Goal: Task Accomplishment & Management: Use online tool/utility

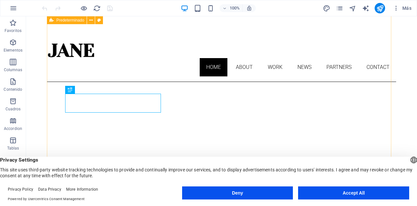
scroll to position [218, 0]
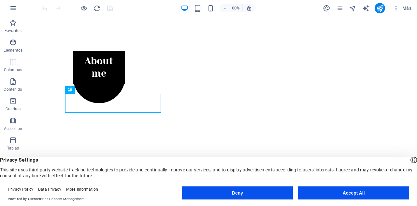
click at [367, 192] on button "Accept All" at bounding box center [353, 192] width 111 height 13
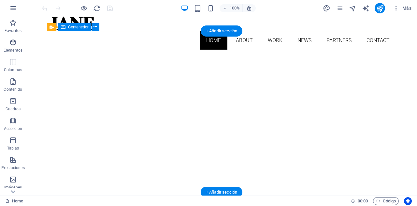
scroll to position [22, 0]
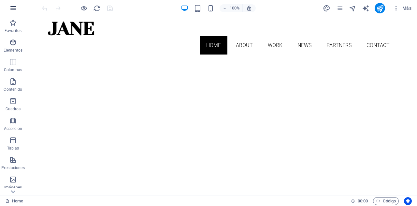
click at [12, 8] on icon "button" at bounding box center [13, 8] width 8 height 8
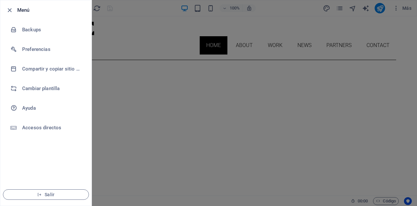
click at [138, 8] on div at bounding box center [208, 103] width 417 height 206
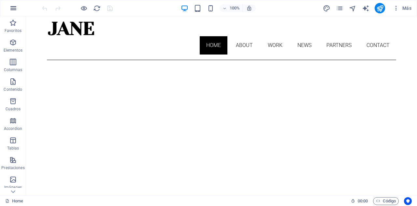
click at [8, 6] on button "button" at bounding box center [14, 8] width 16 height 16
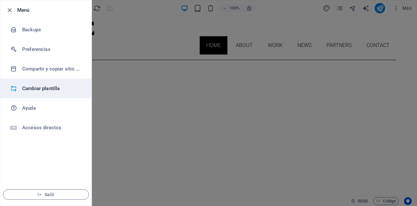
click at [42, 84] on li "Cambiar plantilla" at bounding box center [45, 89] width 91 height 20
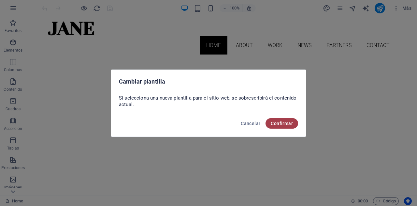
click at [281, 120] on button "Confirmar" at bounding box center [282, 123] width 33 height 10
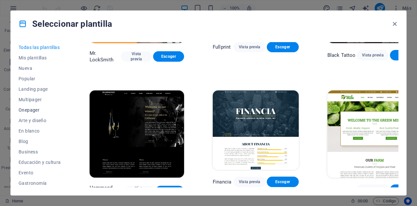
scroll to position [115, 0]
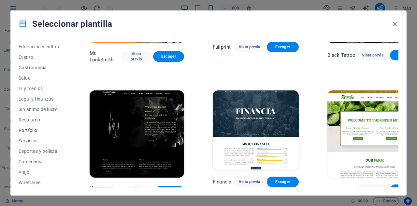
click at [28, 131] on span "Portfolio" at bounding box center [40, 129] width 42 height 5
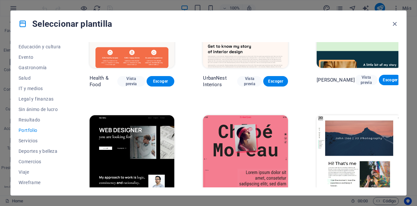
scroll to position [54, 0]
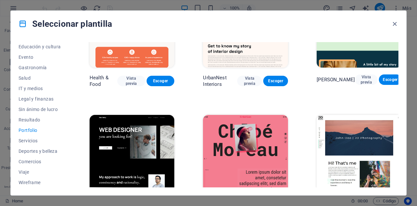
click at [246, 150] on img at bounding box center [245, 154] width 85 height 78
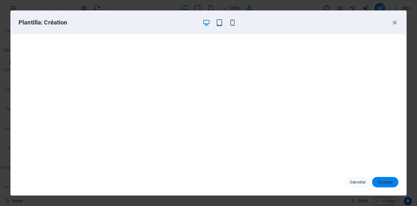
click at [388, 177] on button "Escoger" at bounding box center [385, 182] width 26 height 10
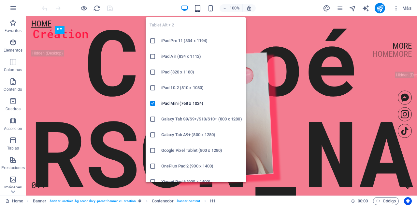
click at [199, 8] on icon "button" at bounding box center [197, 8] width 7 height 7
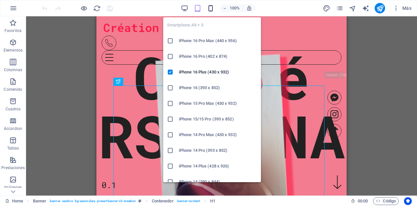
click at [209, 9] on icon "button" at bounding box center [210, 8] width 7 height 7
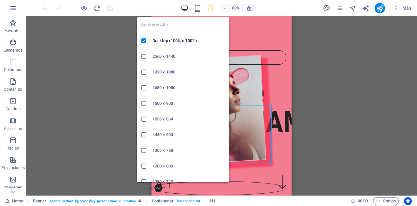
click at [184, 7] on icon "button" at bounding box center [184, 8] width 7 height 7
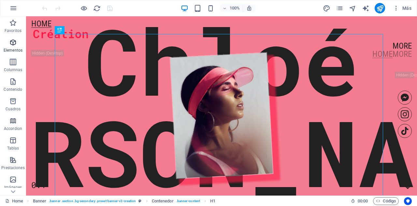
click at [12, 46] on icon "button" at bounding box center [13, 42] width 8 height 8
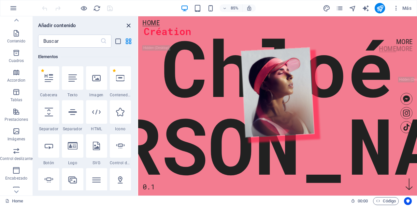
click at [127, 25] on icon "close panel" at bounding box center [128, 25] width 7 height 7
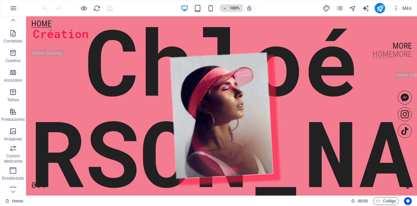
click at [226, 6] on icon "button" at bounding box center [224, 8] width 5 height 4
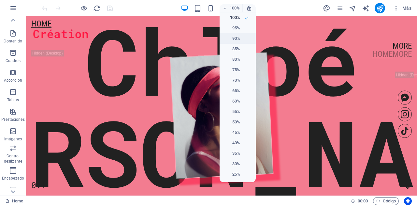
click at [239, 38] on h6 "90%" at bounding box center [232, 39] width 17 height 8
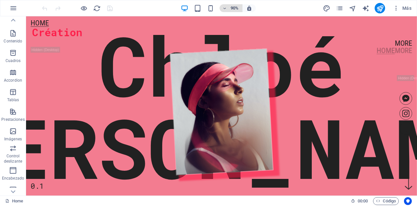
click at [232, 5] on h6 "90%" at bounding box center [235, 8] width 10 height 8
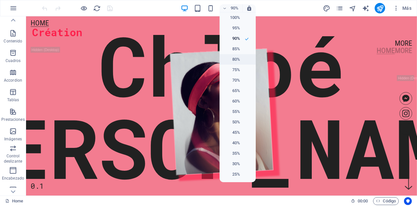
click at [234, 56] on h6 "80%" at bounding box center [232, 59] width 17 height 8
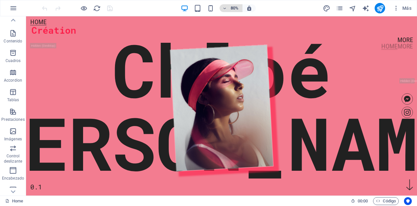
click at [234, 8] on h6 "80%" at bounding box center [235, 8] width 10 height 8
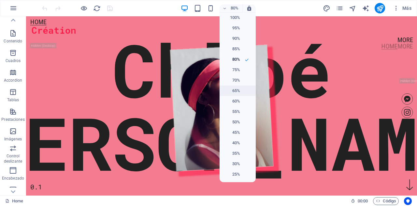
click at [234, 90] on h6 "65%" at bounding box center [232, 91] width 17 height 8
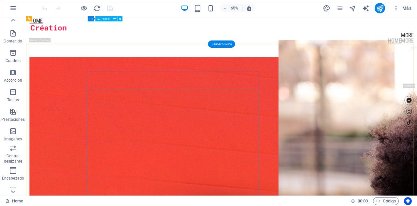
scroll to position [624, 0]
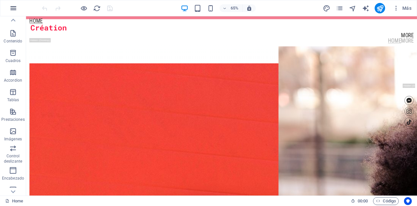
click at [14, 4] on icon "button" at bounding box center [13, 8] width 8 height 8
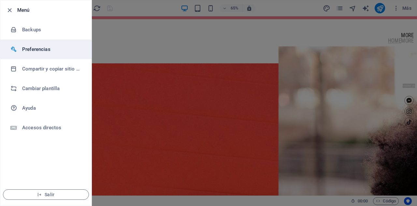
click at [32, 48] on h6 "Preferencias" at bounding box center [52, 49] width 60 height 8
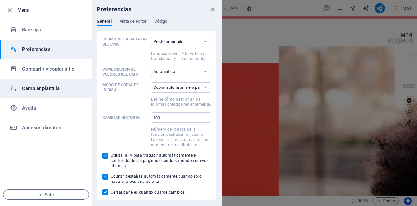
click at [42, 88] on h6 "Cambiar plantilla" at bounding box center [52, 88] width 60 height 8
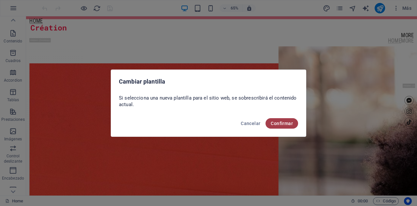
click at [284, 121] on span "Confirmar" at bounding box center [282, 123] width 22 height 5
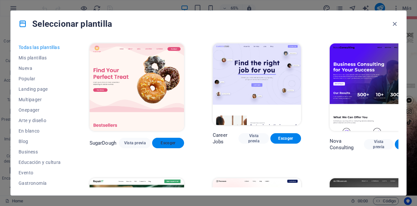
click at [163, 140] on span "Escoger" at bounding box center [168, 142] width 22 height 5
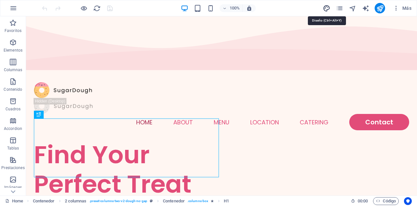
click at [327, 5] on icon "design" at bounding box center [326, 8] width 7 height 7
select select "px"
select select "300"
select select "px"
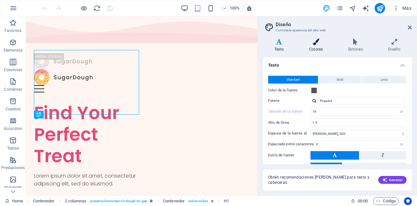
click at [320, 43] on icon at bounding box center [316, 41] width 37 height 7
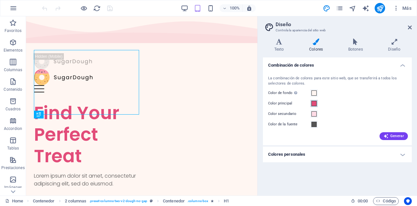
click at [314, 103] on span at bounding box center [314, 103] width 5 height 5
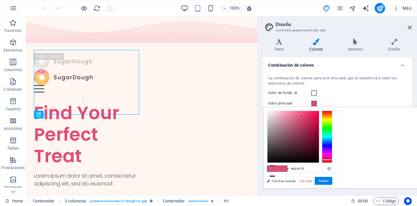
type input "#4c70e2"
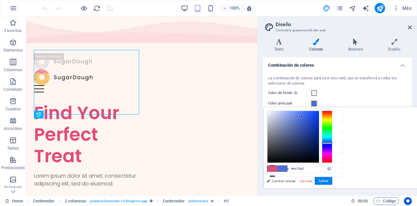
click at [333, 142] on div at bounding box center [327, 137] width 10 height 52
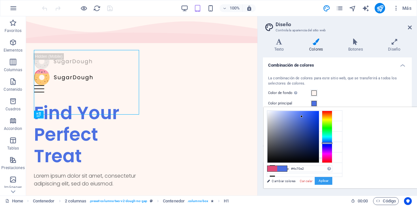
click at [333, 177] on button "Aplicar" at bounding box center [324, 181] width 18 height 8
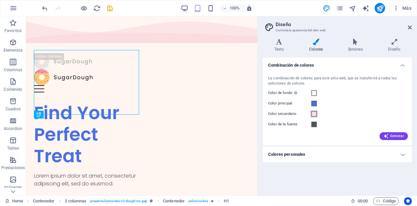
click at [313, 113] on span at bounding box center [314, 113] width 5 height 5
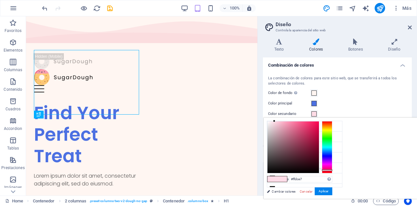
type input "#dcfaff"
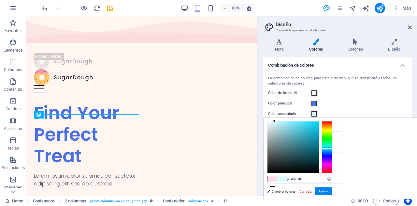
click at [333, 148] on div at bounding box center [327, 147] width 10 height 52
click at [333, 189] on button "Aplicar" at bounding box center [324, 191] width 18 height 8
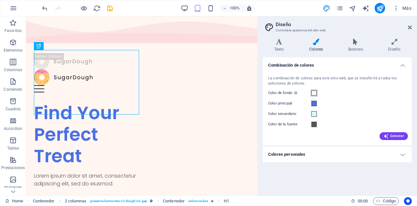
click at [313, 93] on span at bounding box center [314, 92] width 5 height 5
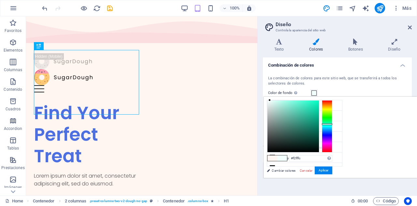
click at [333, 124] on div at bounding box center [327, 126] width 10 height 52
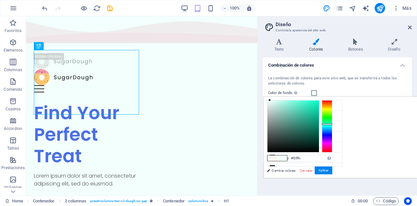
type input "#f2ffff"
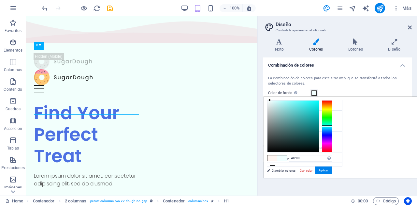
click at [333, 126] on div at bounding box center [327, 126] width 10 height 52
click at [333, 168] on button "Aplicar" at bounding box center [324, 170] width 18 height 8
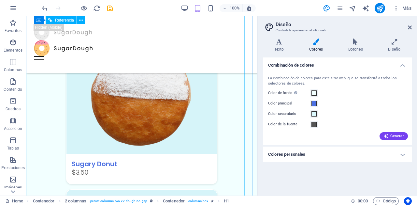
scroll to position [672, 0]
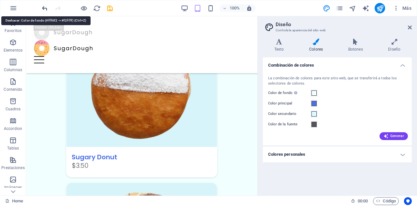
click at [44, 9] on icon "undo" at bounding box center [44, 8] width 7 height 7
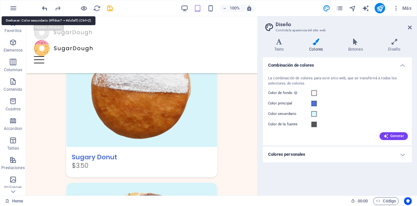
click at [44, 9] on icon "undo" at bounding box center [44, 8] width 7 height 7
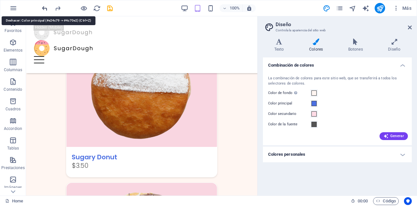
click at [44, 9] on icon "undo" at bounding box center [44, 8] width 7 height 7
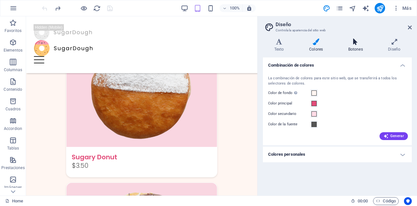
click at [354, 43] on icon at bounding box center [355, 41] width 37 height 7
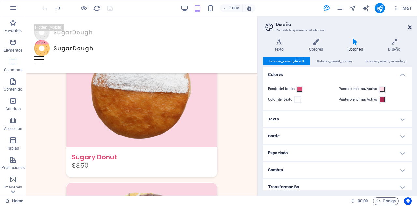
click at [411, 26] on icon at bounding box center [410, 27] width 4 height 5
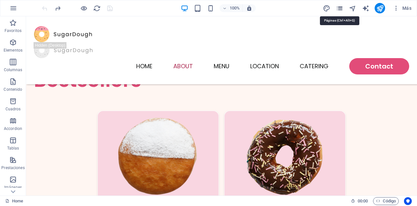
click at [340, 6] on icon "pages" at bounding box center [339, 8] width 7 height 7
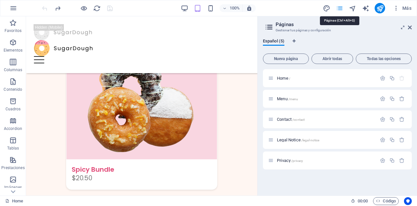
scroll to position [1140, 0]
click at [283, 118] on span "Contact /contact" at bounding box center [291, 119] width 28 height 5
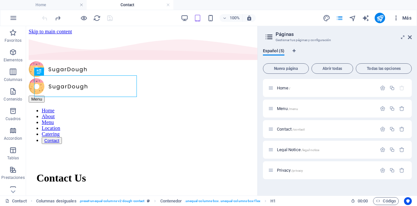
scroll to position [0, 0]
click at [413, 39] on aside "Páginas Gestionar tus páginas y configuración Español (5) Nueva página Abrir to…" at bounding box center [338, 110] width 160 height 169
click at [411, 37] on icon at bounding box center [410, 37] width 4 height 5
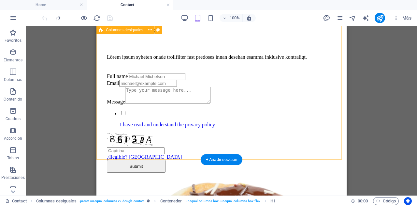
scroll to position [147, 0]
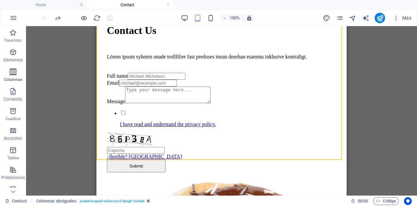
click at [15, 69] on icon "button" at bounding box center [13, 72] width 8 height 8
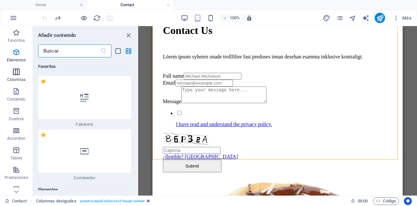
scroll to position [376, 0]
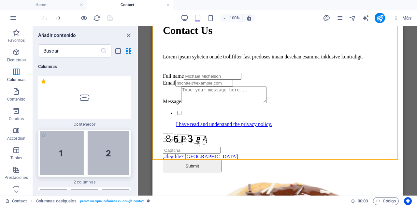
click at [65, 152] on img at bounding box center [85, 153] width 90 height 44
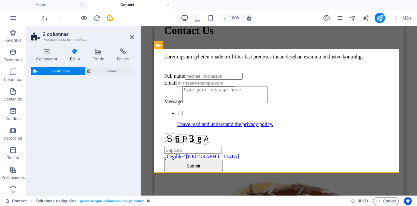
scroll to position [258, 0]
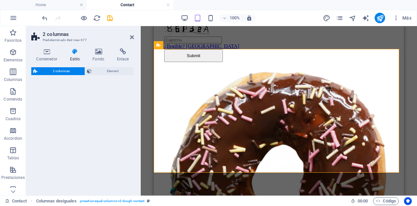
select select "rem"
select select "preset-columns-two-v2-default"
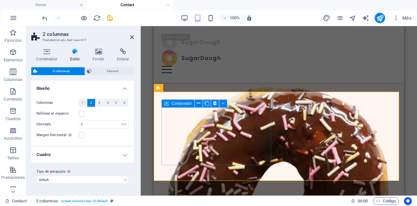
scroll to position [216, 0]
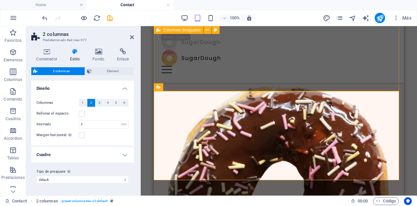
click at [267, 68] on div "Contact Us Lörem ipsum syheten onade trollfilter fast predoses innan desehan es…" at bounding box center [279, 90] width 250 height 504
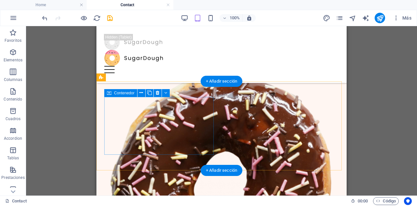
scroll to position [226, 0]
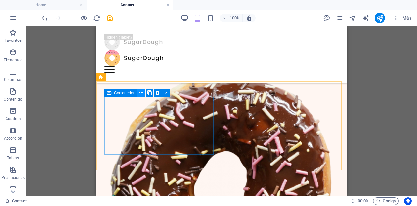
click at [141, 94] on icon at bounding box center [142, 92] width 4 height 7
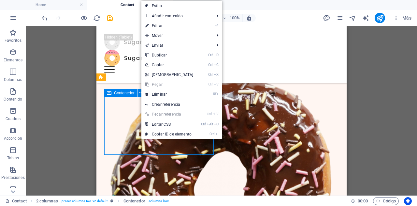
click at [127, 93] on span "Contenedor" at bounding box center [124, 93] width 21 height 4
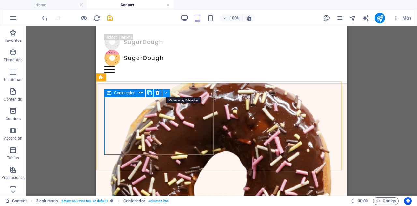
click at [166, 92] on icon at bounding box center [165, 92] width 3 height 7
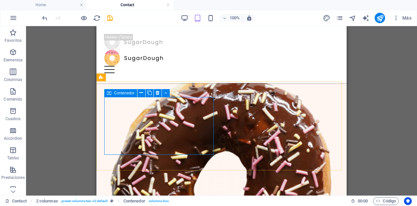
click at [116, 92] on span "Contenedor" at bounding box center [124, 93] width 21 height 4
click at [141, 94] on icon at bounding box center [142, 92] width 4 height 7
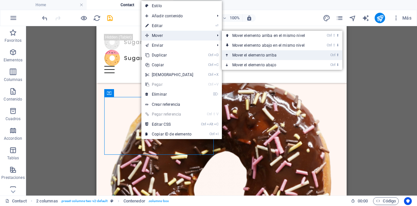
click at [244, 56] on link "Ctrl ⬆ Mover el elemento arriba" at bounding box center [270, 55] width 96 height 10
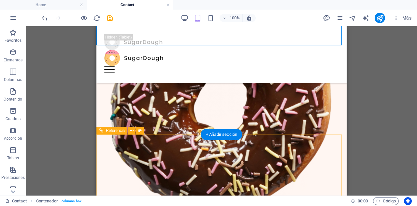
scroll to position [308, 0]
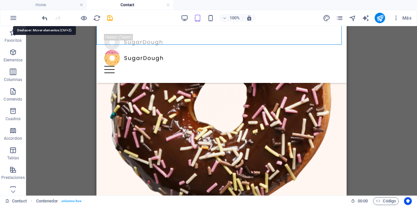
click at [42, 18] on icon "undo" at bounding box center [44, 17] width 7 height 7
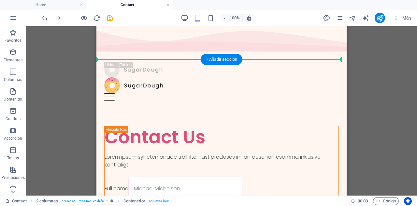
scroll to position [0, 0]
drag, startPoint x: 207, startPoint y: 136, endPoint x: 121, endPoint y: 59, distance: 115.5
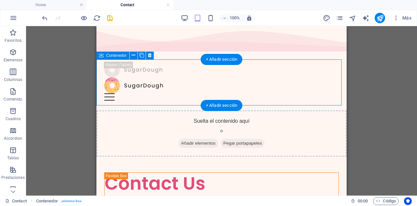
click at [191, 139] on span "Añadir elementos" at bounding box center [199, 143] width 40 height 9
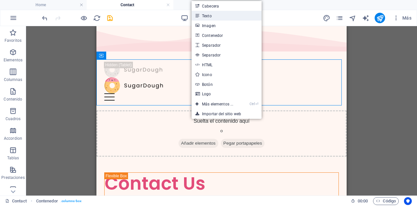
click at [207, 12] on link "Texto" at bounding box center [227, 16] width 70 height 10
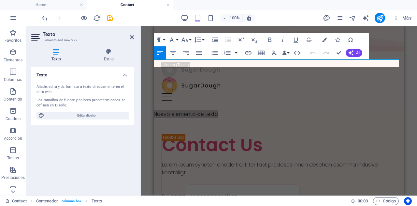
click at [74, 85] on div "Añade, edita y da formato a texto directamente en el sitio web." at bounding box center [83, 89] width 92 height 11
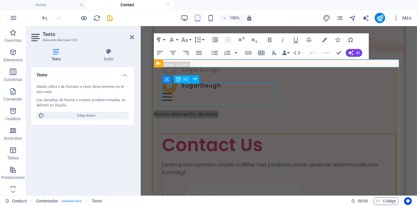
click at [220, 134] on div "Contact Us" at bounding box center [279, 145] width 234 height 22
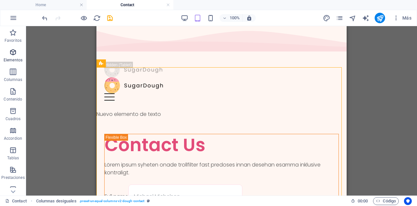
click at [13, 54] on icon "button" at bounding box center [13, 52] width 8 height 8
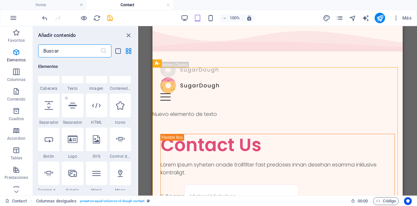
scroll to position [140, 0]
click at [46, 142] on div at bounding box center [48, 138] width 21 height 23
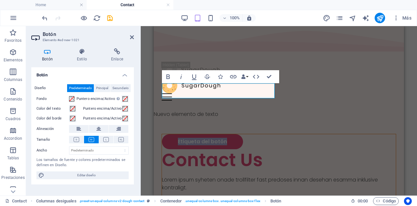
scroll to position [0, 0]
click at [75, 139] on icon at bounding box center [77, 139] width 6 height 5
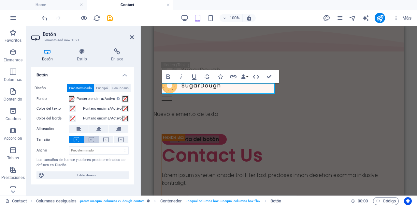
click at [91, 139] on icon at bounding box center [92, 139] width 6 height 5
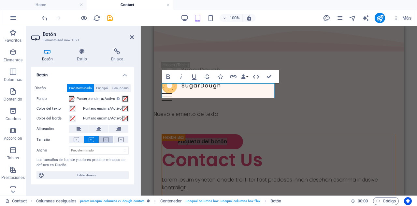
click at [105, 138] on icon at bounding box center [106, 139] width 6 height 5
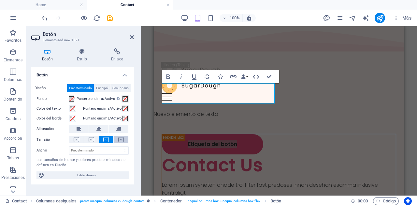
click at [124, 138] on button at bounding box center [121, 139] width 15 height 7
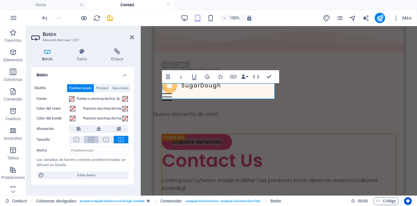
click at [92, 138] on icon at bounding box center [92, 139] width 6 height 5
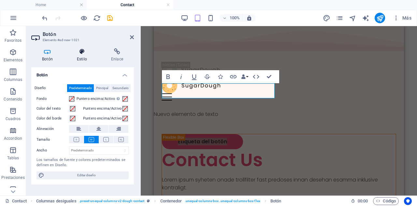
click at [77, 58] on h4 "Estilo" at bounding box center [83, 55] width 34 height 14
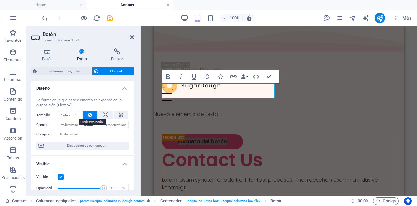
click at [72, 115] on select "Predeterminado automático px % 1/1 1/2 1/3 1/4 1/5 1/6 1/7 1/8 1/9 1/10" at bounding box center [68, 115] width 21 height 8
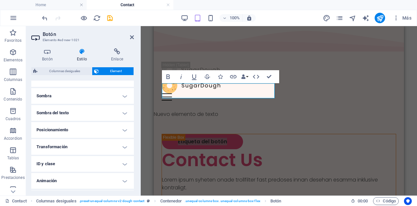
scroll to position [106, 0]
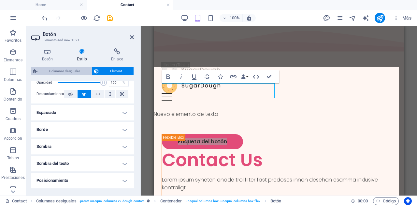
click at [55, 67] on span "Columnas desiguales" at bounding box center [64, 71] width 51 height 8
select select "%"
select select "rem"
select select "preset-unequal-columns-v2-dough-contact"
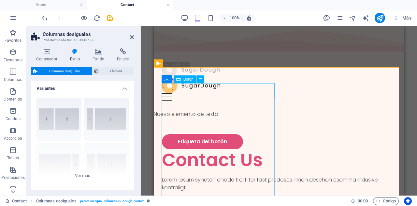
click at [196, 134] on div "Etiqueta del botón" at bounding box center [279, 141] width 234 height 15
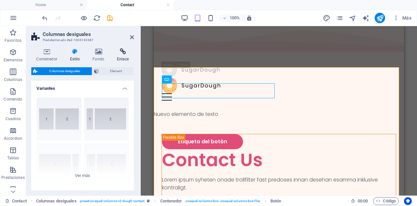
click at [119, 52] on icon at bounding box center [123, 51] width 22 height 7
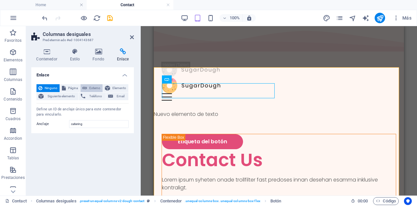
click at [87, 85] on button "Externo" at bounding box center [92, 88] width 22 height 8
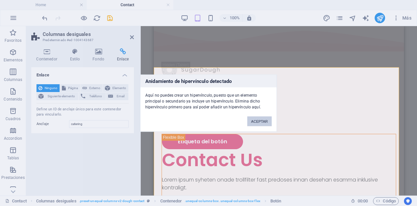
click at [261, 119] on button "ACEPTAR" at bounding box center [259, 121] width 24 height 10
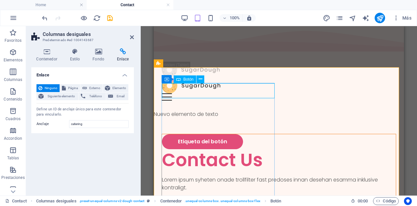
click at [202, 134] on div "Etiqueta del botón" at bounding box center [279, 141] width 234 height 15
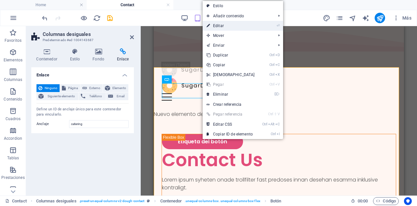
click at [241, 23] on link "⏎ Editar" at bounding box center [231, 26] width 56 height 10
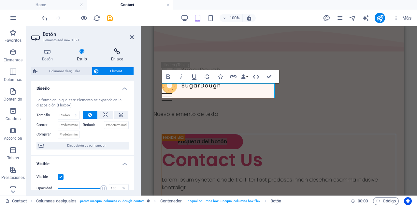
click at [116, 55] on h4 "Enlace" at bounding box center [117, 55] width 34 height 14
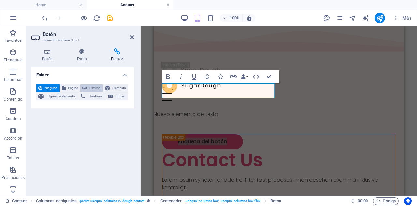
click at [93, 85] on span "Externo" at bounding box center [95, 88] width 12 height 8
select select "blank"
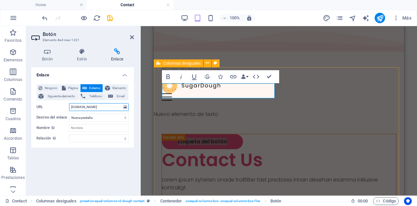
type input "www.revolution.es"
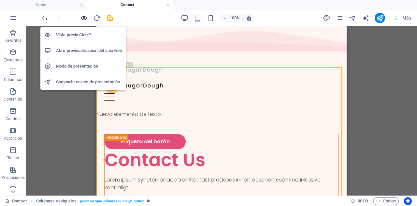
click at [84, 17] on icon "button" at bounding box center [83, 17] width 7 height 7
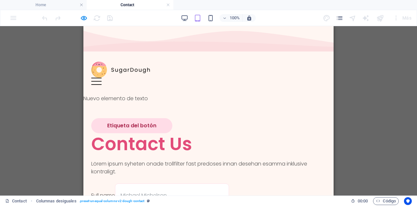
click at [140, 118] on link "Etiqueta del botón" at bounding box center [131, 125] width 81 height 15
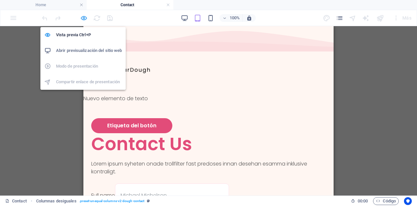
click at [80, 18] on icon "button" at bounding box center [83, 17] width 7 height 7
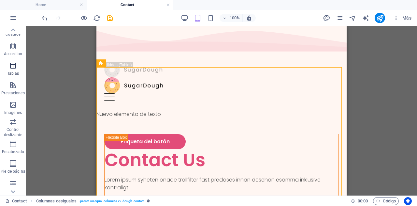
scroll to position [124, 0]
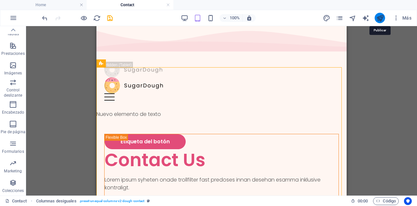
click at [382, 19] on icon "publish" at bounding box center [380, 17] width 7 height 7
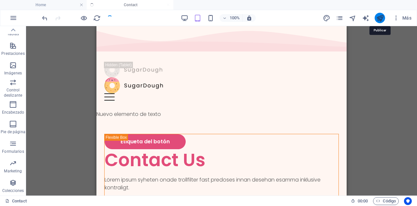
checkbox input "false"
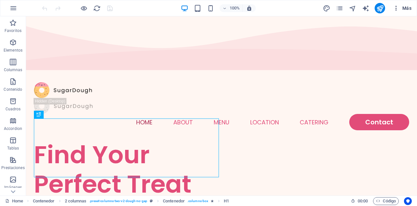
click at [408, 6] on span "Más" at bounding box center [402, 8] width 19 height 7
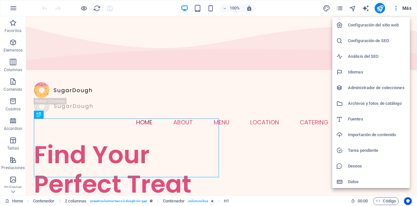
click at [366, 69] on h6 "Idiomas" at bounding box center [377, 72] width 58 height 8
select select "44"
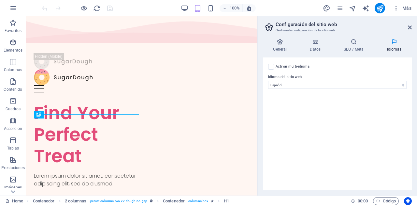
click at [285, 66] on label "Activar multi-idioma Para desactivar la opción multi-idioma, elimine todos los …" at bounding box center [293, 67] width 34 height 8
click at [0, 0] on input "Activar multi-idioma Para desactivar la opción multi-idioma, elimine todos los …" at bounding box center [0, 0] width 0 height 0
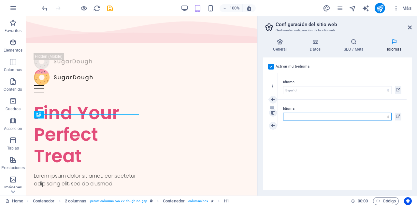
click at [297, 117] on select "Abkhazian Afar Afrikaans Akan Albanés Alemán Amharic Árabe Aragonese Armenian A…" at bounding box center [337, 116] width 109 height 8
select select "73"
click at [283, 112] on select "Abkhazian Afar Afrikaans Akan Albanés Alemán Amharic Árabe Aragonese Armenian A…" at bounding box center [337, 116] width 109 height 8
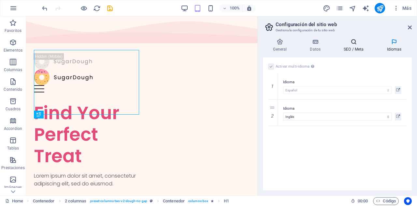
click at [354, 48] on h4 "SEO / Meta" at bounding box center [355, 45] width 43 height 14
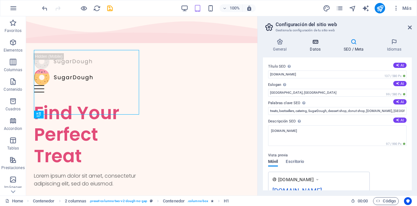
click at [320, 42] on icon at bounding box center [315, 41] width 31 height 7
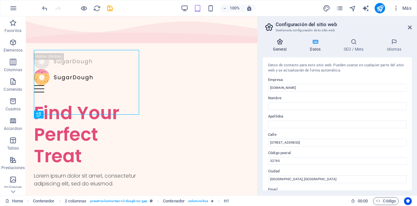
click at [273, 46] on h4 "General" at bounding box center [281, 45] width 37 height 14
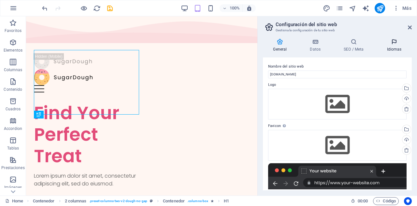
click at [392, 43] on icon at bounding box center [394, 41] width 35 height 7
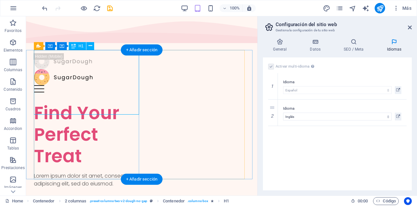
click at [68, 102] on div "Find Your Perfect Treat" at bounding box center [88, 134] width 108 height 65
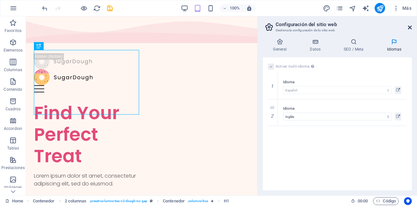
click at [411, 28] on icon at bounding box center [410, 27] width 4 height 5
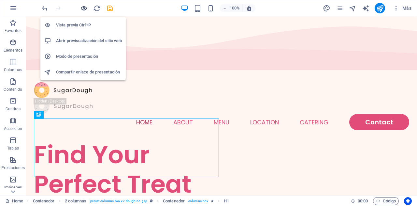
click at [84, 7] on icon "button" at bounding box center [83, 8] width 7 height 7
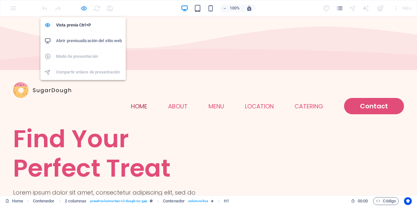
click at [82, 6] on icon "button" at bounding box center [83, 8] width 7 height 7
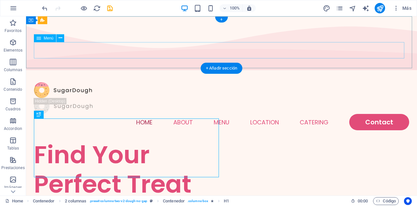
click at [142, 114] on nav "Home About Menu Location Catering Contact" at bounding box center [222, 122] width 376 height 16
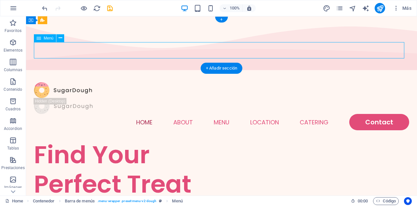
click at [219, 114] on nav "Home About Menu Location Catering Contact" at bounding box center [222, 122] width 376 height 16
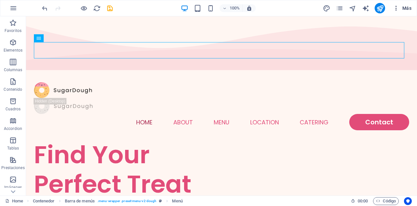
click at [405, 9] on span "Más" at bounding box center [402, 8] width 19 height 7
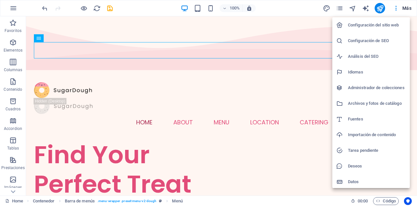
click at [183, 51] on div at bounding box center [208, 103] width 417 height 206
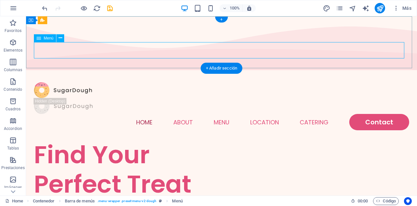
click at [183, 114] on nav "Home About Menu Location Catering Contact" at bounding box center [222, 122] width 376 height 16
select select
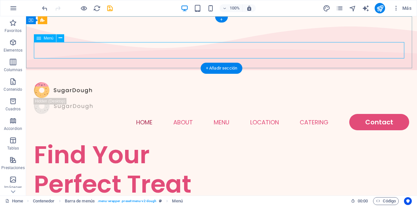
select select "1"
select select
select select "2"
select select
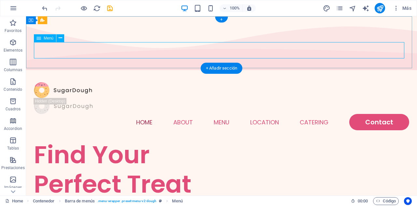
select select "default"
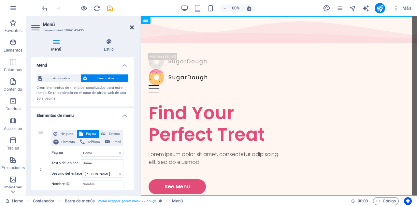
click at [133, 27] on icon at bounding box center [132, 27] width 4 height 5
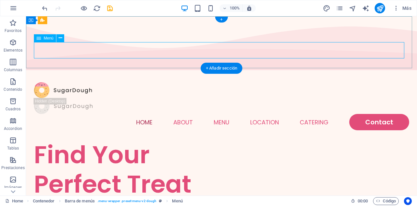
click at [138, 114] on nav "Home About Menu Location Catering Contact" at bounding box center [222, 122] width 376 height 16
click at [260, 114] on nav "Home About Menu Location Catering Contact" at bounding box center [222, 122] width 376 height 16
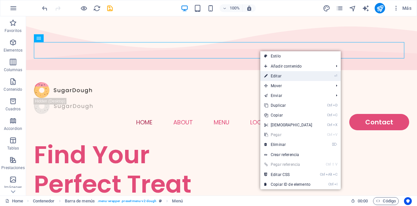
click at [269, 79] on link "⏎ Editar" at bounding box center [289, 76] width 56 height 10
select select
select select "1"
select select
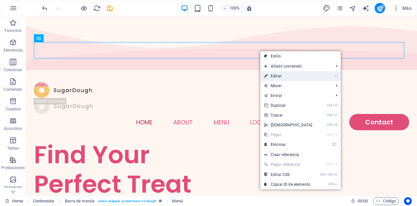
select select
select select "2"
select select
select select "default"
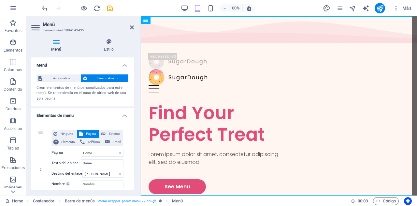
click at [53, 43] on icon at bounding box center [56, 41] width 50 height 7
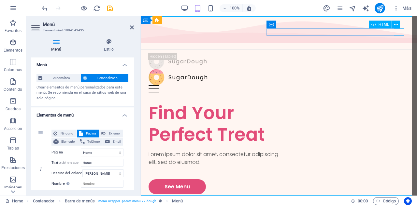
click at [400, 85] on div "Menu" at bounding box center [279, 88] width 261 height 7
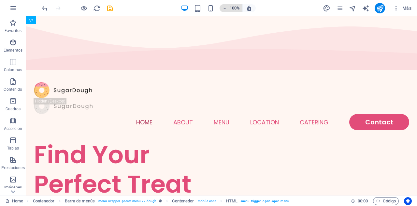
click at [239, 8] on h6 "100%" at bounding box center [235, 8] width 10 height 8
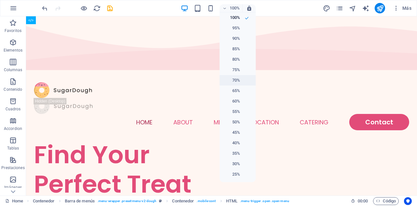
click at [237, 81] on h6 "70%" at bounding box center [232, 80] width 17 height 8
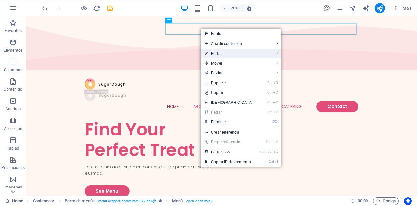
click at [222, 54] on link "⏎ Editar" at bounding box center [229, 54] width 56 height 10
select select
select select "1"
select select
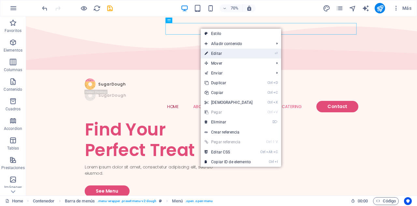
select select
select select "2"
select select
select select "default"
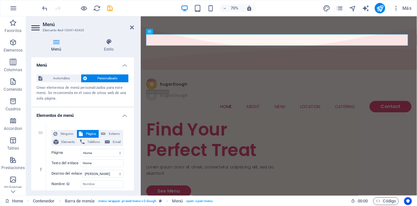
click at [253, 137] on nav "Home About Menu Location Catering Contact" at bounding box center [338, 145] width 379 height 16
click at [243, 137] on nav "Home About Menu Location Catering Contact" at bounding box center [338, 145] width 379 height 16
click at [108, 156] on select "Home Menu Contact Legal Notice Privacy" at bounding box center [102, 153] width 43 height 8
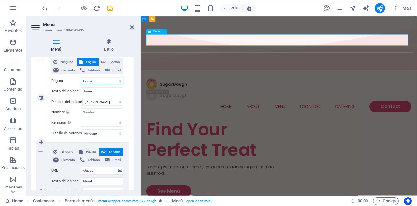
scroll to position [39, 0]
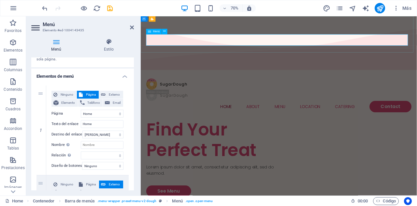
click at [125, 77] on h4 "Elementos de menú" at bounding box center [82, 74] width 103 height 12
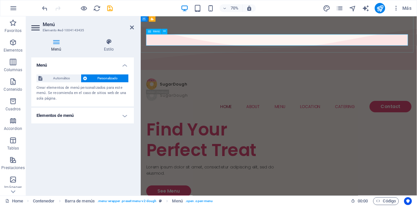
click at [71, 114] on h4 "Elementos de menú" at bounding box center [82, 116] width 103 height 16
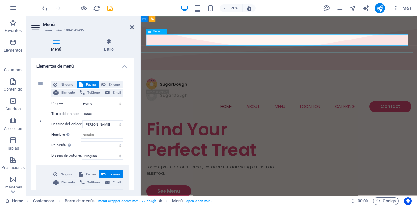
scroll to position [51, 0]
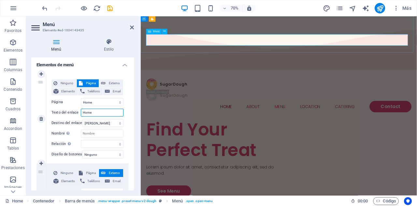
click at [103, 113] on input "Home" at bounding box center [102, 113] width 43 height 8
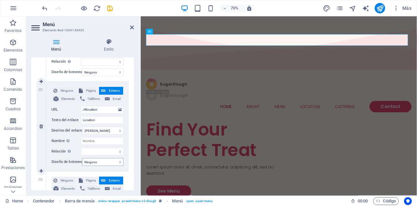
scroll to position [314, 0]
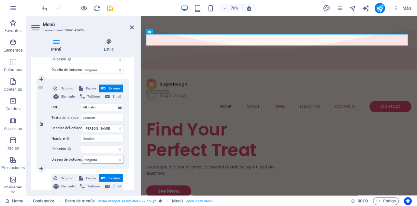
click at [101, 100] on button "Teléfono" at bounding box center [90, 97] width 25 height 8
select select
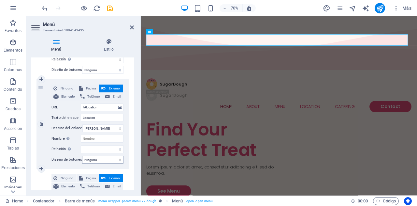
select select
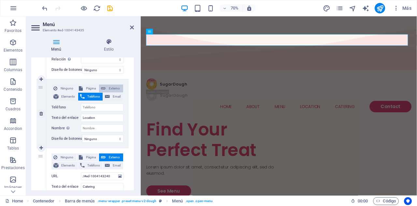
click at [112, 87] on span "Externo" at bounding box center [115, 88] width 14 height 8
select select
select select "blank"
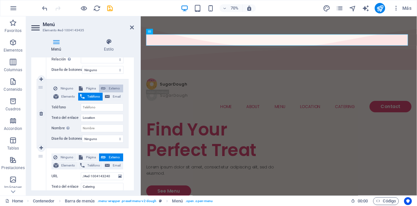
select select
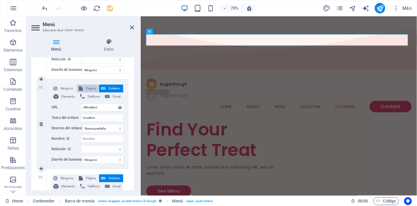
click at [82, 87] on button "Página" at bounding box center [88, 88] width 22 height 8
select select
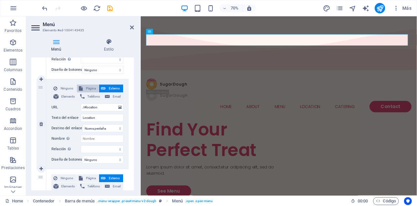
select select
click at [118, 107] on select "Home Menu Contact Legal Notice Privacy" at bounding box center [102, 107] width 43 height 8
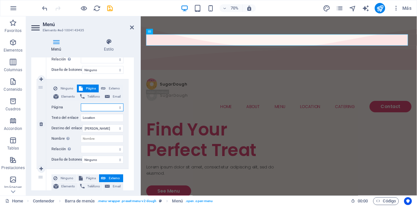
select select "3"
click at [81, 103] on select "Home Menu Contact Legal Notice Privacy" at bounding box center [102, 107] width 43 height 8
select select
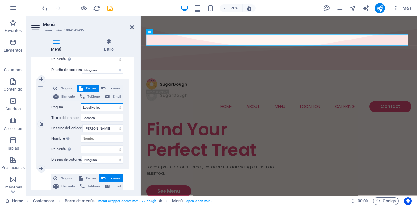
select select
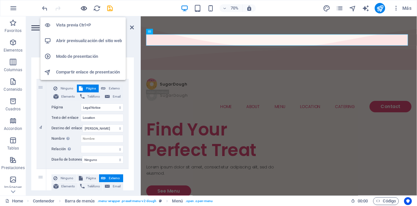
click at [86, 7] on icon "button" at bounding box center [83, 8] width 7 height 7
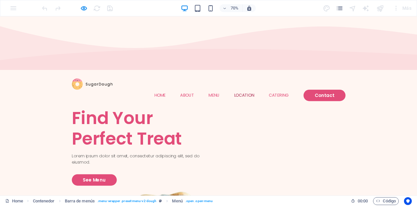
click at [350, 126] on link "Location" at bounding box center [349, 129] width 29 height 6
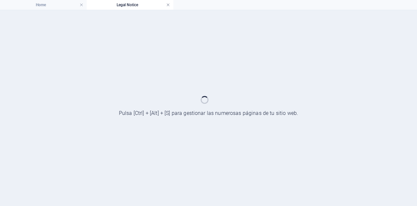
click at [169, 5] on link at bounding box center [168, 5] width 4 height 6
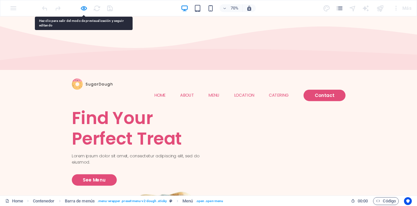
drag, startPoint x: 265, startPoint y: 35, endPoint x: 224, endPoint y: 58, distance: 47.2
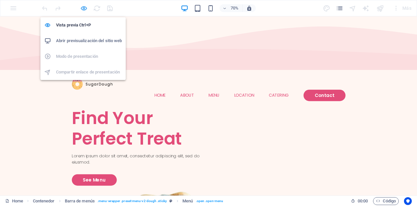
click at [83, 7] on icon "button" at bounding box center [83, 8] width 7 height 7
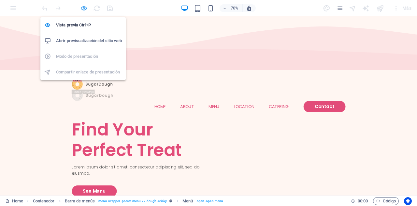
select select
select select "1"
select select
select select "3"
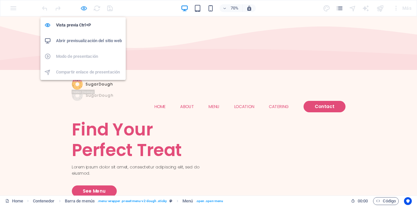
select select
select select "2"
select select
select select "default"
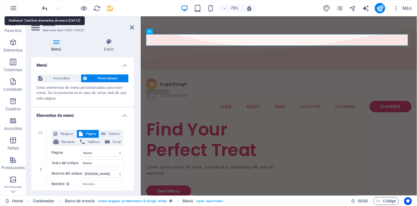
click at [45, 8] on icon "undo" at bounding box center [44, 8] width 7 height 7
select select
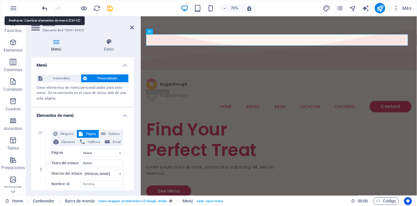
select select
click at [45, 8] on icon "undo" at bounding box center [44, 8] width 7 height 7
select select
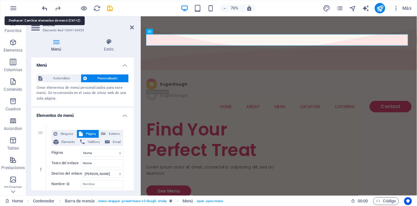
select select
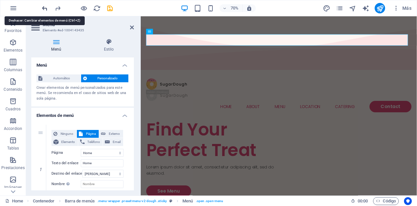
click at [45, 8] on icon "undo" at bounding box center [44, 8] width 7 height 7
select select
select select "blank"
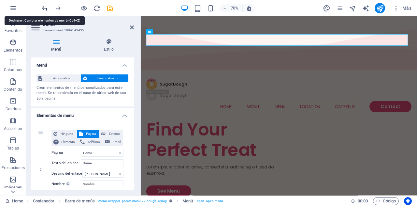
select select
click at [45, 8] on icon "undo" at bounding box center [44, 8] width 7 height 7
select select
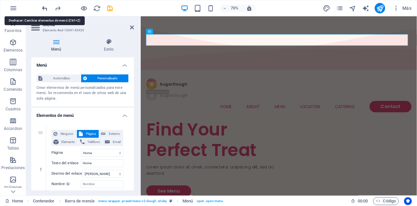
select select
click at [45, 8] on icon "undo" at bounding box center [44, 8] width 7 height 7
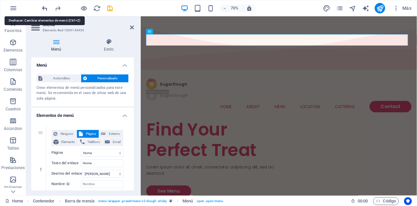
select select
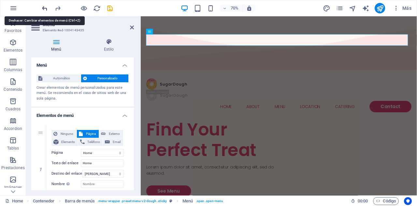
click at [45, 8] on icon "undo" at bounding box center [44, 8] width 7 height 7
select select
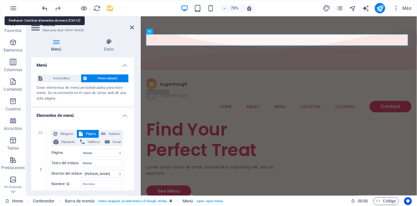
select select
click at [45, 8] on icon "undo" at bounding box center [44, 8] width 7 height 7
select select
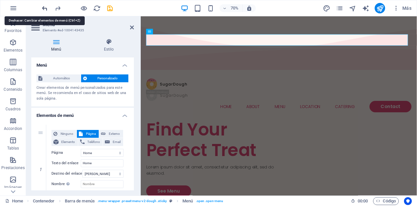
select select
click at [45, 8] on div at bounding box center [77, 8] width 73 height 10
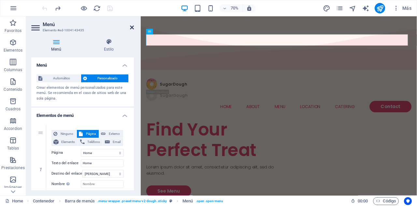
click at [132, 27] on icon at bounding box center [132, 27] width 4 height 5
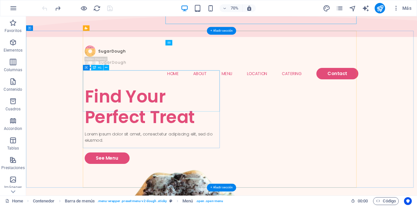
scroll to position [0, 0]
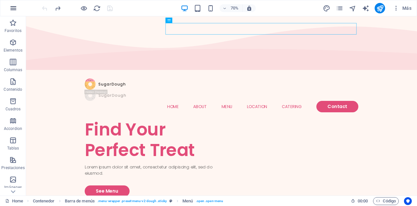
click at [10, 8] on icon "button" at bounding box center [13, 8] width 8 height 8
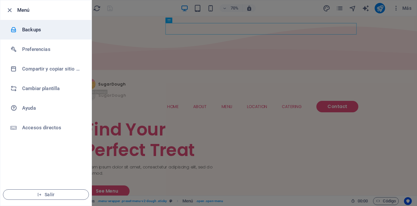
click at [31, 32] on h6 "Backups" at bounding box center [52, 30] width 60 height 8
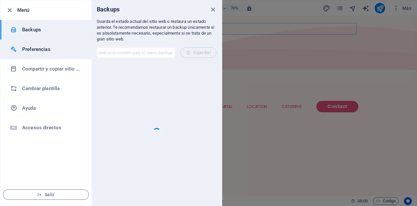
click at [41, 48] on h6 "Preferencias" at bounding box center [52, 49] width 60 height 8
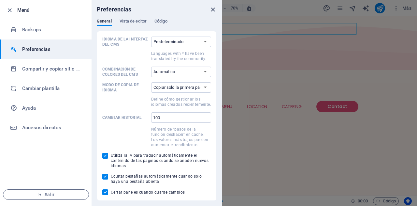
click at [211, 9] on icon "close" at bounding box center [212, 9] width 7 height 7
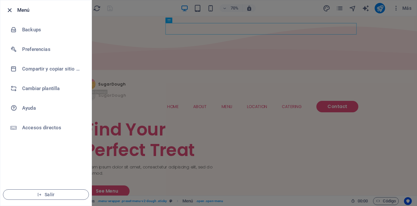
click at [10, 8] on icon "button" at bounding box center [9, 10] width 7 height 7
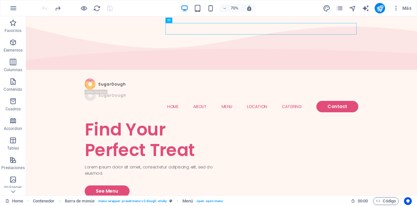
click at [10, 8] on icon "button" at bounding box center [13, 8] width 8 height 8
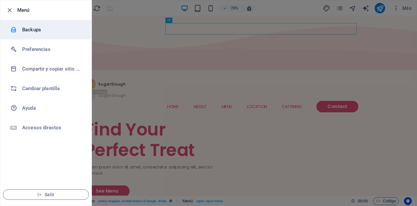
click at [27, 31] on h6 "Backups" at bounding box center [52, 30] width 60 height 8
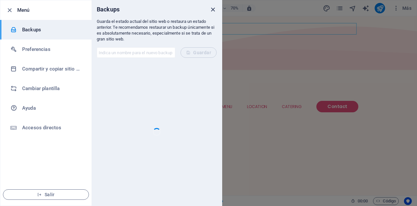
click at [215, 8] on icon "close" at bounding box center [212, 9] width 7 height 7
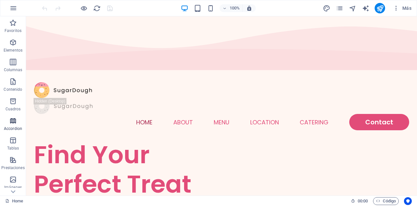
click at [13, 122] on icon "button" at bounding box center [13, 121] width 8 height 8
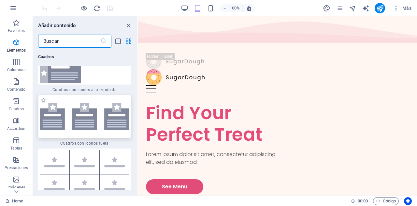
scroll to position [3740, 0]
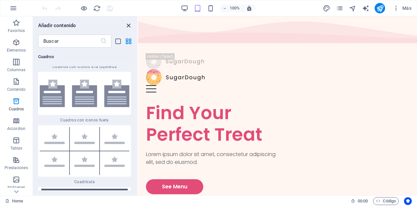
click at [128, 24] on icon "close panel" at bounding box center [128, 25] width 7 height 7
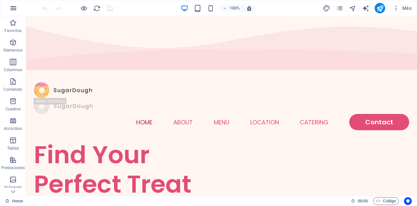
click at [13, 9] on icon "button" at bounding box center [13, 8] width 8 height 8
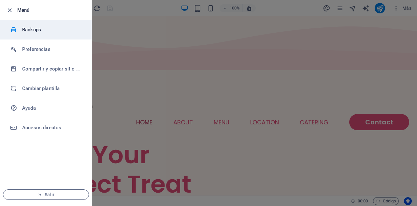
click at [24, 32] on h6 "Backups" at bounding box center [52, 30] width 60 height 8
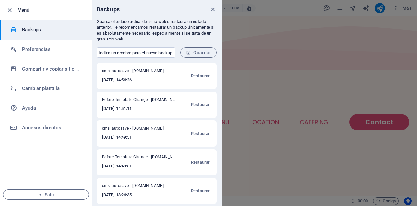
scroll to position [3, 0]
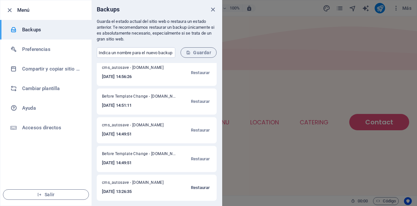
click at [201, 188] on span "Restaurar" at bounding box center [200, 188] width 19 height 8
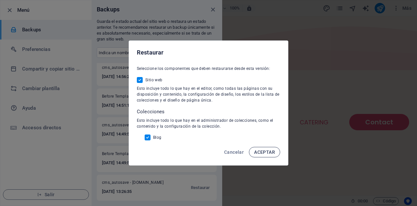
click at [268, 149] on button "ACEPTAR" at bounding box center [264, 152] width 31 height 10
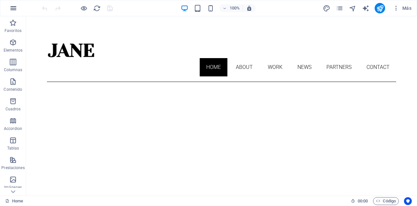
click at [12, 4] on icon "button" at bounding box center [13, 8] width 8 height 8
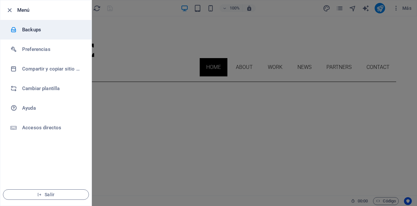
click at [26, 28] on h6 "Backups" at bounding box center [52, 30] width 60 height 8
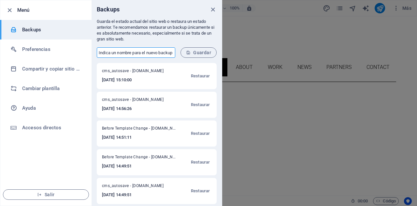
click at [122, 54] on input "text" at bounding box center [136, 52] width 79 height 10
click at [44, 154] on ul "Menú Backups Preferencias Compartir y copiar sitio web Cambiar plantilla Ayuda …" at bounding box center [45, 102] width 91 height 205
drag, startPoint x: 167, startPoint y: 101, endPoint x: 36, endPoint y: 160, distance: 143.5
click at [36, 160] on ul "Menú Backups Preferencias Compartir y copiar sitio web Cambiar plantilla Ayuda …" at bounding box center [45, 102] width 91 height 205
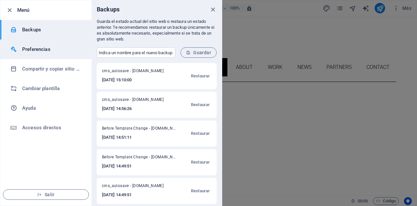
click at [40, 48] on h6 "Preferencias" at bounding box center [52, 49] width 60 height 8
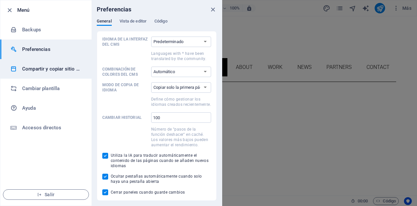
click at [54, 67] on h6 "Compartir y copiar sitio web" at bounding box center [52, 69] width 60 height 8
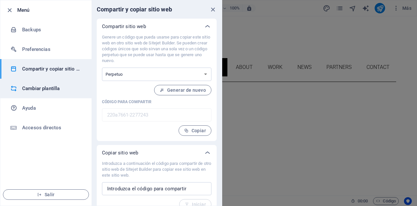
click at [43, 85] on h6 "Cambiar plantilla" at bounding box center [52, 88] width 60 height 8
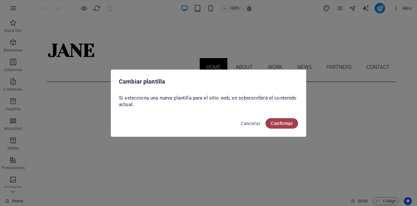
click at [281, 121] on span "Confirmar" at bounding box center [282, 123] width 22 height 5
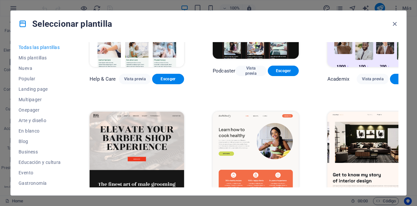
scroll to position [596, 0]
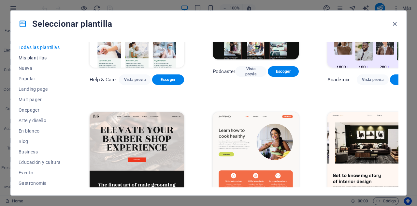
click at [37, 58] on span "Mis plantillas" at bounding box center [40, 57] width 42 height 5
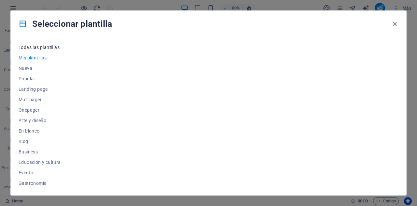
click at [40, 49] on span "Todas las plantillas" at bounding box center [40, 47] width 42 height 5
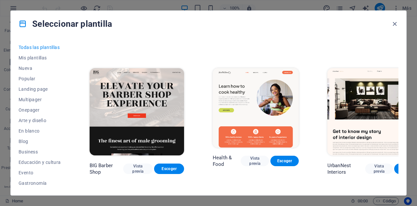
scroll to position [640, 0]
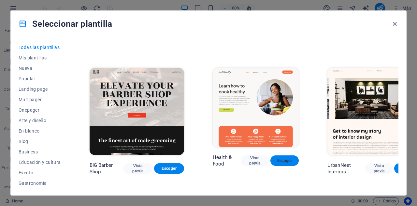
click at [276, 158] on span "Escoger" at bounding box center [285, 160] width 18 height 5
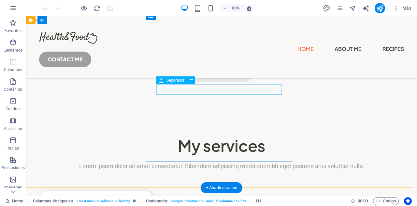
scroll to position [1439, 0]
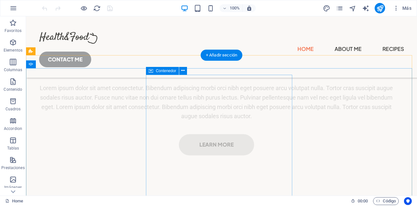
scroll to position [1384, 0]
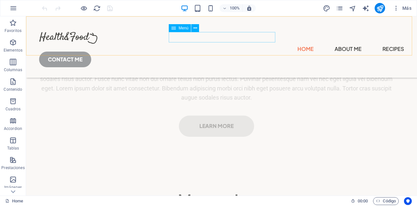
click at [222, 44] on nav "Home About Me Recipes" at bounding box center [221, 49] width 365 height 10
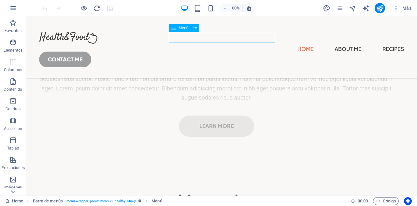
click at [222, 44] on nav "Home About Me Recipes" at bounding box center [221, 49] width 365 height 10
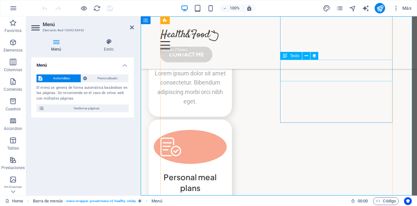
scroll to position [1378, 0]
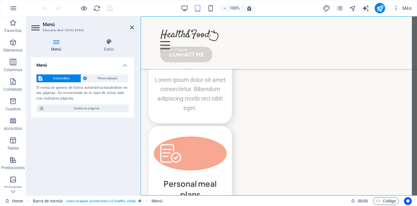
click at [134, 32] on aside "Menú Elemento #ed-1004243442 Menú Estilo Menú Automático Personalizado El menú …" at bounding box center [83, 105] width 115 height 179
click at [131, 27] on icon at bounding box center [132, 27] width 4 height 5
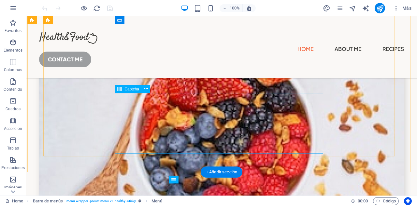
scroll to position [2144, 0]
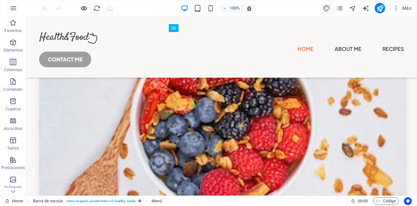
click at [81, 10] on icon "button" at bounding box center [83, 8] width 7 height 7
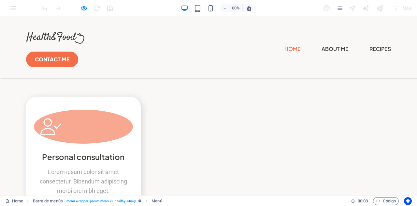
scroll to position [1416, 0]
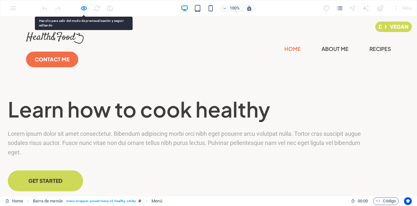
scroll to position [60, 0]
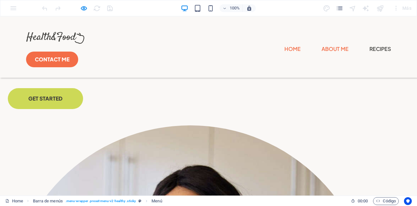
click at [322, 44] on link "About Me" at bounding box center [335, 49] width 27 height 10
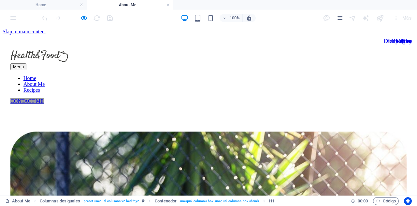
scroll to position [0, 0]
click at [168, 75] on nav "Home About Me Recipes" at bounding box center [208, 84] width 397 height 18
click at [164, 75] on nav "Home About Me Recipes" at bounding box center [208, 84] width 397 height 18
click at [169, 75] on nav "Home About Me Recipes" at bounding box center [208, 84] width 397 height 18
click at [249, 75] on nav "Home About Me Recipes" at bounding box center [208, 84] width 397 height 18
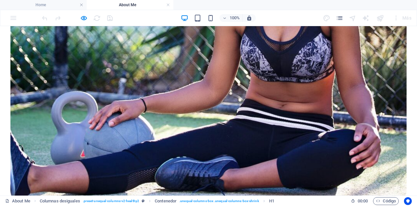
scroll to position [308, 0]
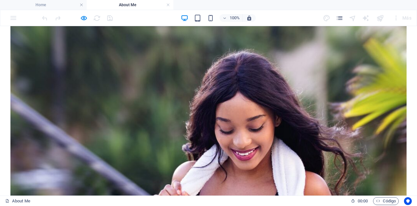
scroll to position [705, 0]
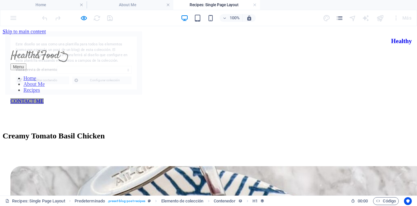
scroll to position [0, 0]
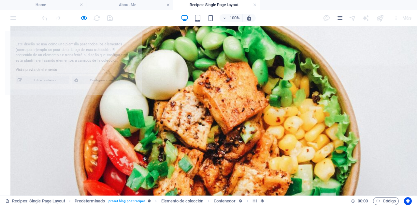
select select "68de79fbed9d048a0103345e"
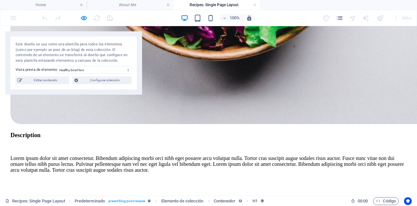
scroll to position [459, 0]
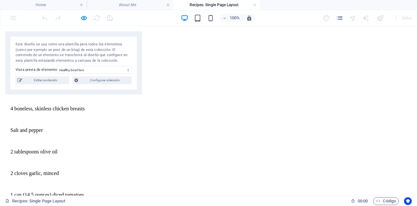
scroll to position [775, 0]
click at [57, 80] on span "Editar contenido" at bounding box center [45, 80] width 43 height 8
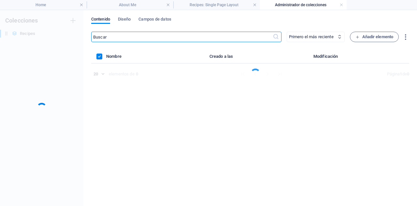
scroll to position [0, 0]
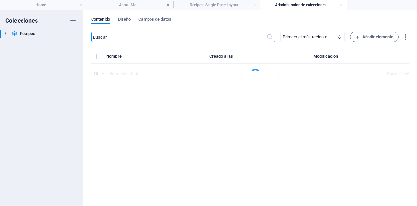
select select "Lunch"
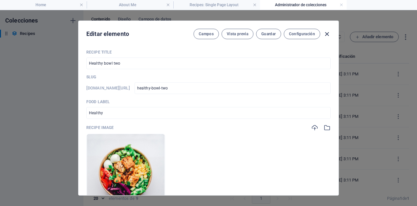
click at [326, 35] on icon "button" at bounding box center [326, 33] width 7 height 7
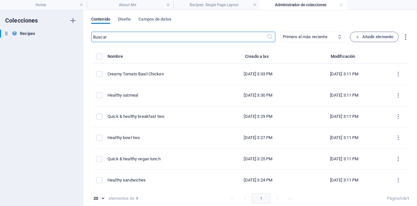
checkbox input "false"
type input "healthy-bowl-two"
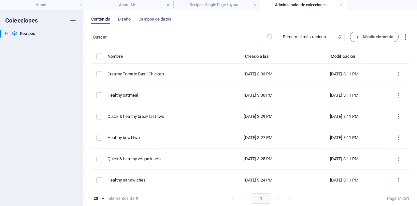
click at [343, 6] on link at bounding box center [342, 5] width 4 height 6
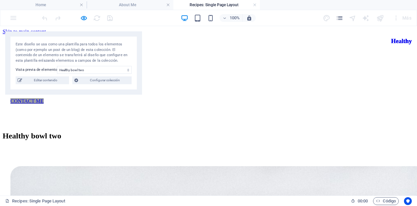
scroll to position [775, 0]
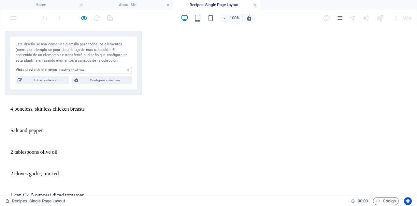
click at [256, 6] on link at bounding box center [255, 5] width 4 height 6
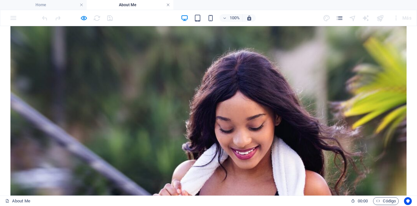
click at [170, 5] on link at bounding box center [168, 5] width 4 height 6
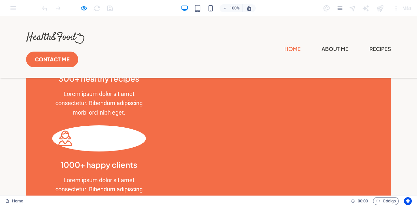
scroll to position [601, 0]
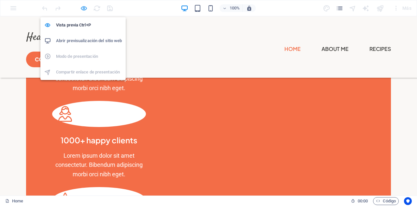
click at [84, 10] on icon "button" at bounding box center [83, 8] width 7 height 7
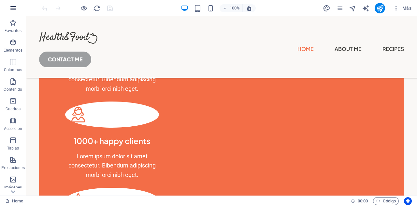
click at [10, 7] on icon "button" at bounding box center [13, 8] width 8 height 8
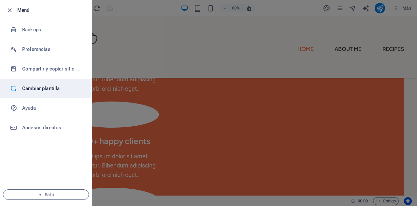
click at [21, 89] on div at bounding box center [16, 88] width 12 height 7
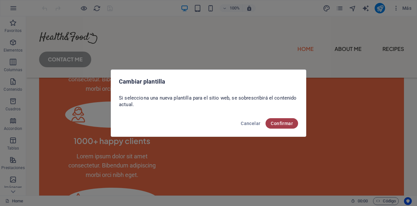
click at [285, 122] on span "Confirmar" at bounding box center [282, 123] width 22 height 5
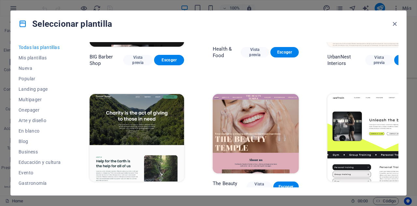
scroll to position [749, 0]
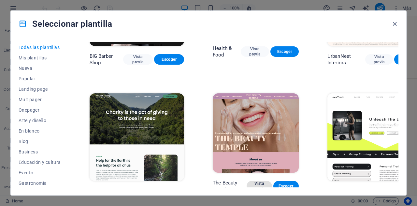
click at [252, 181] on span "Vista previa" at bounding box center [259, 186] width 15 height 10
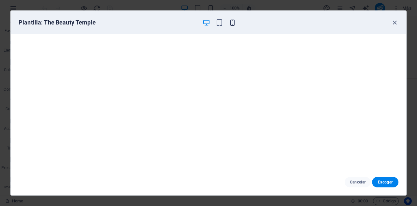
click at [230, 25] on icon "button" at bounding box center [232, 22] width 7 height 7
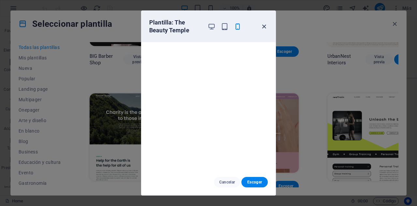
click at [266, 26] on icon "button" at bounding box center [264, 26] width 7 height 7
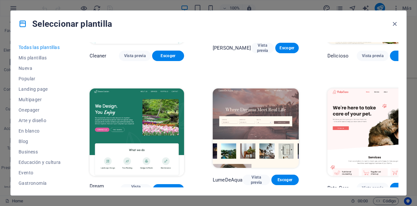
scroll to position [1022, 0]
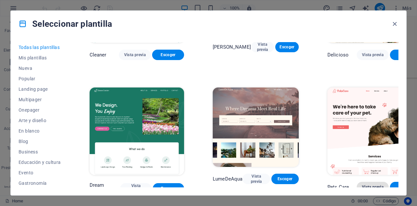
click at [362, 184] on span "Vista previa" at bounding box center [373, 186] width 22 height 5
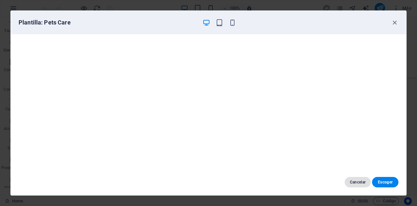
click at [358, 183] on span "Cancelar" at bounding box center [358, 181] width 16 height 5
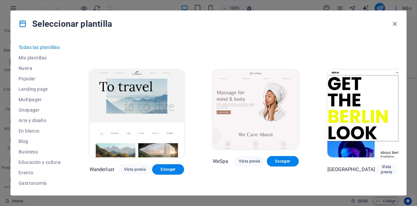
scroll to position [1476, 0]
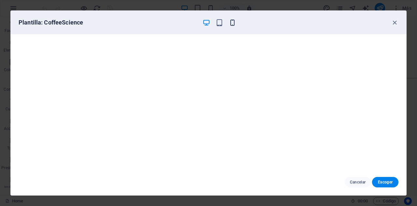
click at [233, 19] on icon "button" at bounding box center [232, 22] width 7 height 7
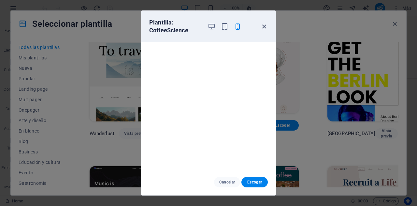
click at [265, 26] on icon "button" at bounding box center [264, 26] width 7 height 7
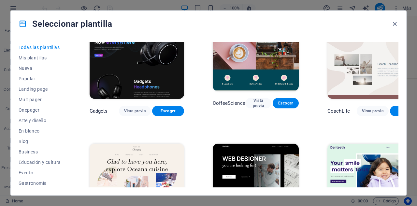
scroll to position [1630, 0]
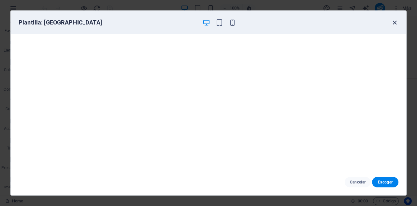
click at [397, 19] on icon "button" at bounding box center [394, 22] width 7 height 7
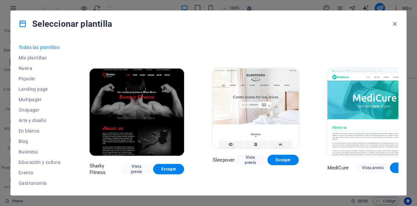
scroll to position [4140, 0]
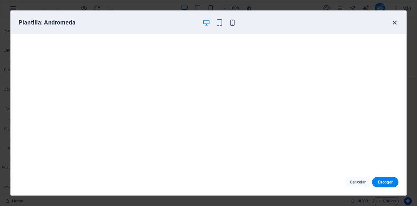
click at [392, 22] on icon "button" at bounding box center [394, 22] width 7 height 7
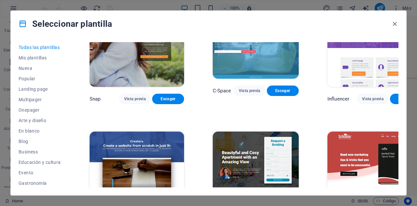
scroll to position [6677, 0]
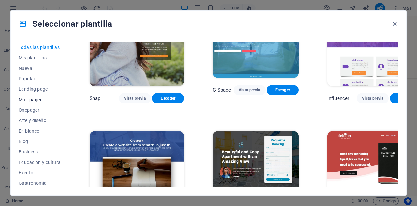
click at [24, 100] on span "Multipager" at bounding box center [40, 99] width 42 height 5
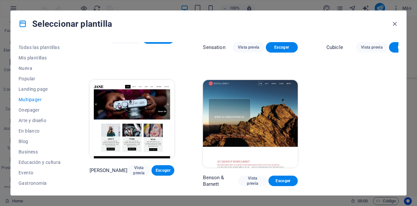
scroll to position [2701, 0]
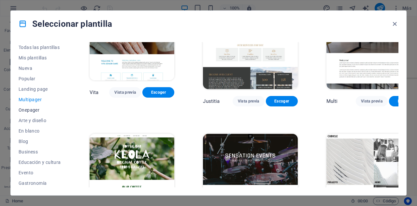
click at [29, 109] on span "Onepager" at bounding box center [40, 109] width 42 height 5
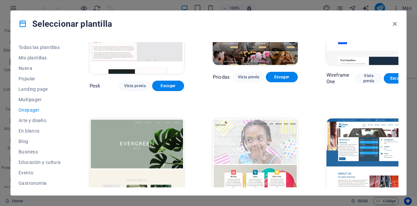
scroll to position [808, 0]
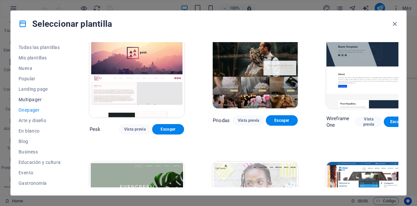
click at [29, 98] on span "Multipager" at bounding box center [40, 99] width 42 height 5
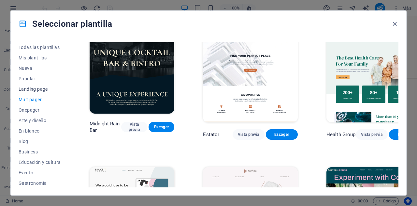
click at [34, 87] on span "Landing page" at bounding box center [40, 88] width 42 height 5
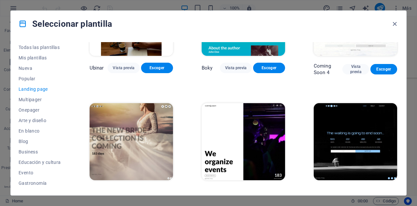
scroll to position [927, 0]
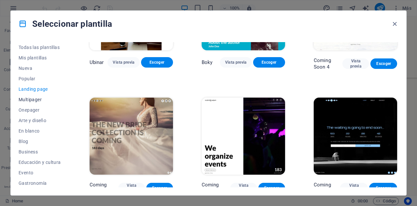
click at [36, 98] on span "Multipager" at bounding box center [40, 99] width 42 height 5
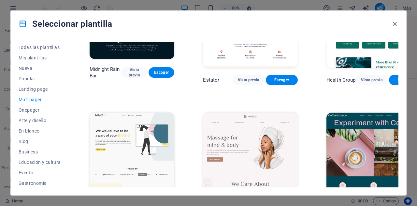
scroll to position [846, 0]
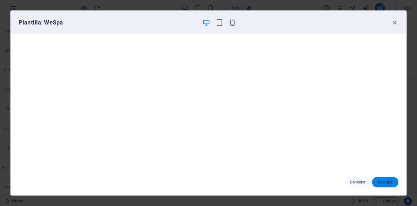
click at [383, 180] on span "Escoger" at bounding box center [386, 181] width 16 height 5
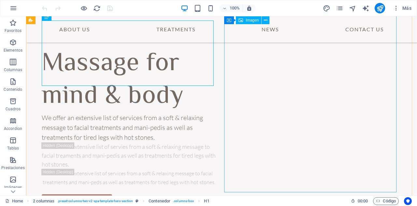
scroll to position [33, 0]
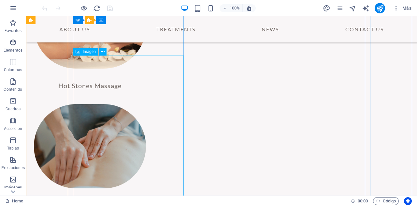
scroll to position [827, 0]
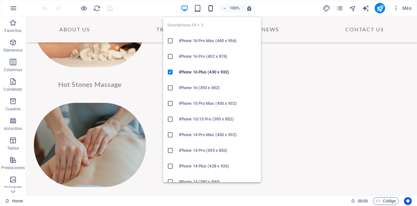
click at [209, 10] on icon "button" at bounding box center [210, 8] width 7 height 7
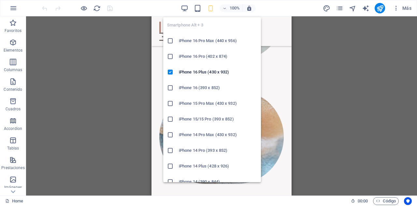
scroll to position [822, 0]
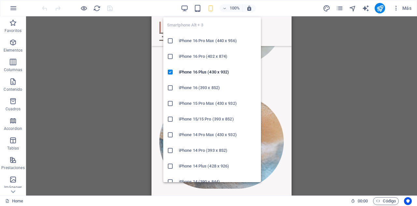
click at [211, 9] on icon "button" at bounding box center [210, 8] width 7 height 7
click at [204, 90] on h6 "iPhone 16 (393 x 852)" at bounding box center [218, 88] width 78 height 8
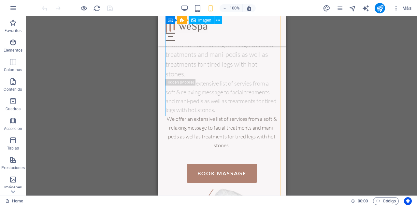
scroll to position [0, 0]
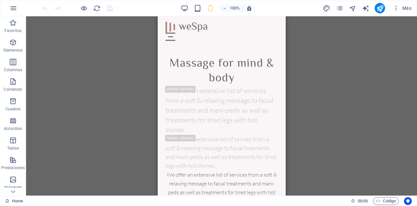
click at [195, 12] on div "100%" at bounding box center [218, 8] width 75 height 10
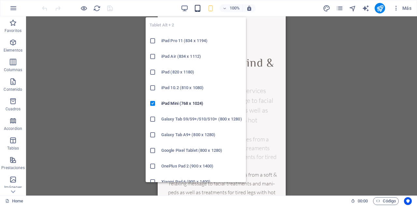
click at [197, 9] on icon "button" at bounding box center [197, 8] width 7 height 7
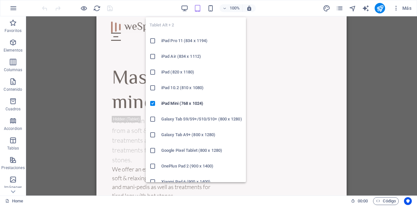
click at [187, 122] on h6 "Galaxy Tab S9/S9+/S10/S10+ (800 x 1280)" at bounding box center [201, 119] width 81 height 8
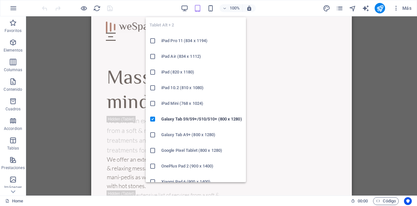
click at [199, 5] on icon "button" at bounding box center [197, 8] width 7 height 7
click at [181, 42] on h6 "iPad Pro 11 (834 x 1194)" at bounding box center [201, 41] width 81 height 8
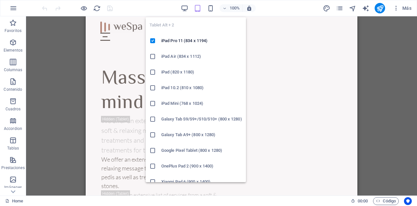
click at [198, 8] on icon "button" at bounding box center [197, 8] width 7 height 7
click at [173, 58] on h6 "iPad Air (834 x 1112)" at bounding box center [201, 56] width 81 height 8
click at [197, 7] on icon "button" at bounding box center [197, 8] width 7 height 7
click at [174, 99] on li "iPad Mini (768 x 1024)" at bounding box center [196, 104] width 100 height 16
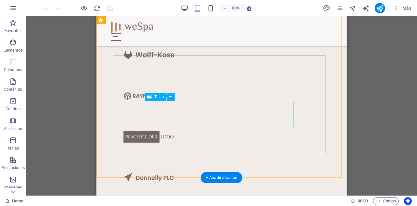
scroll to position [2025, 0]
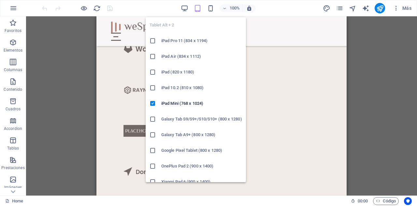
click at [199, 9] on icon "button" at bounding box center [197, 8] width 7 height 7
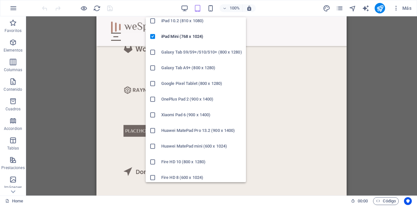
scroll to position [67, 0]
click at [188, 54] on h6 "Galaxy Tab S9/S9+/S10/S10+ (800 x 1280)" at bounding box center [201, 53] width 81 height 8
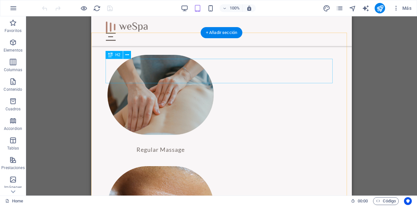
scroll to position [805, 0]
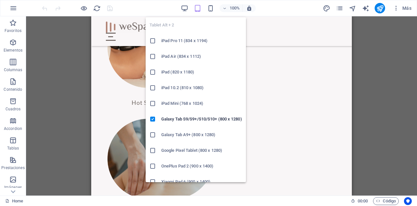
click at [198, 7] on icon "button" at bounding box center [197, 8] width 7 height 7
click at [181, 99] on h6 "iPad Mini (768 x 1024)" at bounding box center [201, 103] width 81 height 8
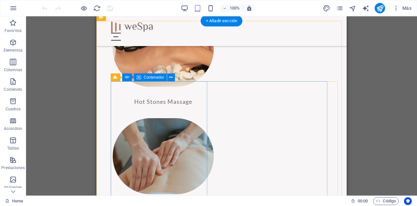
scroll to position [848, 0]
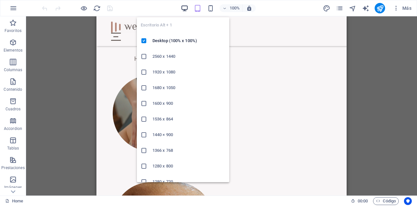
click at [182, 7] on icon "button" at bounding box center [184, 8] width 7 height 7
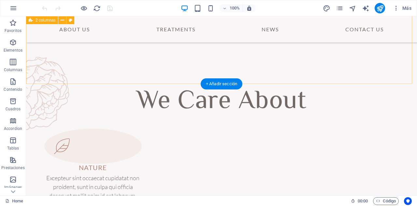
scroll to position [0, 0]
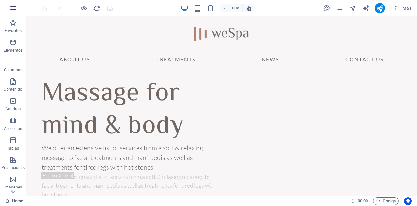
click at [14, 9] on icon "button" at bounding box center [13, 8] width 8 height 8
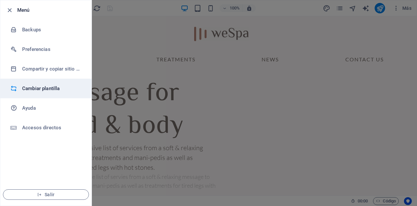
click at [29, 88] on h6 "Cambiar plantilla" at bounding box center [52, 88] width 60 height 8
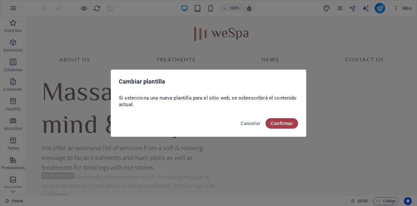
click at [277, 121] on span "Confirmar" at bounding box center [282, 123] width 22 height 5
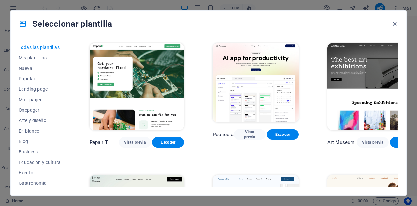
scroll to position [134, 0]
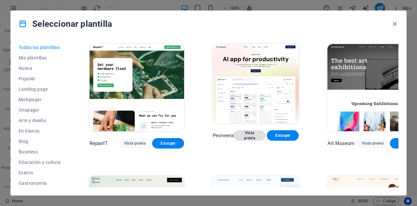
click at [239, 130] on span "Vista previa" at bounding box center [250, 135] width 22 height 10
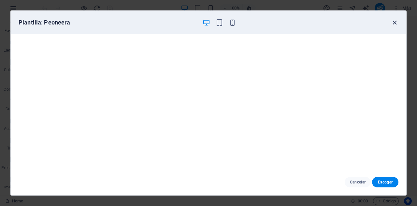
click at [397, 21] on icon "button" at bounding box center [394, 22] width 7 height 7
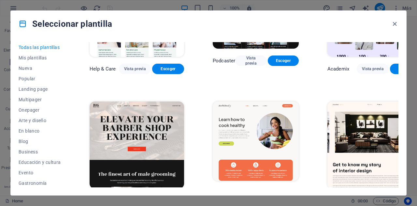
scroll to position [607, 0]
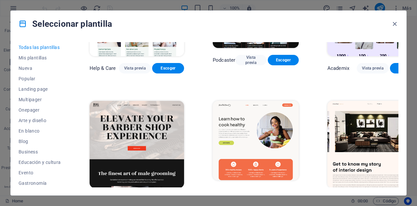
click at [276, 191] on span "Escoger" at bounding box center [285, 193] width 18 height 5
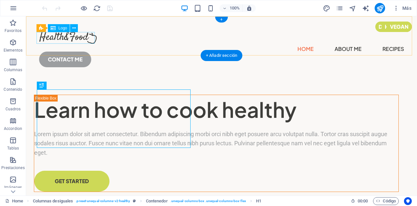
click at [82, 36] on div at bounding box center [221, 38] width 365 height 12
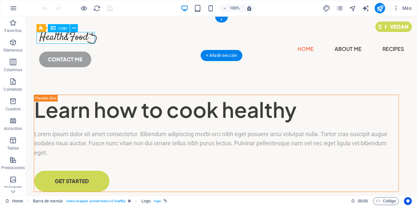
click at [82, 36] on div at bounding box center [221, 38] width 365 height 12
select select "px"
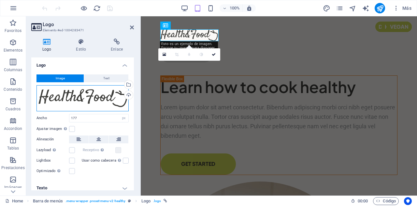
click at [89, 101] on div "Arrastra archivos aquí, haz clic para escoger archivos o selecciona archivos de…" at bounding box center [83, 98] width 92 height 26
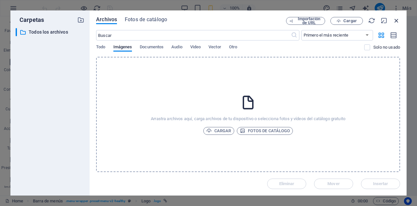
click at [395, 19] on icon "button" at bounding box center [396, 20] width 7 height 7
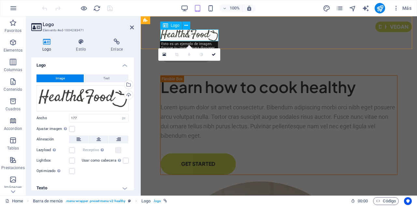
click at [193, 37] on div at bounding box center [278, 35] width 237 height 12
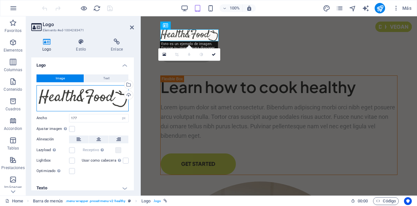
click at [92, 93] on div "Arrastra archivos aquí, haz clic para escoger archivos o selecciona archivos de…" at bounding box center [83, 98] width 92 height 26
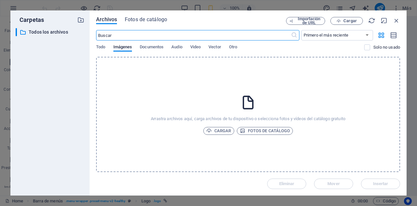
click at [92, 93] on body "[DOMAIN_NAME] Home Favoritos Elementos Columnas Contenido [PERSON_NAME] Accordi…" at bounding box center [208, 103] width 417 height 206
click at [394, 20] on icon "button" at bounding box center [396, 20] width 7 height 7
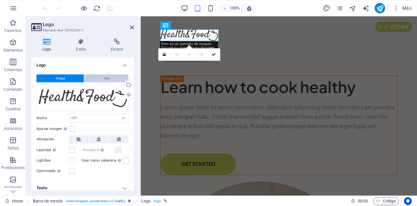
click at [100, 77] on button "Text" at bounding box center [106, 78] width 44 height 8
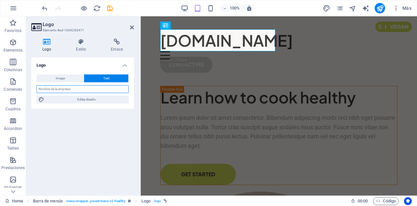
click at [89, 88] on input "text" at bounding box center [83, 89] width 92 height 8
type input "s"
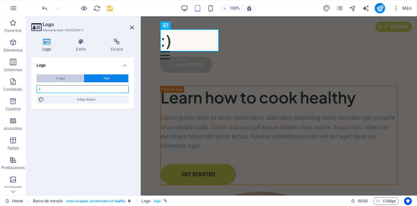
type input ":"
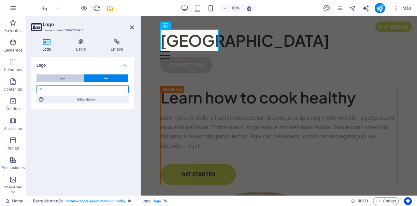
type input "P"
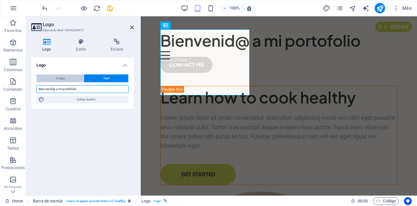
type input "Bienvenid@ a mi portofolio"
click at [68, 80] on button "Image" at bounding box center [60, 78] width 47 height 8
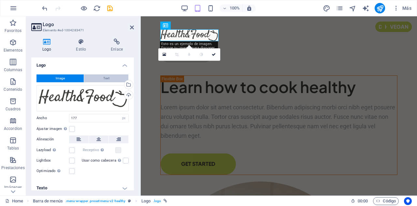
click at [100, 79] on button "Text" at bounding box center [106, 78] width 44 height 8
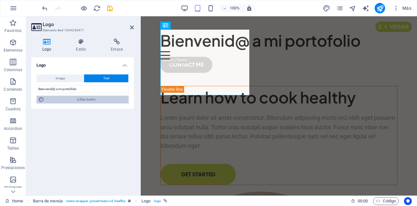
click at [93, 98] on span "Editar diseño" at bounding box center [86, 100] width 81 height 8
select select "px"
select select "400"
select select "px"
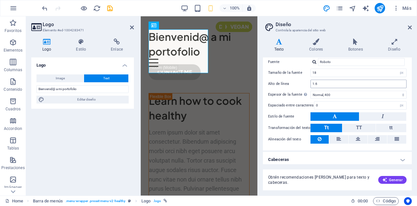
scroll to position [40, 0]
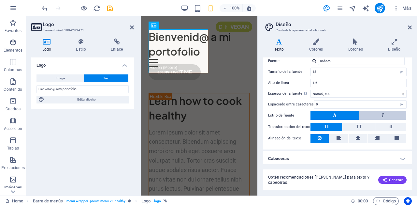
click at [371, 113] on button at bounding box center [383, 115] width 47 height 8
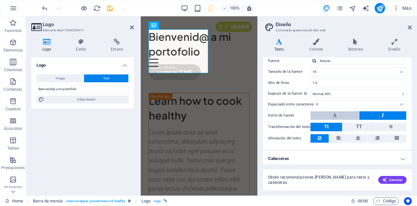
click at [344, 113] on button at bounding box center [335, 115] width 49 height 8
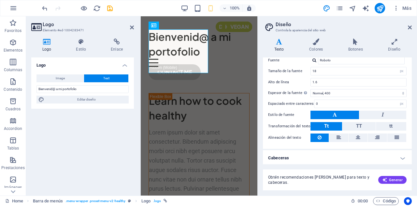
scroll to position [40, 0]
click at [393, 135] on button at bounding box center [397, 137] width 19 height 8
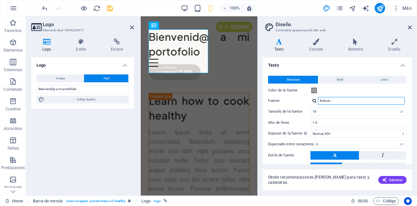
click at [345, 102] on input "Roboto" at bounding box center [361, 101] width 87 height 8
click at [301, 101] on label "Fuente" at bounding box center [289, 101] width 42 height 8
click at [318, 101] on input "Roboto" at bounding box center [361, 101] width 87 height 8
click at [335, 100] on input "Roboto" at bounding box center [361, 101] width 87 height 8
click at [314, 101] on div at bounding box center [315, 100] width 4 height 4
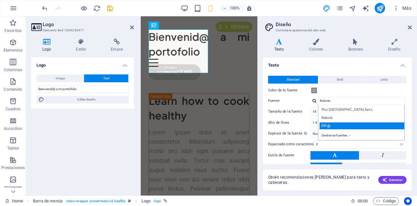
click at [337, 124] on div "Satisfy" at bounding box center [363, 125] width 86 height 7
type input "Satisfy"
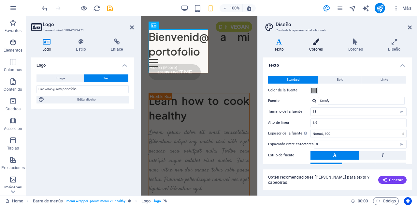
click at [313, 44] on icon at bounding box center [316, 41] width 37 height 7
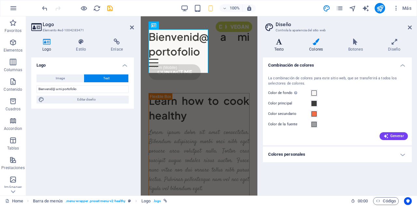
click at [282, 42] on icon at bounding box center [279, 41] width 32 height 7
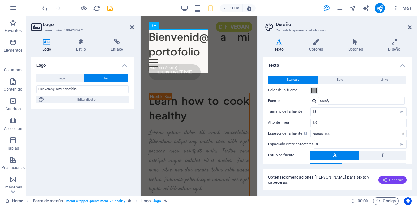
click at [393, 178] on span "Generar" at bounding box center [392, 179] width 21 height 5
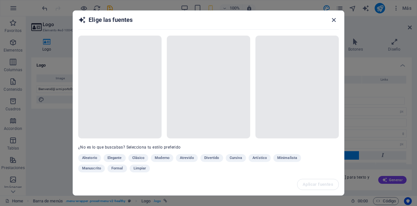
click at [335, 17] on icon "button" at bounding box center [333, 19] width 7 height 7
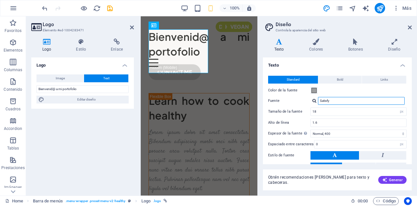
click at [329, 99] on input "Satisfy" at bounding box center [361, 101] width 87 height 8
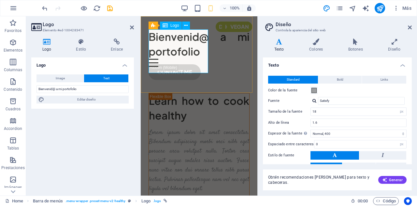
click at [196, 59] on div "Bienvenid@ a mi portofolio" at bounding box center [199, 43] width 101 height 29
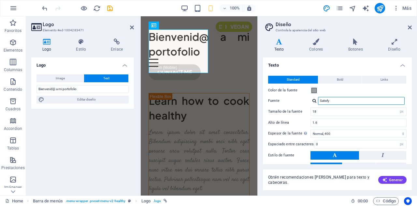
click at [333, 97] on input "Satisfy" at bounding box center [361, 101] width 87 height 8
click at [314, 90] on span at bounding box center [314, 90] width 5 height 5
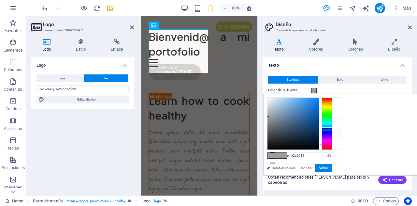
click at [319, 122] on div at bounding box center [294, 124] width 52 height 52
type input "#497eb3"
click at [319, 112] on div at bounding box center [294, 124] width 52 height 52
click at [333, 170] on button "Aplicar" at bounding box center [324, 168] width 18 height 8
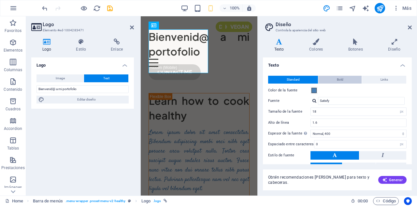
click at [342, 79] on span "Bold" at bounding box center [340, 80] width 7 height 8
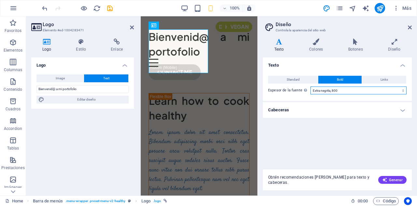
click at [342, 91] on select "Fino, 100 Extra delgado, 200 Delgado, 300 Normal, 400 Medio, 500 Seminegrita, 6…" at bounding box center [359, 90] width 96 height 8
select select "100"
click at [311, 86] on select "Fino, 100 Extra delgado, 200 Delgado, 300 Normal, 400 Medio, 500 Seminegrita, 6…" at bounding box center [359, 90] width 96 height 8
click at [368, 79] on button "Links" at bounding box center [384, 80] width 44 height 8
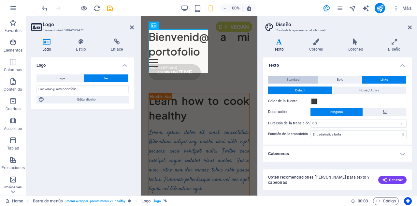
click at [306, 78] on button "Standard" at bounding box center [293, 80] width 50 height 8
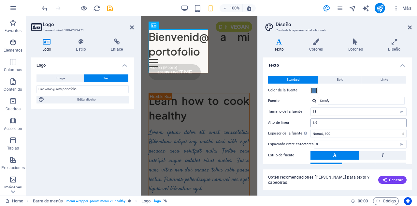
scroll to position [40, 0]
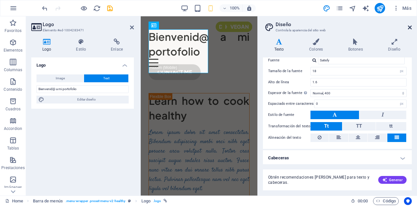
click at [411, 25] on icon at bounding box center [410, 27] width 4 height 5
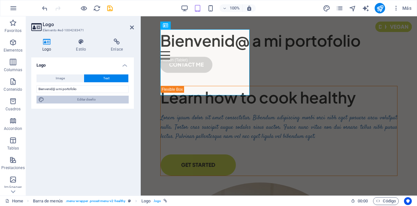
click at [118, 97] on span "Editar diseño" at bounding box center [86, 100] width 81 height 8
select select "px"
select select "400"
select select "px"
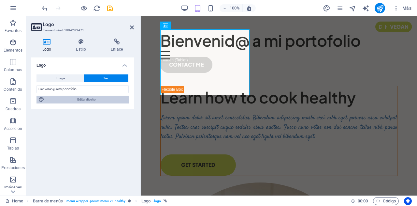
select select "600"
select select "px"
select select "rem"
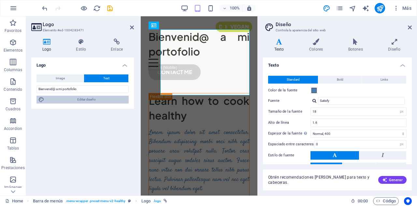
type input "32"
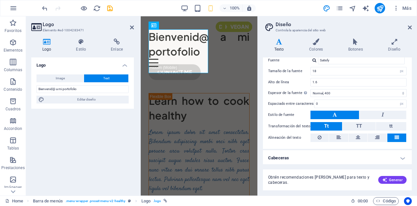
click at [322, 158] on h4 "Cabeceras" at bounding box center [337, 158] width 149 height 16
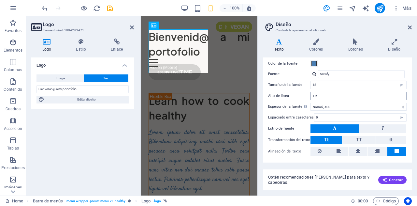
scroll to position [0, 0]
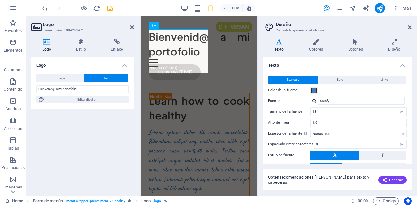
click at [314, 100] on div at bounding box center [315, 100] width 4 height 4
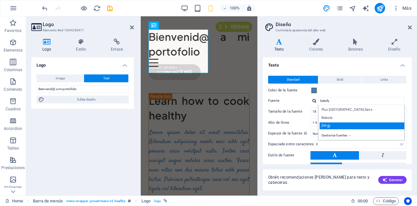
click at [332, 124] on div "Satisfy" at bounding box center [363, 125] width 86 height 7
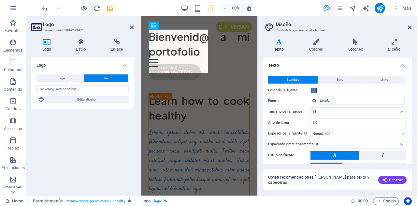
click at [284, 85] on div "Standard Bold Links Color de la fuente Fuente Satisfy Gestionar fuentes → Tamañ…" at bounding box center [338, 129] width 152 height 120
click at [168, 34] on div "Bienvenid@ a mi portofolio" at bounding box center [199, 43] width 101 height 29
click at [313, 40] on icon at bounding box center [316, 41] width 37 height 7
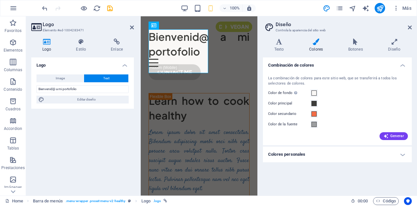
click at [310, 153] on h4 "Colores personales" at bounding box center [337, 154] width 149 height 16
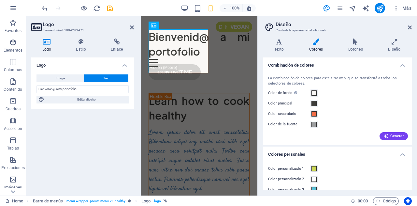
scroll to position [30, 0]
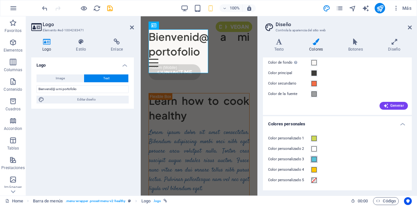
click at [314, 159] on span at bounding box center [314, 159] width 5 height 5
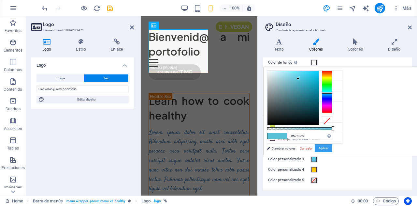
click at [333, 148] on button "Aplicar" at bounding box center [324, 148] width 18 height 8
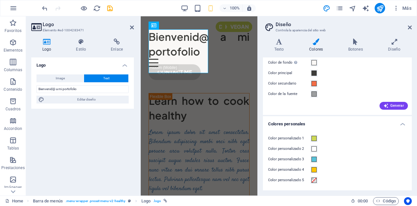
scroll to position [0, 0]
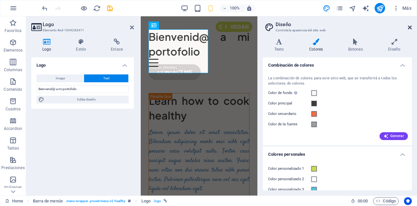
click at [410, 26] on icon at bounding box center [410, 27] width 4 height 5
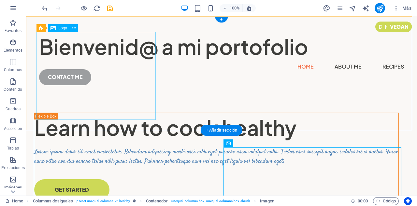
click at [108, 61] on div "Bienvenid@ a mi portofolio" at bounding box center [221, 46] width 365 height 29
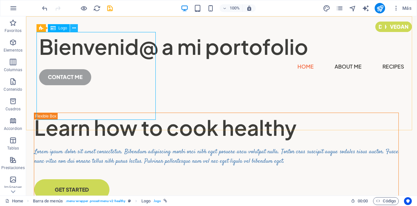
click at [74, 27] on icon at bounding box center [74, 28] width 4 height 7
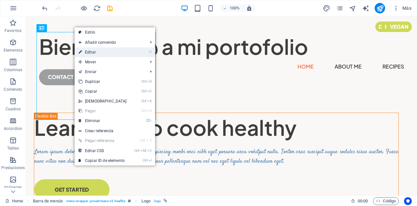
click at [90, 53] on link "⏎ Editar" at bounding box center [103, 52] width 56 height 10
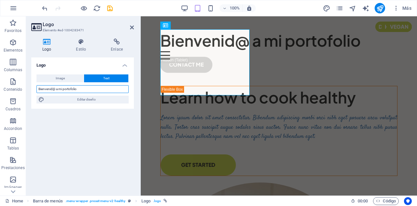
click at [108, 88] on input "Bienvenid@ a mi portofolio" at bounding box center [83, 89] width 92 height 8
click at [82, 44] on icon at bounding box center [81, 41] width 32 height 7
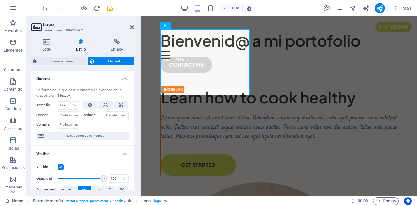
scroll to position [32, 0]
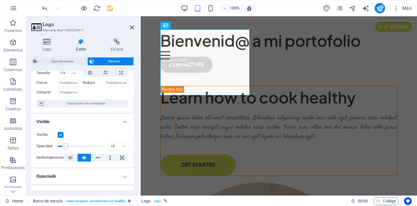
drag, startPoint x: 101, startPoint y: 144, endPoint x: 65, endPoint y: 144, distance: 35.5
click at [65, 144] on span at bounding box center [65, 146] width 7 height 7
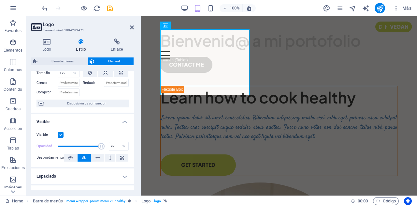
type input "98"
drag, startPoint x: 65, startPoint y: 144, endPoint x: 102, endPoint y: 150, distance: 36.9
click at [102, 150] on span at bounding box center [81, 146] width 46 height 10
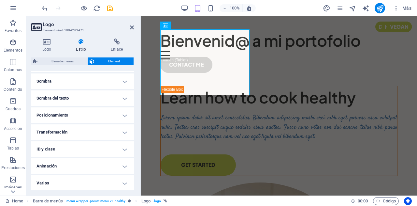
scroll to position [85, 0]
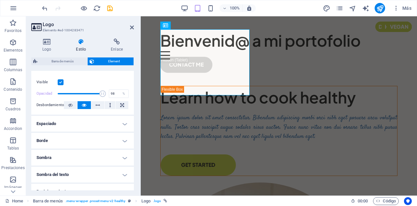
click at [88, 127] on h4 "Espaciado" at bounding box center [82, 124] width 103 height 16
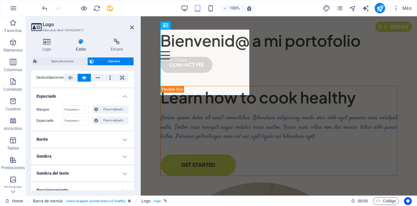
click at [85, 142] on h4 "Borde" at bounding box center [82, 139] width 103 height 16
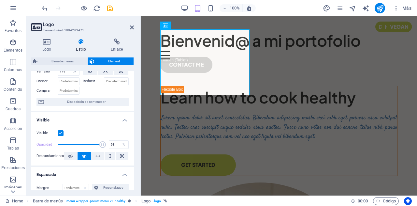
scroll to position [40, 0]
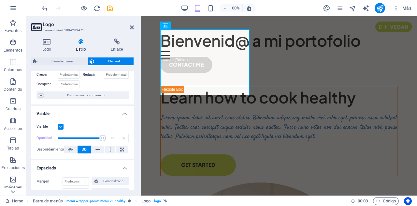
click at [61, 124] on label at bounding box center [61, 127] width 6 height 6
click at [0, 0] on input "Visible" at bounding box center [0, 0] width 0 height 0
click at [61, 124] on label at bounding box center [61, 127] width 6 height 6
click at [0, 0] on input "Visible" at bounding box center [0, 0] width 0 height 0
click at [71, 148] on icon at bounding box center [70, 149] width 5 height 8
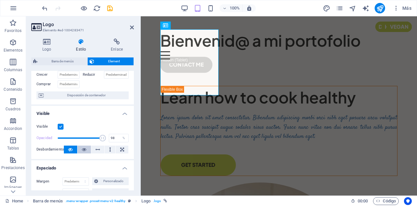
click at [83, 148] on icon at bounding box center [84, 149] width 5 height 8
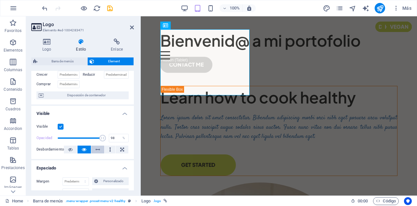
click at [97, 148] on icon at bounding box center [98, 149] width 5 height 8
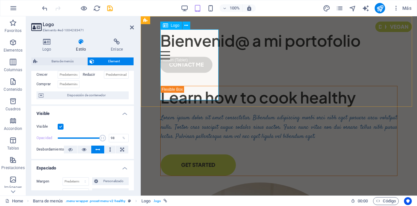
scroll to position [0, 0]
click at [85, 149] on icon at bounding box center [84, 149] width 5 height 8
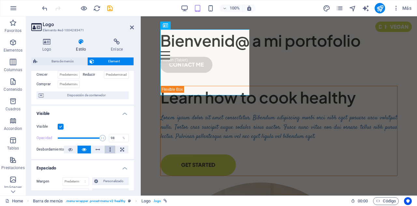
click at [109, 150] on icon at bounding box center [110, 149] width 2 height 8
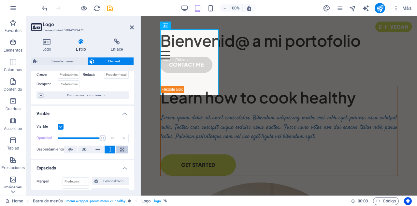
click at [121, 148] on icon at bounding box center [122, 149] width 4 height 8
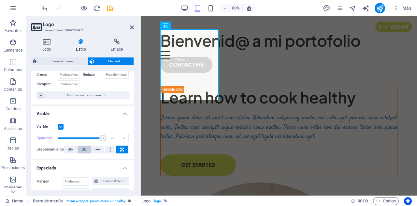
click at [83, 147] on icon at bounding box center [84, 149] width 5 height 8
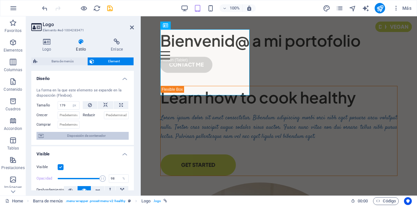
click at [91, 134] on span "Disposición de contenedor" at bounding box center [86, 136] width 81 height 8
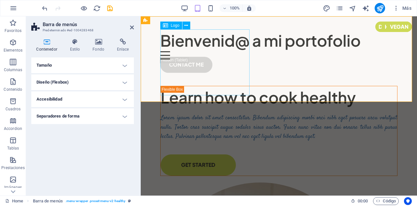
click at [238, 51] on div "Bienvenid@ a mi portofolio" at bounding box center [278, 40] width 237 height 22
click at [106, 64] on h4 "Tamaño" at bounding box center [82, 65] width 103 height 16
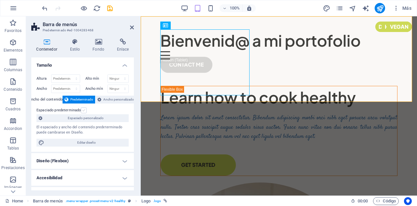
click at [84, 109] on label at bounding box center [84, 110] width 6 height 6
click at [0, 0] on input "Espaciado predeterminado" at bounding box center [0, 0] width 0 height 0
click at [84, 109] on label at bounding box center [84, 110] width 6 height 6
click at [0, 0] on input "Espaciado predeterminado" at bounding box center [0, 0] width 0 height 0
click at [101, 118] on span "Espaciado personalizado" at bounding box center [85, 118] width 82 height 8
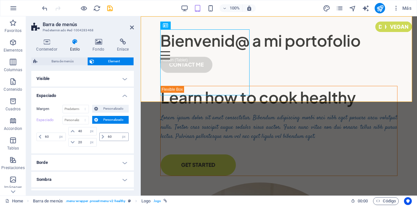
click at [100, 133] on span at bounding box center [103, 137] width 7 height 8
click at [102, 136] on icon at bounding box center [103, 137] width 3 height 4
click at [109, 136] on input "60" at bounding box center [117, 137] width 22 height 8
type input "80"
click at [73, 61] on span "Barra de menús" at bounding box center [62, 61] width 46 height 8
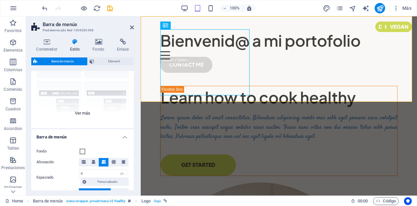
scroll to position [68, 0]
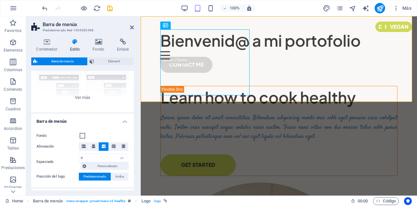
click at [112, 56] on div "Contenedor Estilo Fondo Enlace Tamaño Altura Predeterminado px rem % vh vw Alto…" at bounding box center [82, 114] width 103 height 152
click at [131, 31] on header "Barra de menús Predeterminado #ed-1004283468" at bounding box center [82, 24] width 103 height 17
click at [131, 28] on icon at bounding box center [132, 27] width 4 height 5
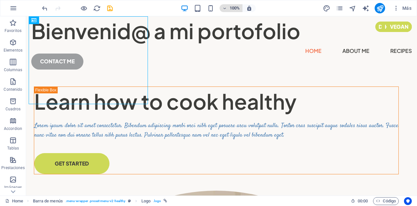
click at [233, 7] on h6 "100%" at bounding box center [235, 8] width 10 height 8
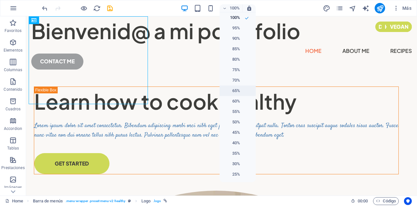
click at [235, 90] on h6 "65%" at bounding box center [232, 91] width 17 height 8
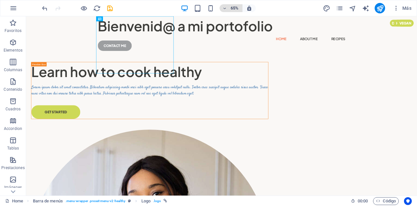
click at [232, 7] on h6 "65%" at bounding box center [235, 8] width 10 height 8
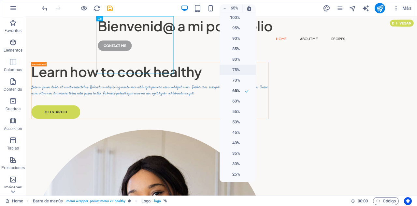
click at [235, 72] on h6 "75%" at bounding box center [232, 70] width 17 height 8
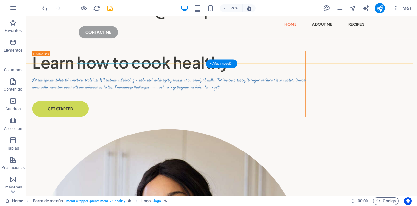
scroll to position [0, 0]
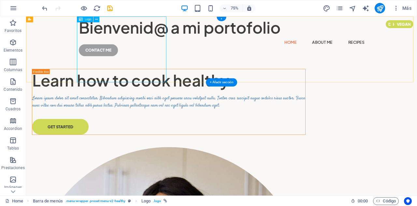
click at [191, 46] on div "Bienvenid@ a mi portofolio" at bounding box center [287, 30] width 381 height 29
click at [97, 20] on icon at bounding box center [96, 19] width 3 height 5
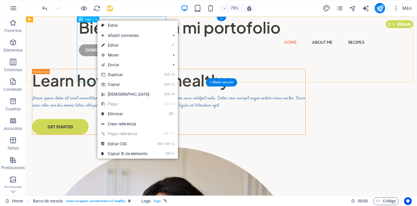
click at [97, 46] on div "Bienvenid@ a mi portofolio" at bounding box center [287, 30] width 381 height 29
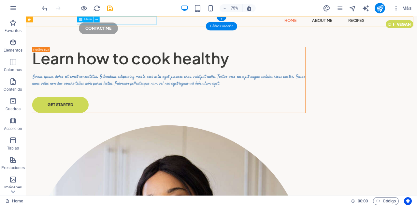
click at [101, 25] on nav "Home About Me Recipes" at bounding box center [287, 21] width 381 height 11
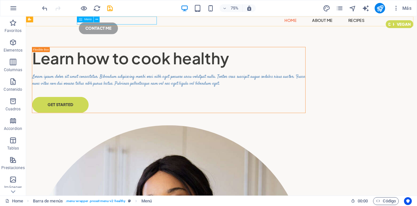
click at [81, 20] on icon at bounding box center [81, 19] width 4 height 6
click at [97, 19] on icon at bounding box center [97, 19] width 3 height 5
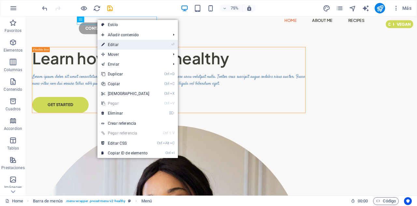
click at [110, 44] on link "⏎ Editar" at bounding box center [125, 45] width 56 height 10
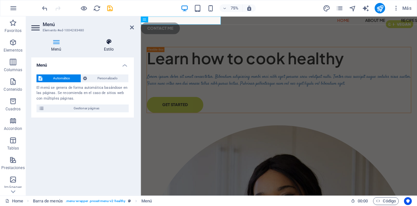
click at [111, 48] on h4 "Estilo" at bounding box center [109, 45] width 50 height 14
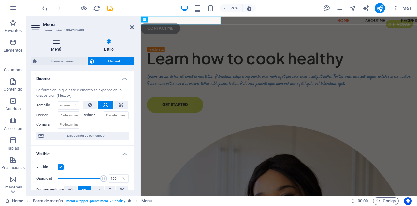
click at [58, 45] on h4 "Menú" at bounding box center [57, 45] width 52 height 14
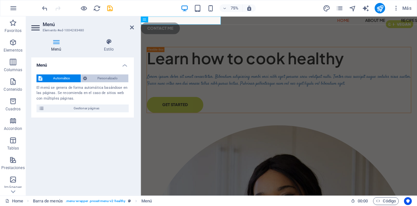
click at [97, 76] on span "Personalizado" at bounding box center [108, 78] width 38 height 8
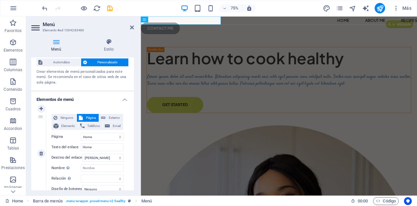
scroll to position [16, 0]
click at [108, 146] on input "Home" at bounding box center [102, 147] width 43 height 8
click at [106, 139] on select "Home About Me Recipes Privacy Legal Notice" at bounding box center [102, 136] width 43 height 8
click at [81, 132] on select "Home About Me Recipes Privacy Legal Notice" at bounding box center [102, 136] width 43 height 8
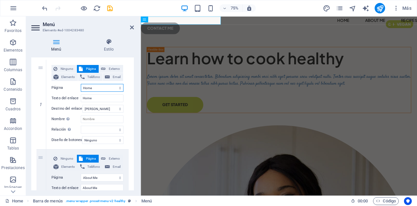
scroll to position [0, 0]
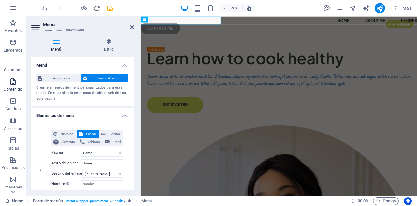
click at [12, 83] on icon "button" at bounding box center [13, 82] width 8 height 8
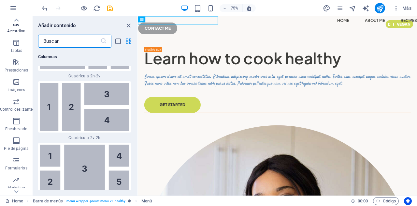
scroll to position [114, 0]
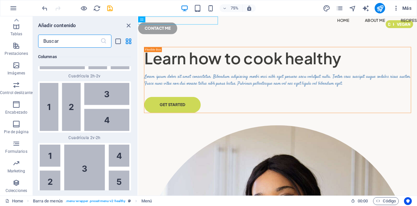
click at [396, 7] on icon "button" at bounding box center [396, 8] width 7 height 7
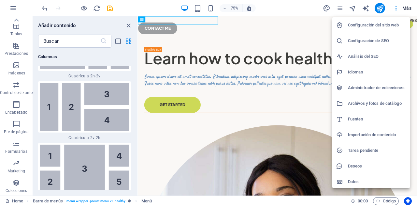
click at [405, 8] on div at bounding box center [208, 103] width 417 height 206
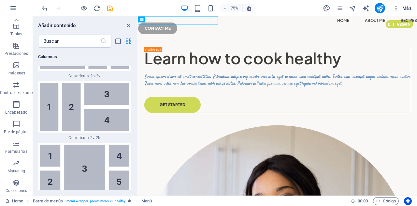
click at [409, 6] on span "Más" at bounding box center [402, 8] width 19 height 7
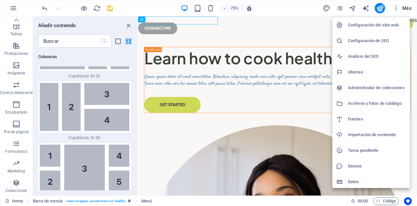
click at [341, 10] on div at bounding box center [208, 103] width 417 height 206
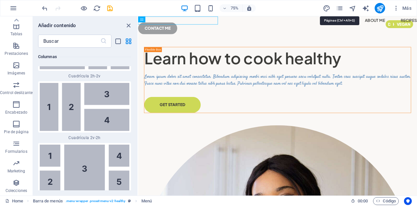
click at [341, 10] on icon "pages" at bounding box center [339, 8] width 7 height 7
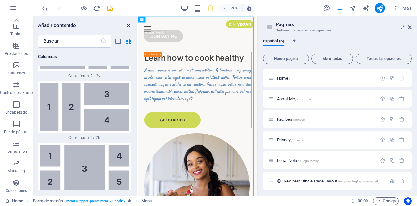
drag, startPoint x: 127, startPoint y: 26, endPoint x: 192, endPoint y: 26, distance: 64.6
click at [127, 26] on icon "close panel" at bounding box center [128, 25] width 7 height 7
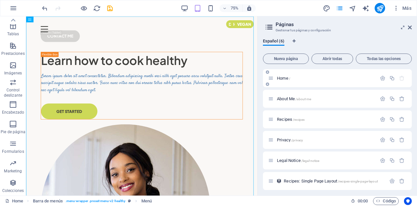
click at [287, 79] on span "Home /" at bounding box center [283, 78] width 13 height 5
click at [290, 97] on span "About Me /about-me" at bounding box center [294, 98] width 34 height 5
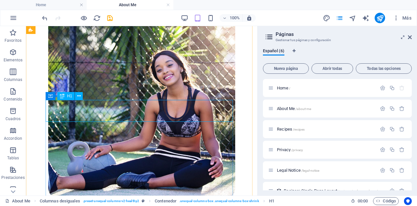
scroll to position [0, 0]
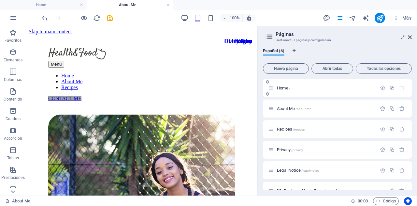
click at [284, 87] on span "Home /" at bounding box center [283, 87] width 13 height 5
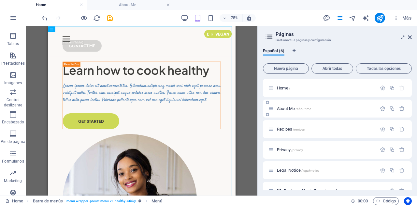
click at [285, 109] on span "About Me /about-me" at bounding box center [294, 108] width 34 height 5
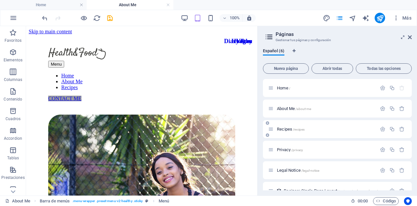
click at [282, 125] on div "Recipes /recipes" at bounding box center [322, 128] width 109 height 7
click at [283, 130] on span "Recipes /recipes" at bounding box center [291, 129] width 28 height 5
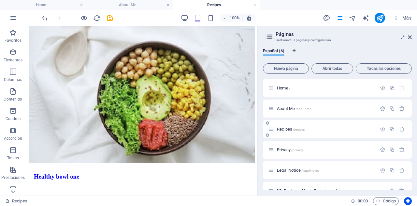
scroll to position [10, 0]
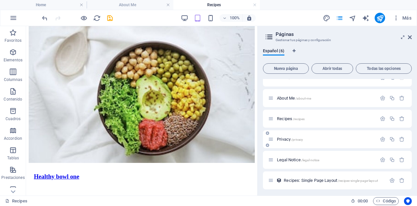
click at [284, 139] on span "Privacy /privacy" at bounding box center [290, 139] width 26 height 5
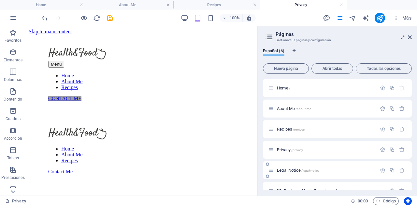
scroll to position [12, 0]
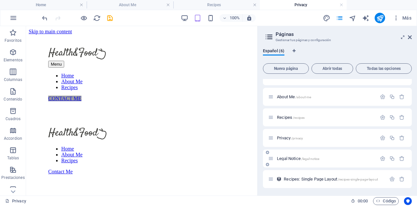
click at [292, 157] on span "Legal Notice /legal-notice" at bounding box center [298, 158] width 42 height 5
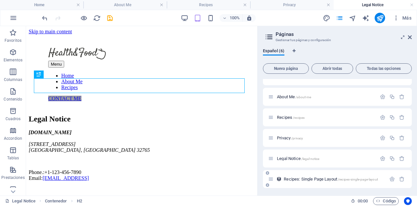
click at [295, 178] on span "Recipes: Single Page Layout /recipes-single-page-layout" at bounding box center [331, 178] width 94 height 5
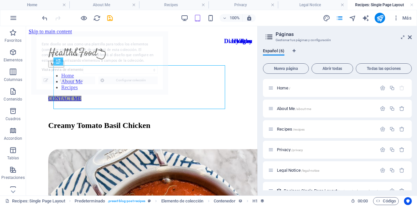
scroll to position [0, 0]
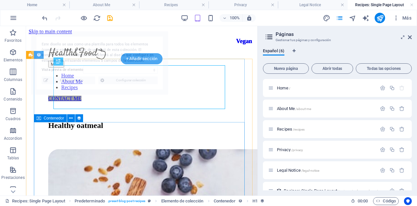
select select "68de7b6307ee6080cb041abb"
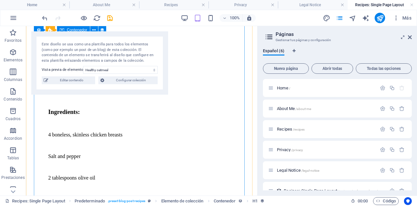
scroll to position [593, 0]
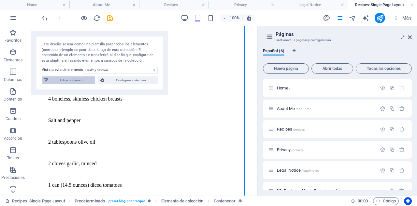
click at [87, 79] on span "Editar contenido" at bounding box center [71, 80] width 43 height 8
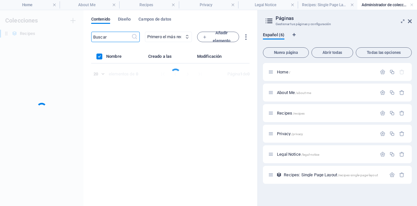
scroll to position [0, 0]
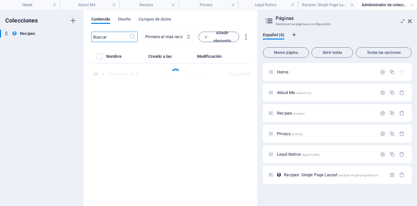
select select "Vegans"
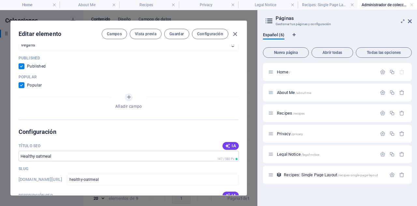
scroll to position [421, 0]
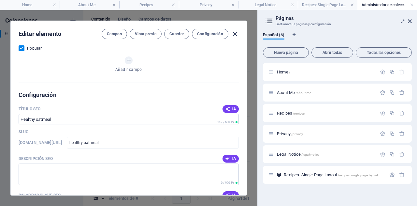
click at [233, 33] on icon "button" at bounding box center [235, 33] width 7 height 7
checkbox input "false"
type input "healthy-oatmeal"
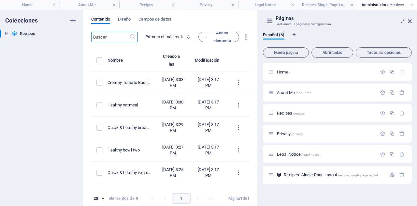
scroll to position [0, 0]
click at [122, 20] on span "Diseño" at bounding box center [124, 19] width 13 height 9
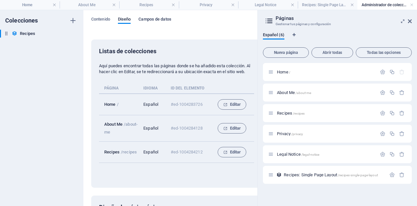
click at [149, 21] on span "Campos de datos" at bounding box center [155, 19] width 33 height 9
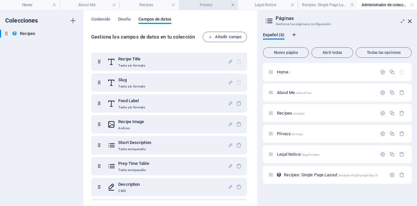
click at [233, 6] on link at bounding box center [233, 5] width 4 height 6
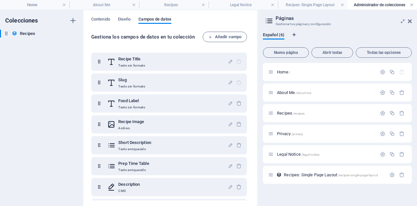
click at [412, 4] on link at bounding box center [412, 5] width 4 height 6
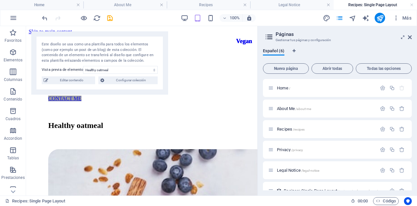
scroll to position [593, 0]
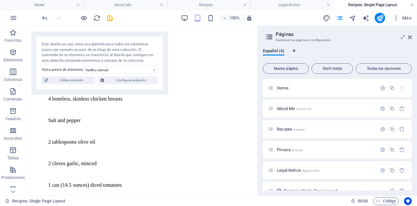
click at [413, 5] on link at bounding box center [412, 5] width 4 height 6
click at [330, 5] on h4 "Legal Notice" at bounding box center [291, 4] width 83 height 7
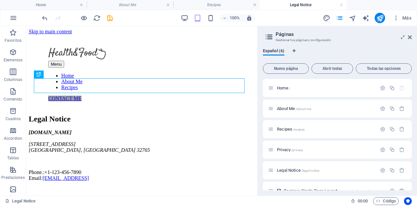
click at [330, 5] on h4 "Legal Notice" at bounding box center [303, 4] width 87 height 7
click at [342, 5] on link at bounding box center [342, 5] width 4 height 6
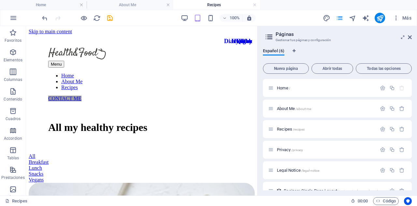
scroll to position [246, 0]
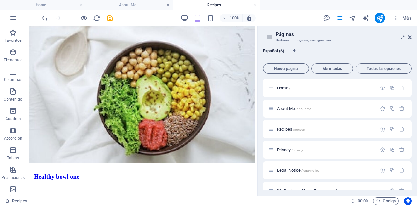
click at [256, 4] on link at bounding box center [255, 5] width 4 height 6
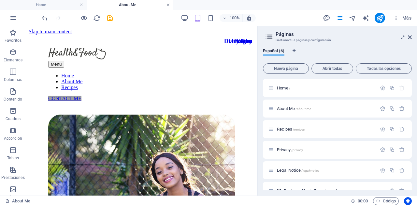
click at [169, 5] on link at bounding box center [168, 5] width 4 height 6
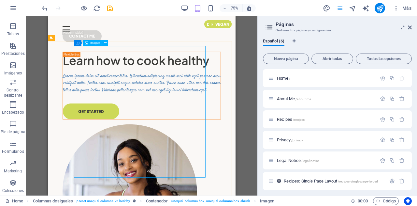
click at [95, 42] on span "Imagen" at bounding box center [95, 42] width 10 height 3
click at [89, 43] on div "Imagen" at bounding box center [92, 43] width 19 height 6
select select "%"
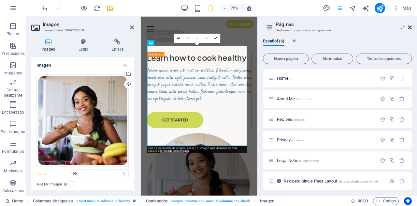
click at [410, 26] on icon at bounding box center [410, 27] width 4 height 5
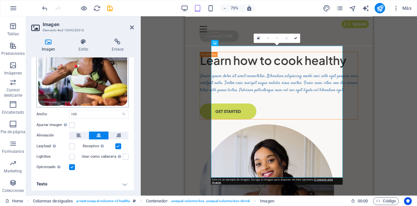
scroll to position [0, 0]
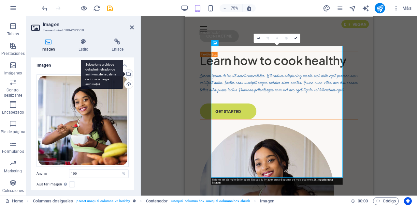
click at [123, 73] on div "Selecciona archivos del administrador de archivos, de la galería de fotos o car…" at bounding box center [102, 74] width 42 height 29
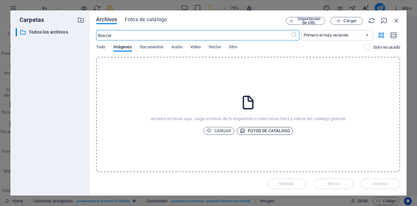
click at [256, 132] on span "Fotos de catálogo" at bounding box center [265, 131] width 51 height 8
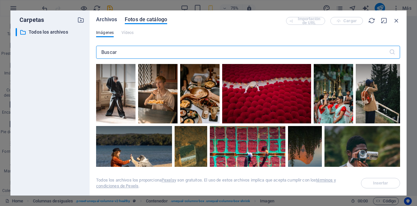
click at [116, 22] on span "Archivos" at bounding box center [106, 20] width 21 height 8
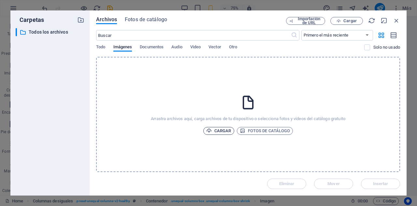
click at [218, 129] on span "Cargar" at bounding box center [218, 131] width 25 height 8
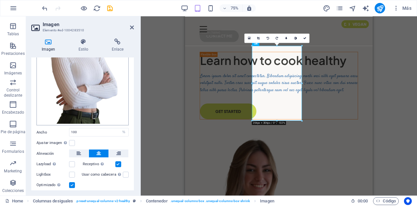
scroll to position [103, 0]
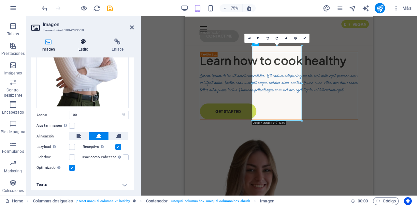
click at [84, 44] on icon at bounding box center [83, 41] width 31 height 7
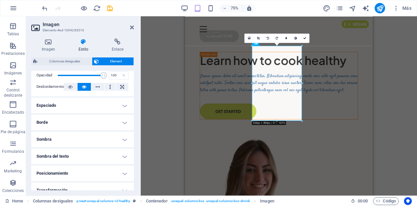
click at [74, 111] on h4 "Espaciado" at bounding box center [82, 105] width 103 height 16
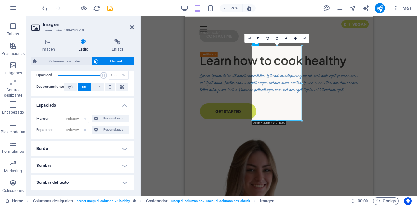
scroll to position [187, 0]
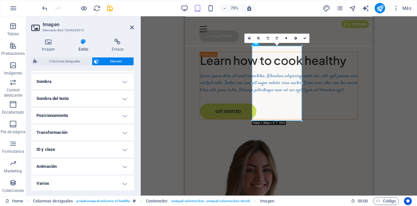
click at [111, 52] on div "Imagen Estilo Enlace Imagen Arrastra archivos aquí, haz clic para escoger archi…" at bounding box center [82, 114] width 103 height 152
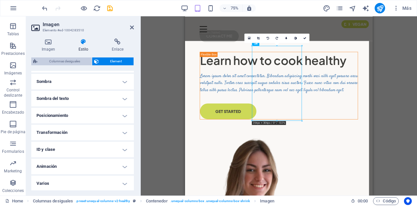
click at [72, 60] on span "Columnas desiguales" at bounding box center [64, 61] width 51 height 8
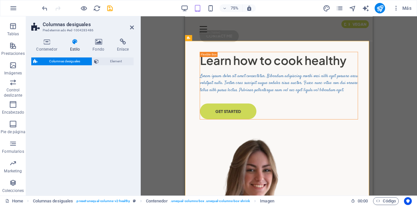
select select "%"
select select "px"
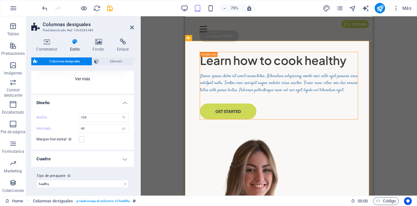
scroll to position [87, 0]
click at [120, 156] on h4 "Cuadro" at bounding box center [82, 159] width 103 height 16
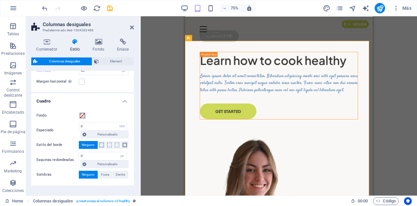
scroll to position [164, 0]
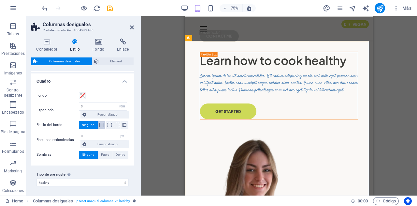
click at [102, 125] on span at bounding box center [101, 125] width 5 height 5
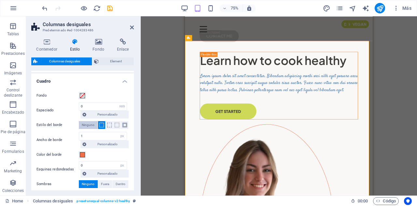
click at [91, 123] on span "Ninguno" at bounding box center [88, 125] width 13 height 8
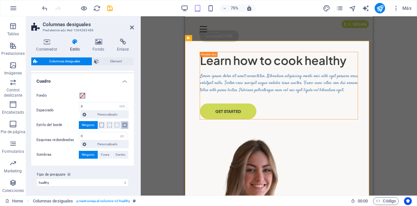
click at [125, 124] on span at bounding box center [125, 125] width 5 height 5
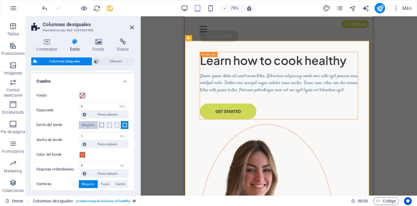
click at [93, 124] on span "Ninguno" at bounding box center [88, 125] width 13 height 8
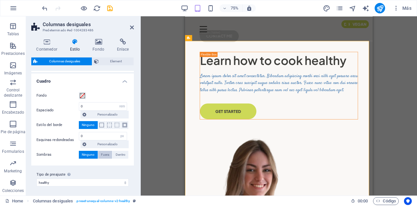
click at [107, 152] on span "Fuera" at bounding box center [105, 155] width 8 height 8
type input "2"
type input "4"
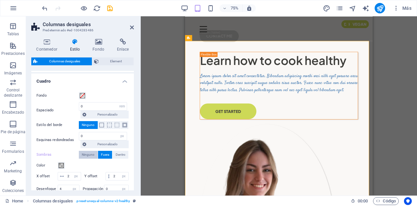
click at [89, 152] on span "Ninguno" at bounding box center [88, 155] width 13 height 8
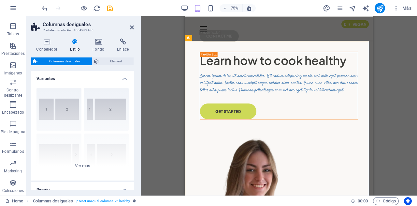
scroll to position [0, 0]
click at [116, 62] on span "Element" at bounding box center [116, 61] width 31 height 8
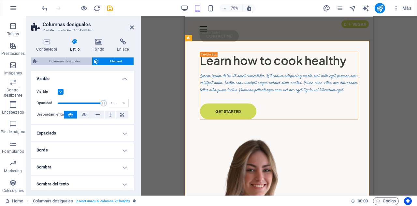
click at [82, 60] on span "Columnas desiguales" at bounding box center [64, 61] width 51 height 8
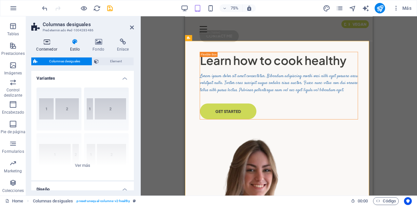
click at [45, 45] on h4 "Contenedor" at bounding box center [48, 45] width 34 height 14
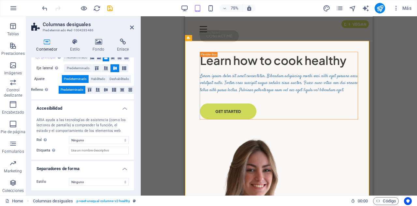
scroll to position [0, 0]
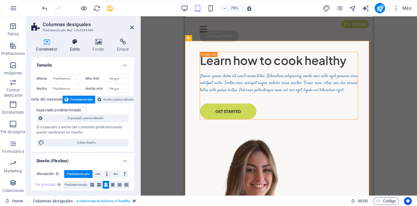
click at [72, 45] on icon at bounding box center [75, 41] width 20 height 7
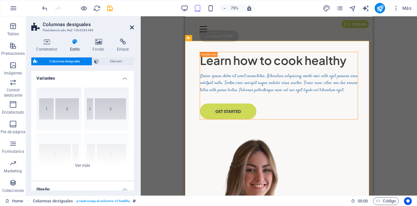
click at [133, 30] on icon at bounding box center [132, 27] width 4 height 5
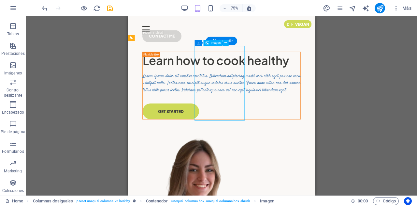
click at [226, 44] on icon at bounding box center [226, 42] width 3 height 5
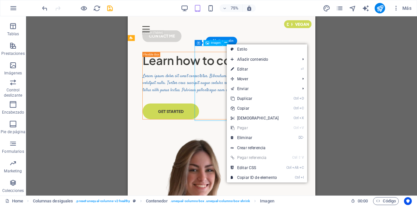
drag, startPoint x: 243, startPoint y: 82, endPoint x: 277, endPoint y: 82, distance: 33.6
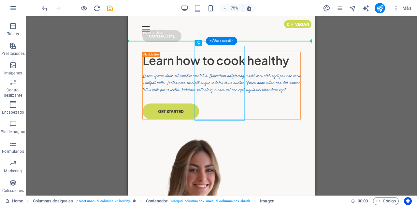
drag, startPoint x: 248, startPoint y: 100, endPoint x: 297, endPoint y: 105, distance: 49.8
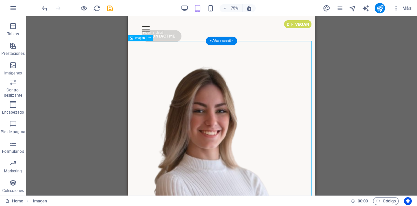
drag, startPoint x: 367, startPoint y: 157, endPoint x: 219, endPoint y: 93, distance: 161.3
click at [44, 5] on icon "undo" at bounding box center [44, 8] width 7 height 7
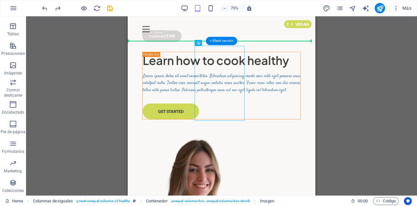
drag, startPoint x: 256, startPoint y: 103, endPoint x: 178, endPoint y: 98, distance: 77.8
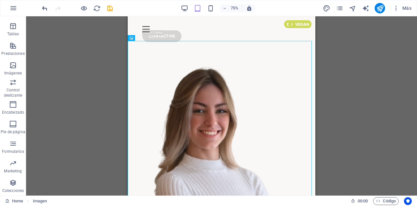
click at [43, 6] on icon "undo" at bounding box center [44, 8] width 7 height 7
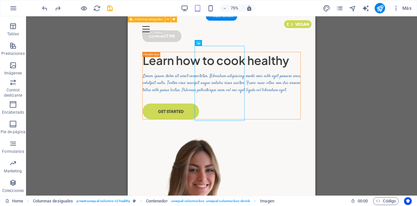
scroll to position [0, 0]
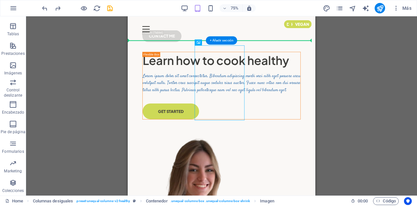
drag, startPoint x: 263, startPoint y: 101, endPoint x: 323, endPoint y: 96, distance: 60.2
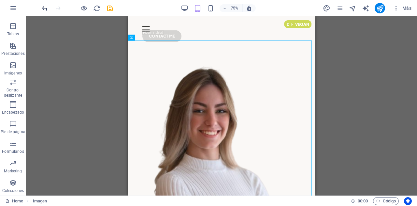
click at [44, 7] on icon "undo" at bounding box center [44, 8] width 7 height 7
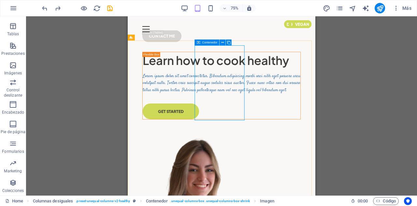
click at [200, 43] on icon at bounding box center [199, 42] width 4 height 6
click at [211, 43] on span "Contenedor" at bounding box center [209, 42] width 15 height 3
click at [226, 39] on button at bounding box center [226, 42] width 6 height 6
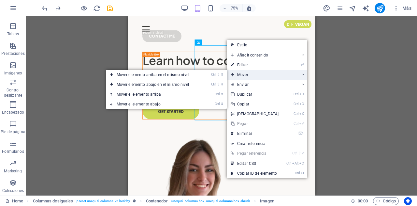
click at [244, 76] on span "Mover" at bounding box center [262, 75] width 71 height 10
click at [195, 103] on link "Ctrl ⬇ Mover el elemento abajo" at bounding box center [154, 104] width 96 height 10
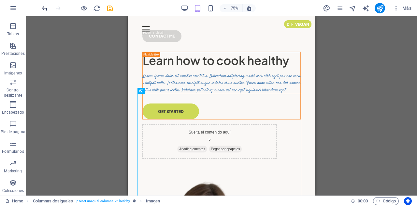
click at [44, 8] on icon "undo" at bounding box center [44, 8] width 7 height 7
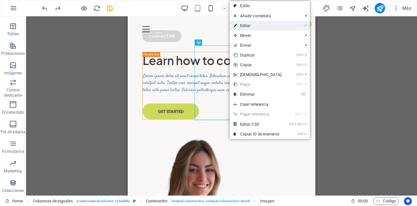
click at [254, 26] on link "⏎ Editar" at bounding box center [258, 26] width 56 height 10
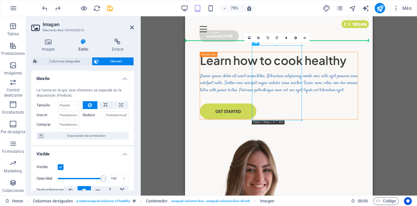
drag, startPoint x: 313, startPoint y: 96, endPoint x: 235, endPoint y: 90, distance: 77.5
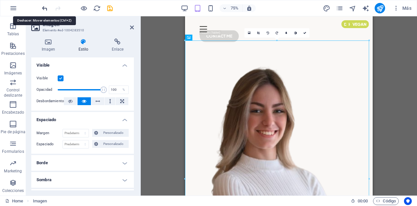
click at [42, 9] on icon "undo" at bounding box center [44, 8] width 7 height 7
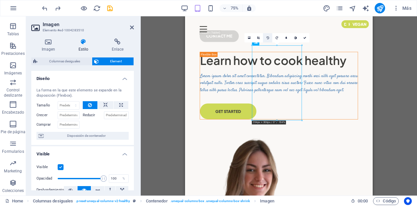
click at [268, 37] on icon at bounding box center [268, 37] width 3 height 3
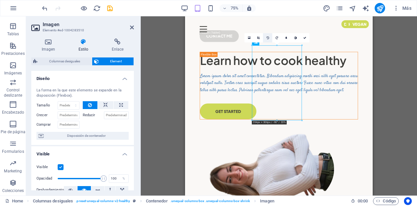
click at [268, 37] on icon at bounding box center [268, 37] width 3 height 3
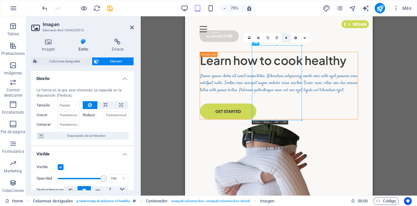
click at [289, 39] on link at bounding box center [286, 37] width 9 height 9
click at [297, 40] on link at bounding box center [299, 37] width 9 height 9
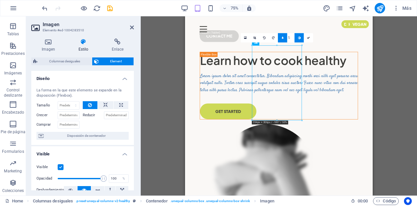
click at [299, 39] on icon at bounding box center [299, 37] width 3 height 3
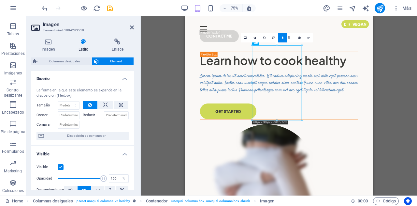
click at [281, 37] on link at bounding box center [282, 37] width 9 height 9
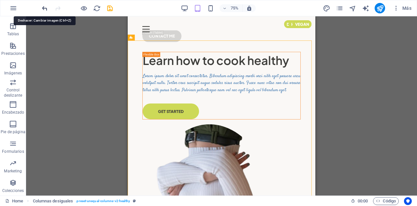
click at [47, 7] on icon "undo" at bounding box center [44, 8] width 7 height 7
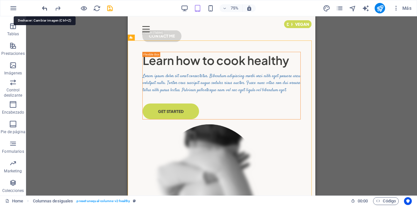
click at [47, 7] on icon "undo" at bounding box center [44, 8] width 7 height 7
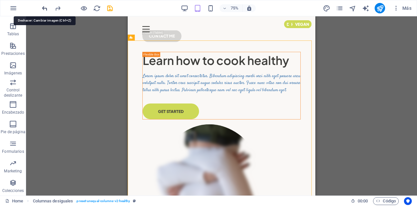
click at [47, 7] on icon "undo" at bounding box center [44, 8] width 7 height 7
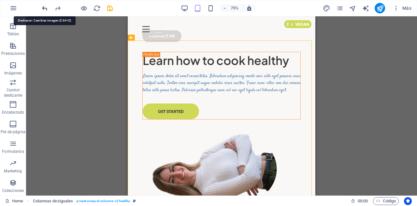
click at [47, 7] on icon "undo" at bounding box center [44, 8] width 7 height 7
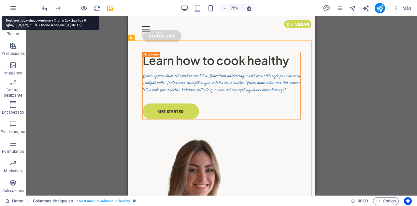
click at [47, 7] on icon "undo" at bounding box center [44, 8] width 7 height 7
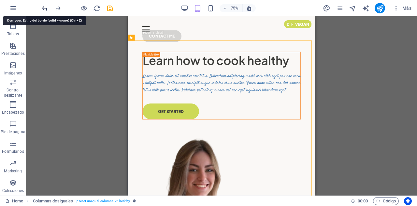
click at [47, 7] on icon "undo" at bounding box center [44, 8] width 7 height 7
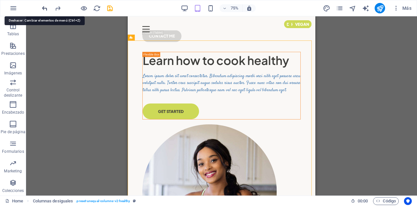
click at [44, 8] on icon "undo" at bounding box center [44, 8] width 7 height 7
click at [45, 9] on icon "undo" at bounding box center [44, 8] width 7 height 7
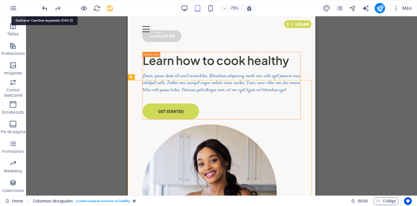
click at [45, 9] on icon "undo" at bounding box center [44, 8] width 7 height 7
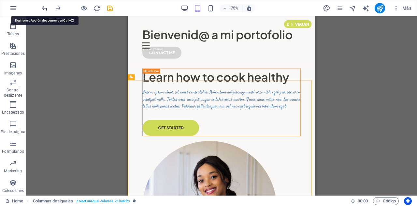
click at [45, 9] on icon "undo" at bounding box center [44, 8] width 7 height 7
click at [47, 10] on icon "undo" at bounding box center [44, 8] width 7 height 7
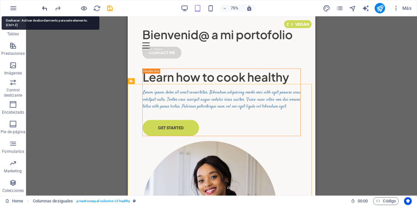
click at [47, 10] on icon "undo" at bounding box center [44, 8] width 7 height 7
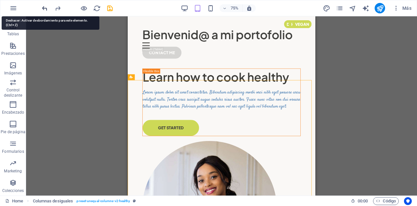
click at [47, 10] on icon "undo" at bounding box center [44, 8] width 7 height 7
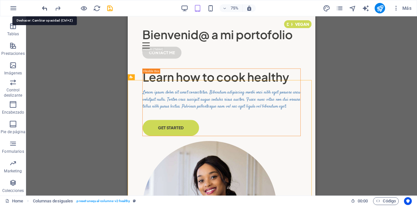
click at [47, 10] on icon "undo" at bounding box center [44, 8] width 7 height 7
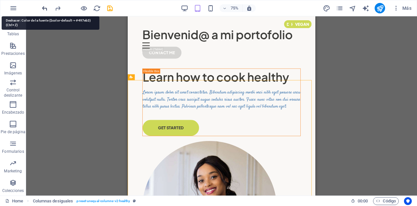
click at [47, 10] on icon "undo" at bounding box center [44, 8] width 7 height 7
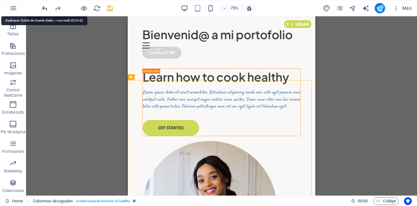
click at [47, 10] on icon "undo" at bounding box center [44, 8] width 7 height 7
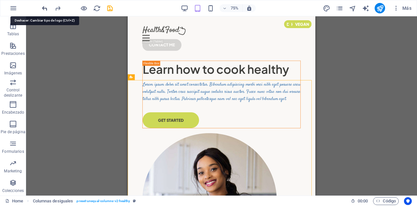
click at [47, 10] on icon "undo" at bounding box center [44, 8] width 7 height 7
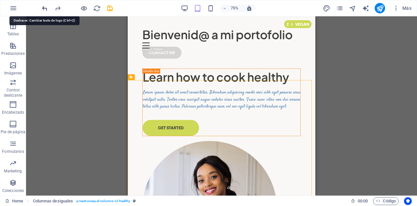
click at [47, 10] on icon "undo" at bounding box center [44, 8] width 7 height 7
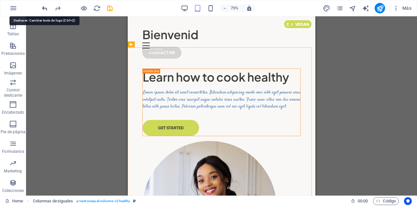
click at [47, 10] on icon "undo" at bounding box center [44, 8] width 7 height 7
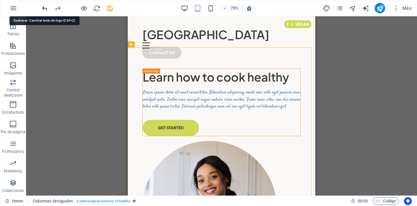
click at [47, 10] on icon "undo" at bounding box center [44, 8] width 7 height 7
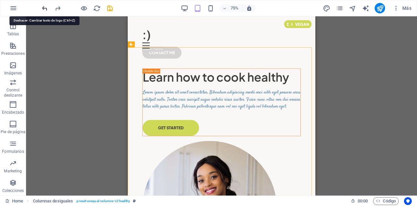
click at [47, 10] on icon "undo" at bounding box center [44, 8] width 7 height 7
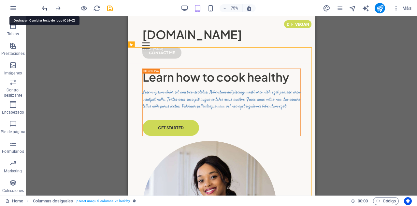
click at [47, 10] on icon "undo" at bounding box center [44, 8] width 7 height 7
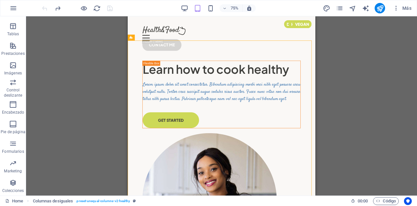
click at [47, 10] on div at bounding box center [77, 8] width 73 height 10
drag, startPoint x: 47, startPoint y: 10, endPoint x: 101, endPoint y: 88, distance: 94.6
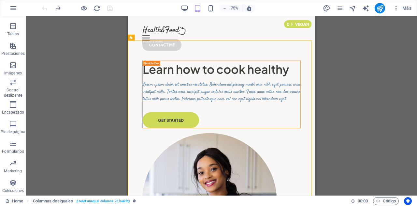
click at [101, 88] on section "Favoritos Elementos Columnas Contenido Cuadros Accordion Tablas Prestaciones Im…" at bounding box center [208, 105] width 417 height 179
click at [330, 103] on div "Contenedor H1 Columnas desiguales Contenedor Contenedor Imagen Contenedor Barra…" at bounding box center [221, 105] width 391 height 179
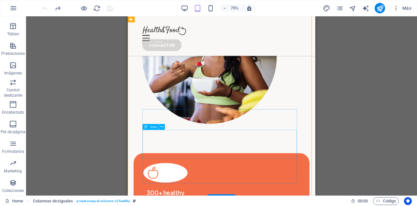
scroll to position [0, 0]
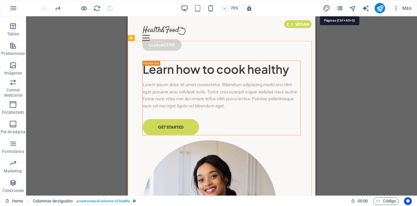
click at [338, 7] on icon "pages" at bounding box center [339, 8] width 7 height 7
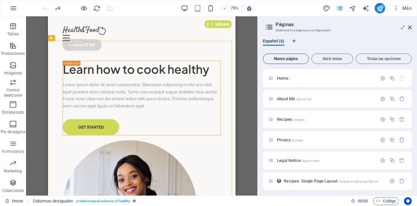
click at [286, 60] on span "Nueva página" at bounding box center [286, 59] width 40 height 4
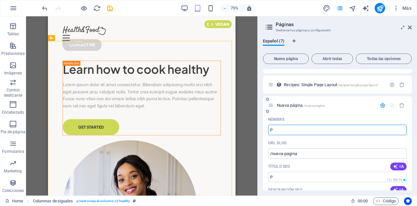
type input "P"
type input "/p"
type input "Prueba"
type input "/prueba"
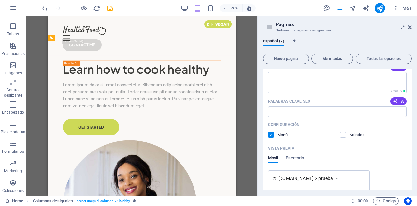
scroll to position [250, 0]
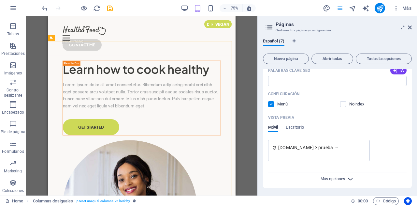
type input "Prueba"
click at [342, 177] on span "Más opciones" at bounding box center [333, 178] width 24 height 5
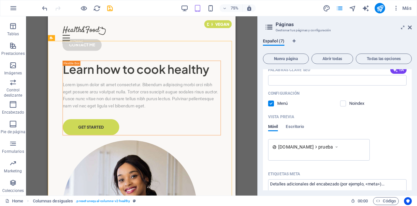
scroll to position [350, 0]
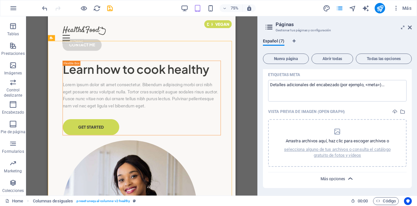
click at [340, 179] on span "Más opciones" at bounding box center [333, 178] width 24 height 5
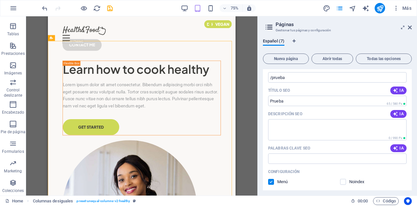
scroll to position [0, 0]
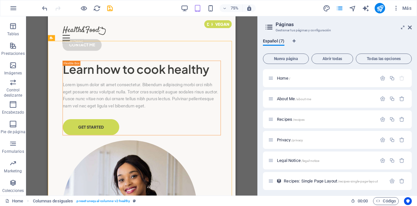
click at [325, 42] on div "Español (7)" at bounding box center [337, 44] width 149 height 12
click at [330, 56] on button "Abrir todas" at bounding box center [333, 58] width 42 height 10
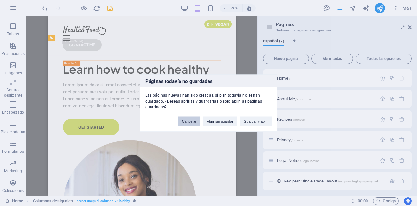
click at [192, 122] on button "Cancelar" at bounding box center [189, 121] width 22 height 10
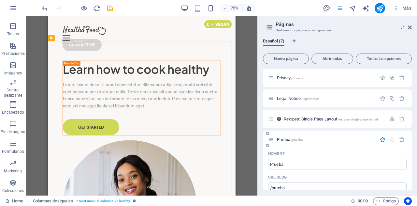
scroll to position [63, 0]
click at [272, 138] on icon at bounding box center [271, 139] width 6 height 6
click at [271, 138] on icon at bounding box center [271, 139] width 6 height 6
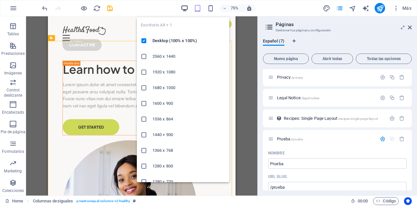
click at [185, 7] on icon "button" at bounding box center [184, 8] width 7 height 7
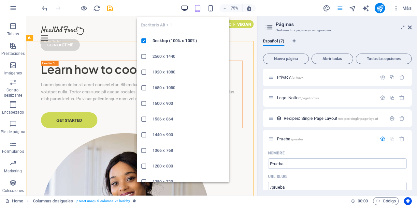
click at [185, 7] on icon "button" at bounding box center [184, 8] width 7 height 7
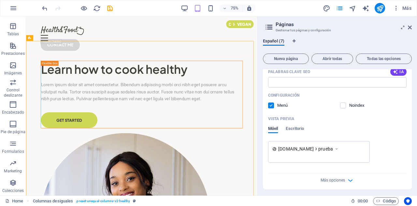
scroll to position [250, 0]
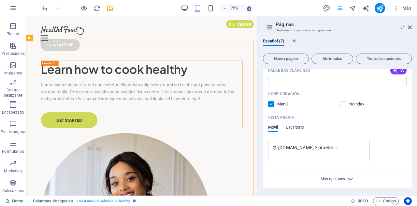
click at [344, 177] on span "Más opciones" at bounding box center [333, 178] width 24 height 5
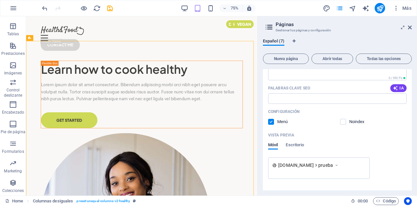
scroll to position [220, 0]
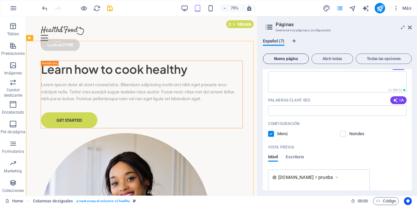
click at [292, 59] on span "Nueva página" at bounding box center [286, 59] width 40 height 4
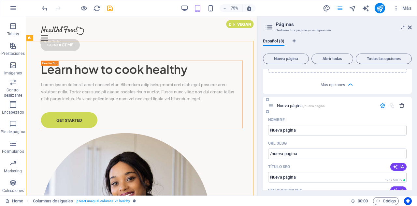
click at [401, 105] on icon "button" at bounding box center [402, 106] width 6 height 6
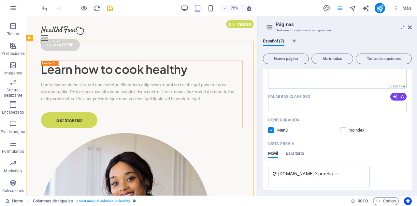
scroll to position [225, 0]
click at [329, 60] on span "Abrir todas" at bounding box center [333, 59] width 36 height 4
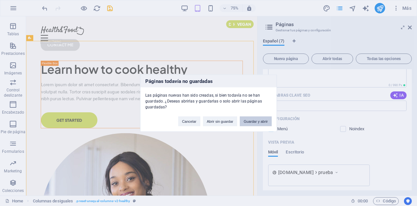
click at [250, 120] on button "Guardar y abrir" at bounding box center [256, 121] width 32 height 10
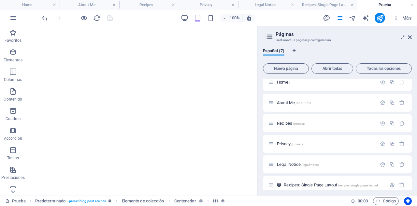
scroll to position [33, 0]
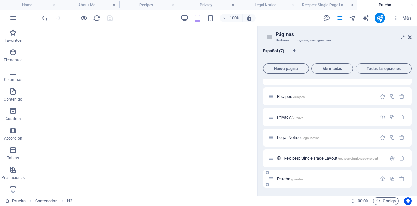
click at [302, 178] on span "/prueba" at bounding box center [297, 179] width 12 height 4
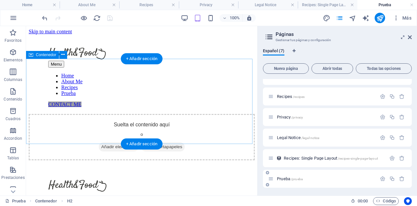
scroll to position [0, 0]
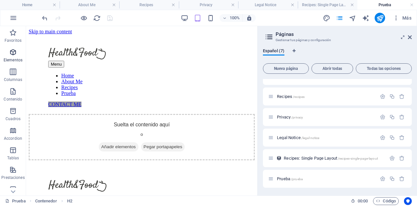
click at [17, 51] on icon "button" at bounding box center [13, 52] width 8 height 8
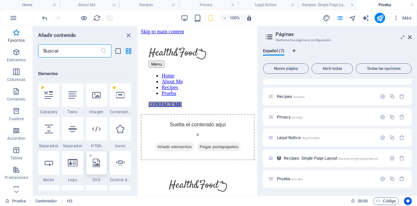
scroll to position [116, 0]
click at [95, 96] on icon at bounding box center [96, 94] width 8 height 8
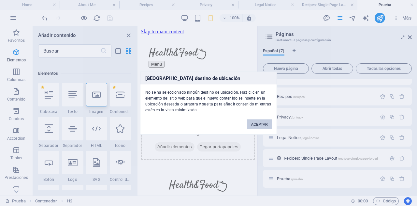
click at [258, 123] on button "ACEPTAR" at bounding box center [259, 124] width 24 height 10
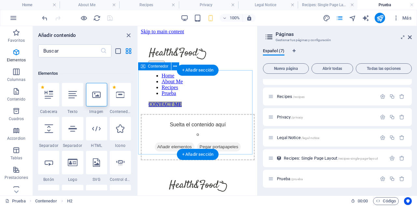
click at [203, 114] on div "Suelta el contenido aquí o Añadir elementos Pegar portapapeles" at bounding box center [198, 137] width 114 height 46
click at [216, 114] on div "Suelta el contenido aquí o Añadir elementos Pegar portapapeles" at bounding box center [198, 137] width 114 height 46
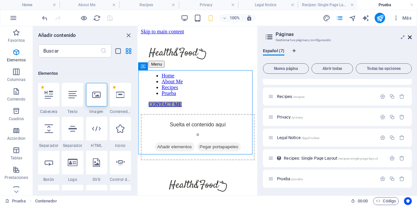
click at [411, 37] on icon at bounding box center [410, 37] width 4 height 5
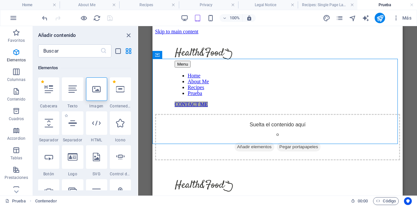
scroll to position [139, 0]
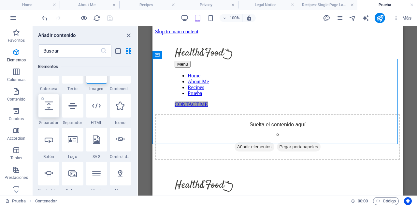
click at [47, 112] on div at bounding box center [48, 105] width 21 height 23
select select "px"
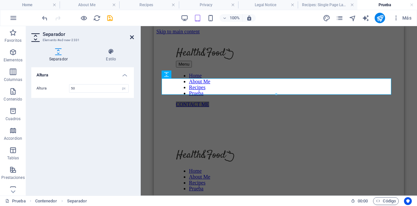
click at [130, 36] on icon at bounding box center [132, 37] width 4 height 5
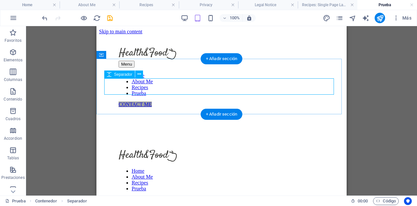
click at [168, 114] on div at bounding box center [221, 122] width 245 height 16
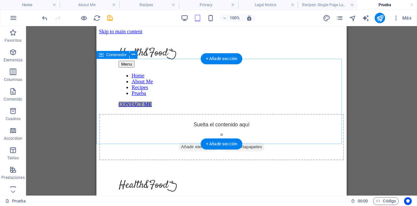
click at [142, 114] on div "Suelta el contenido aquí o Añadir elementos Pegar portapapeles" at bounding box center [221, 137] width 245 height 46
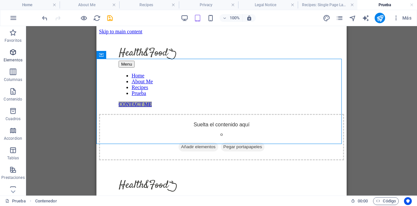
click at [14, 51] on icon "button" at bounding box center [13, 52] width 8 height 8
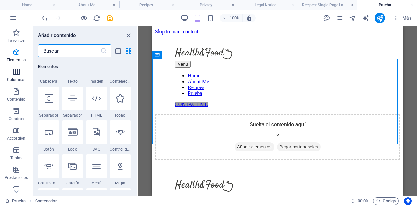
click at [21, 75] on span "Columnas" at bounding box center [16, 76] width 33 height 16
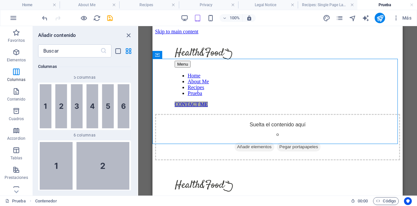
scroll to position [655, 0]
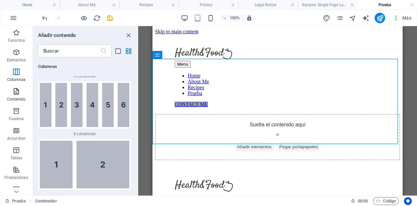
click at [18, 95] on icon "button" at bounding box center [16, 91] width 8 height 8
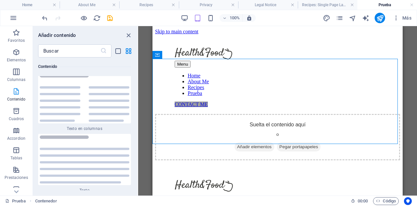
scroll to position [2217, 0]
click at [19, 108] on icon "button" at bounding box center [16, 111] width 8 height 8
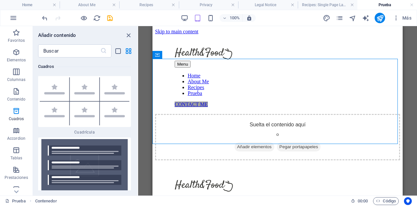
scroll to position [3800, 0]
click at [17, 135] on span "Accordion" at bounding box center [16, 135] width 33 height 16
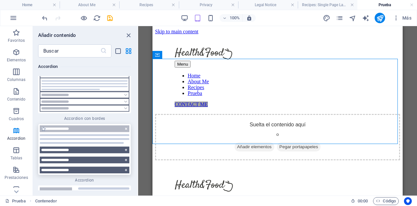
scroll to position [4077, 0]
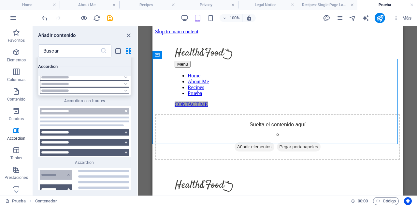
click at [83, 94] on img at bounding box center [85, 74] width 90 height 40
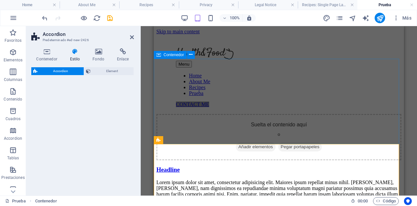
select select "rem"
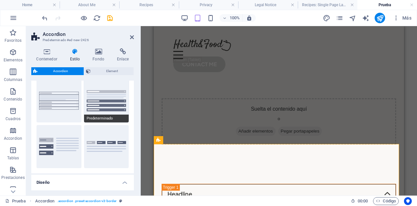
scroll to position [19, 0]
click at [101, 101] on button "Predeterminado" at bounding box center [106, 100] width 45 height 43
type input "1"
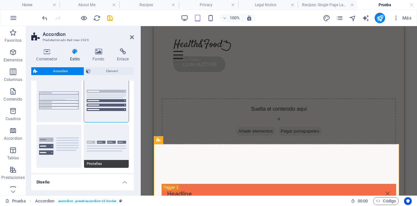
click at [118, 142] on button "Pestañas" at bounding box center [106, 146] width 45 height 43
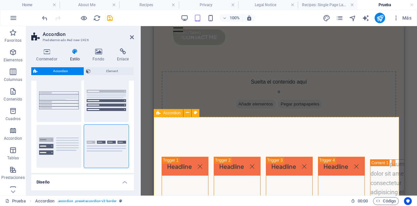
scroll to position [25, 0]
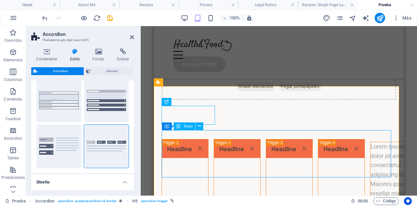
scroll to position [67, 0]
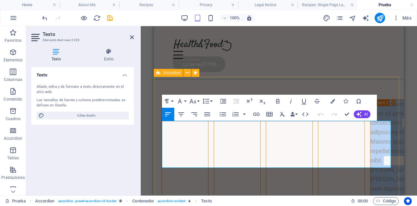
drag, startPoint x: 307, startPoint y: 165, endPoint x: 153, endPoint y: 114, distance: 162.3
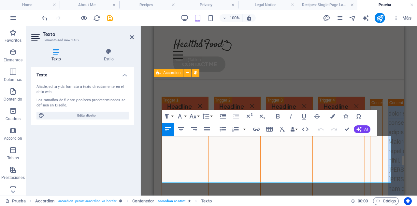
drag, startPoint x: 315, startPoint y: 180, endPoint x: 152, endPoint y: 133, distance: 169.6
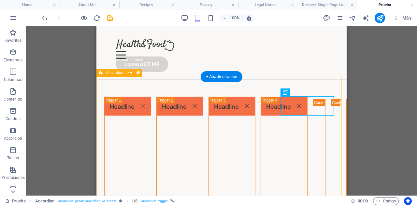
click at [287, 70] on div "Suelta el contenido aquí o Añadir elementos Pegar portapapeles" at bounding box center [222, 18] width 250 height 118
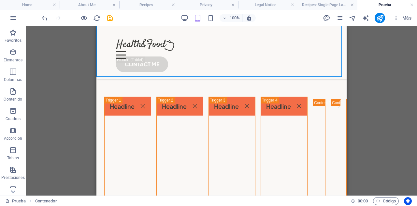
click at [369, 110] on div "Arrastra aquí para reemplazar el contenido existente. Si quieres crear un eleme…" at bounding box center [221, 110] width 391 height 169
click at [110, 20] on icon "save" at bounding box center [109, 17] width 7 height 7
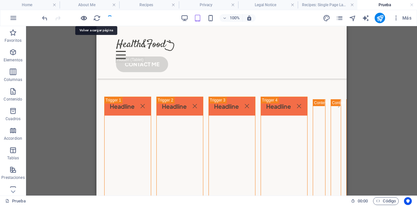
click at [84, 18] on icon "button" at bounding box center [83, 17] width 7 height 7
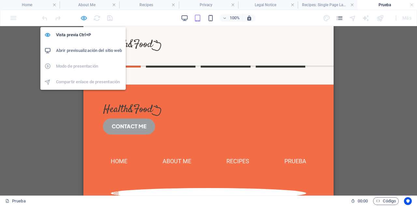
scroll to position [66, 0]
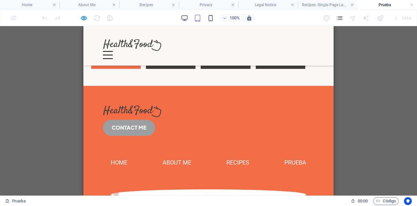
click at [122, 64] on link "Headline" at bounding box center [116, 59] width 50 height 19
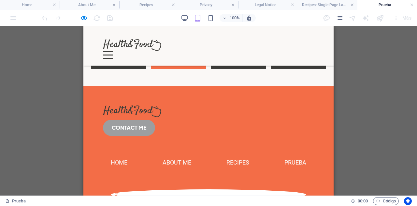
click at [168, 64] on link "Headline" at bounding box center [178, 59] width 55 height 19
click at [168, 64] on link "Headline" at bounding box center [172, 59] width 50 height 19
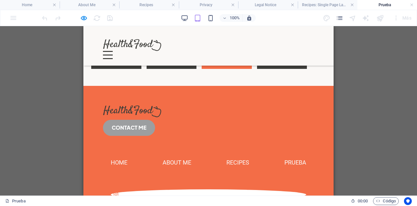
click at [221, 66] on link "Headline" at bounding box center [227, 59] width 50 height 19
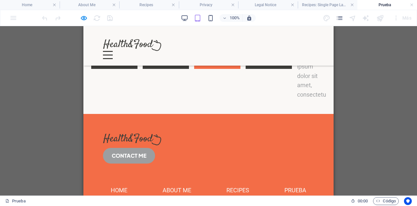
click at [221, 66] on link "Headline" at bounding box center [217, 59] width 46 height 19
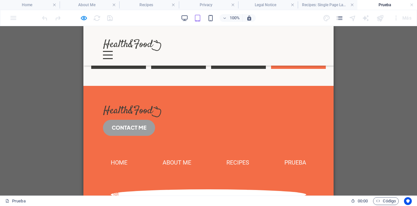
click at [281, 63] on link "Headline" at bounding box center [298, 59] width 55 height 19
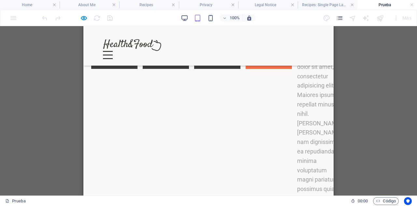
click at [282, 64] on link "Headline" at bounding box center [269, 59] width 46 height 19
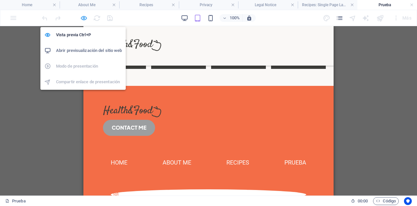
click at [83, 19] on icon "button" at bounding box center [83, 17] width 7 height 7
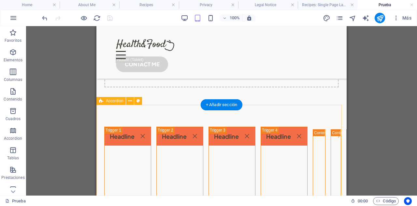
scroll to position [40, 0]
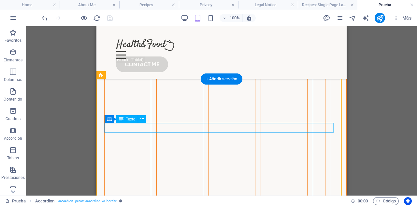
scroll to position [0, 0]
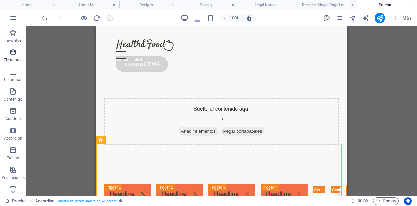
click at [13, 53] on icon "button" at bounding box center [13, 52] width 8 height 8
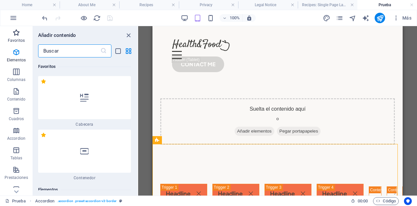
click at [13, 37] on span "Favoritos" at bounding box center [16, 37] width 33 height 16
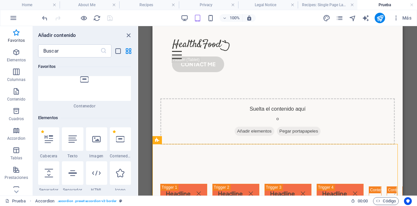
scroll to position [100, 0]
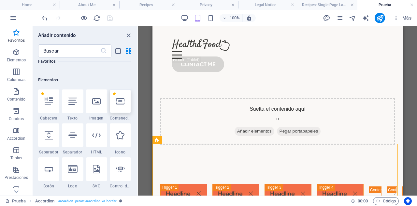
click at [116, 105] on div at bounding box center [120, 100] width 21 height 23
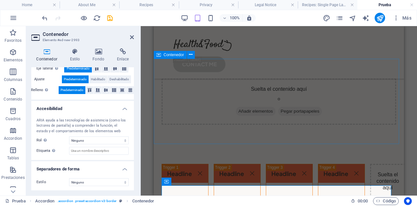
scroll to position [94, 0]
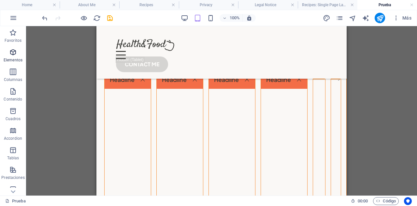
click at [9, 55] on icon "button" at bounding box center [13, 52] width 8 height 8
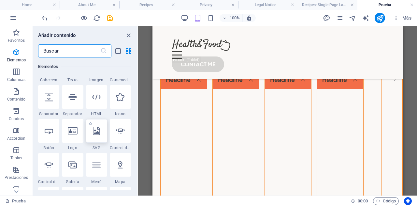
scroll to position [192, 0]
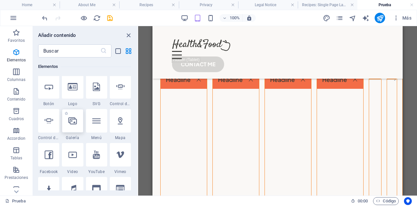
click at [75, 125] on div at bounding box center [72, 120] width 21 height 23
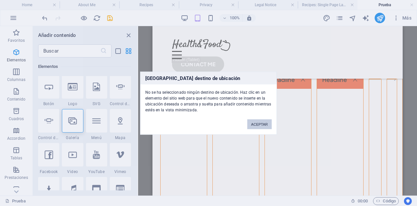
click at [265, 123] on button "ACEPTAR" at bounding box center [259, 124] width 24 height 10
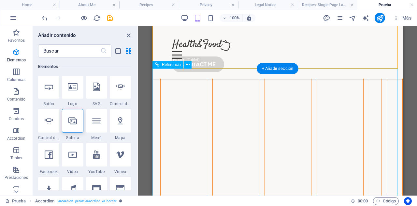
scroll to position [221, 0]
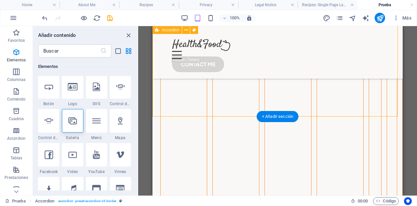
click at [217, 108] on div "Headline Hola Headline Soy Headline Lorem ipsum dolor sit amet, consectetur adi…" at bounding box center [278, 85] width 250 height 324
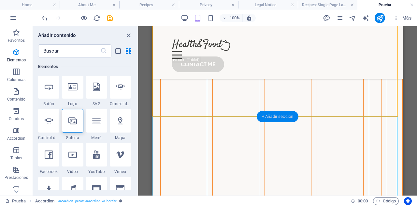
click at [271, 118] on div "+ Añadir sección" at bounding box center [278, 116] width 42 height 11
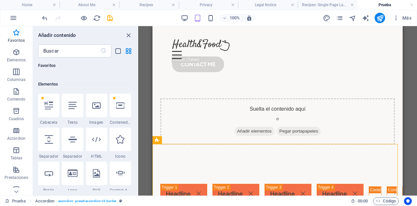
scroll to position [107, 0]
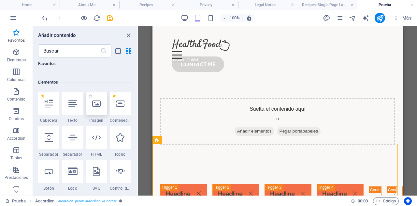
click at [98, 107] on div at bounding box center [96, 103] width 21 height 23
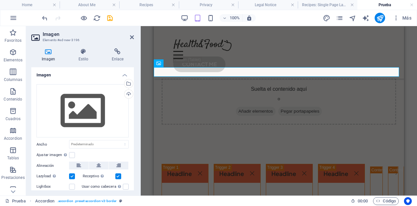
scroll to position [231, 0]
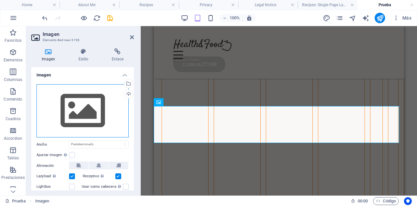
click at [106, 117] on div "Arrastra archivos aquí, haz clic para escoger archivos o selecciona archivos de…" at bounding box center [83, 110] width 92 height 53
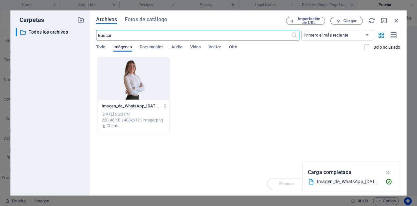
scroll to position [439, 0]
click at [139, 72] on div at bounding box center [134, 78] width 72 height 42
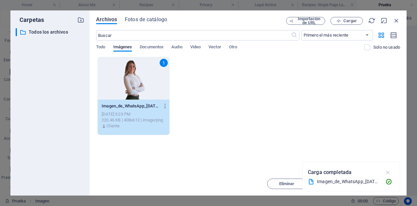
click at [390, 172] on icon "button" at bounding box center [388, 172] width 7 height 7
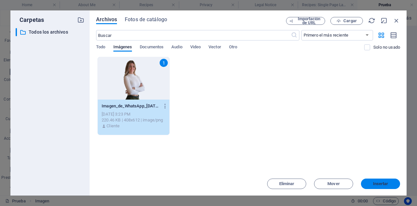
click at [380, 182] on span "Insertar" at bounding box center [380, 184] width 15 height 4
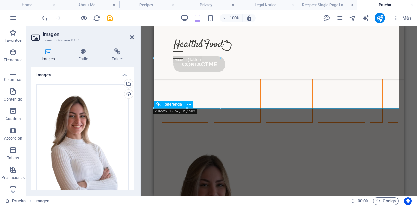
scroll to position [277, 0]
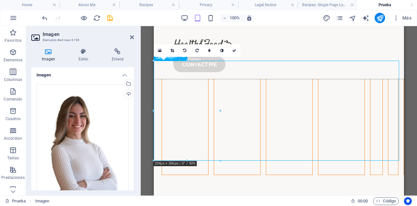
drag, startPoint x: 196, startPoint y: 111, endPoint x: 262, endPoint y: 113, distance: 66.2
drag, startPoint x: 184, startPoint y: 102, endPoint x: 325, endPoint y: 99, distance: 141.6
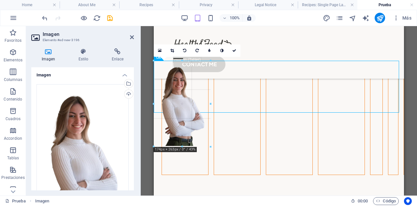
drag, startPoint x: 153, startPoint y: 60, endPoint x: 164, endPoint y: 85, distance: 27.4
type input "174"
select select "px"
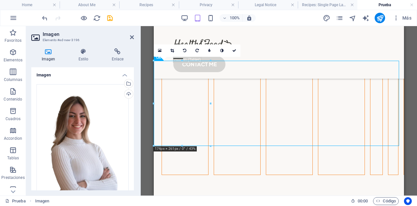
click at [82, 47] on div "Imagen Estilo Enlace Imagen Arrastra archivos aquí, haz clic para escoger archi…" at bounding box center [82, 119] width 113 height 152
click at [83, 49] on icon at bounding box center [83, 51] width 31 height 7
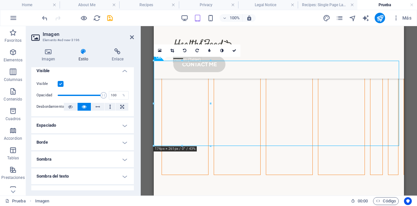
scroll to position [0, 0]
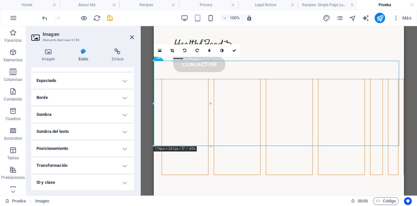
scroll to position [61, 0]
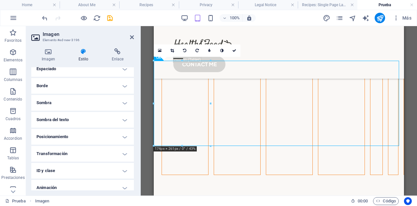
click at [85, 135] on h4 "Posicionamiento" at bounding box center [82, 137] width 103 height 16
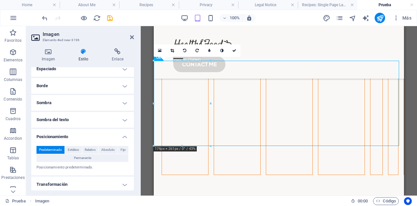
scroll to position [92, 0]
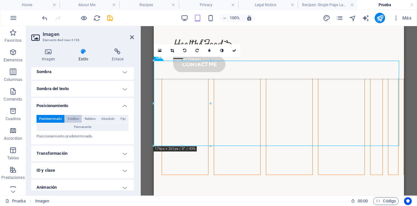
click at [75, 116] on span "Estático" at bounding box center [73, 119] width 11 height 8
click at [88, 116] on span "Relativo" at bounding box center [90, 119] width 11 height 8
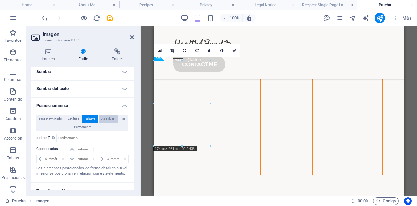
click at [108, 117] on span "Absoluto" at bounding box center [107, 119] width 13 height 8
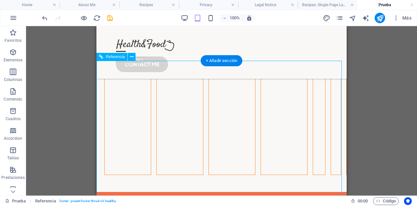
drag, startPoint x: 126, startPoint y: 117, endPoint x: 303, endPoint y: 124, distance: 176.5
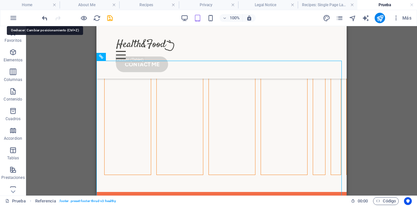
click at [42, 18] on icon "undo" at bounding box center [44, 17] width 7 height 7
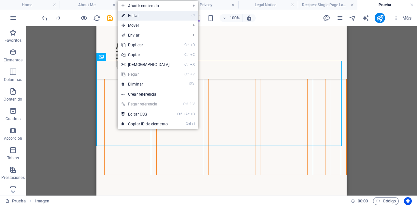
click at [147, 15] on link "⏎ Editar" at bounding box center [146, 16] width 56 height 10
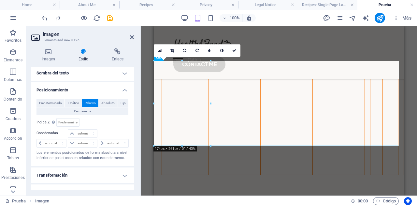
scroll to position [108, 0]
click at [111, 142] on select "automático px rem % em" at bounding box center [113, 143] width 29 height 8
click at [107, 101] on span "Absoluto" at bounding box center [107, 103] width 13 height 8
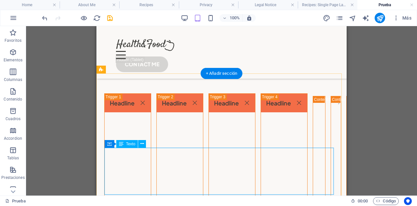
scroll to position [292, 0]
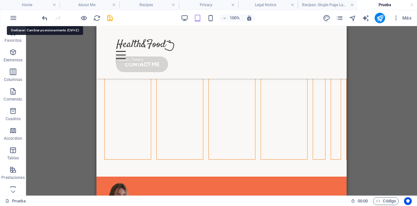
click at [44, 19] on icon "undo" at bounding box center [44, 17] width 7 height 7
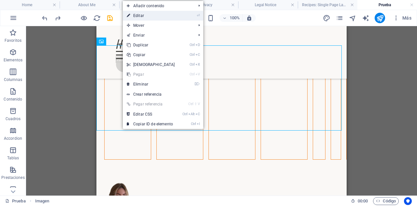
click at [142, 11] on link "⏎ Editar" at bounding box center [151, 16] width 56 height 10
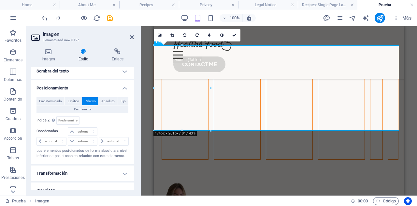
scroll to position [108, 0]
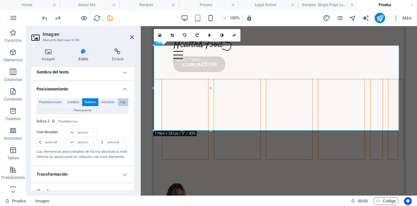
click at [127, 100] on button "Fijo" at bounding box center [123, 102] width 10 height 8
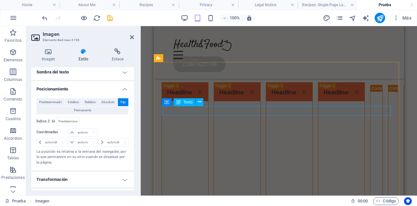
scroll to position [81, 0]
click at [371, 95] on div "Hola" at bounding box center [377, 89] width 12 height 9
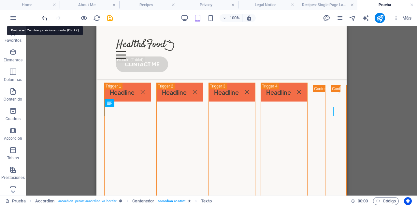
click at [42, 17] on icon "undo" at bounding box center [44, 17] width 7 height 7
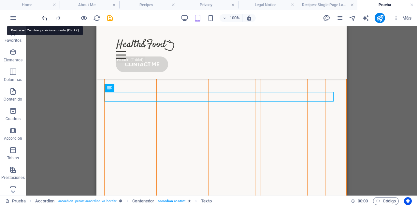
scroll to position [269, 0]
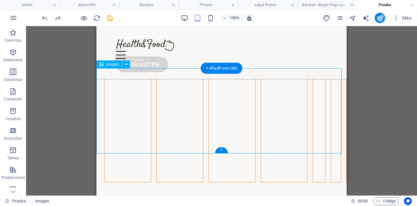
click at [127, 65] on icon at bounding box center [127, 64] width 4 height 7
click at [108, 65] on span "Imagen" at bounding box center [112, 64] width 13 height 4
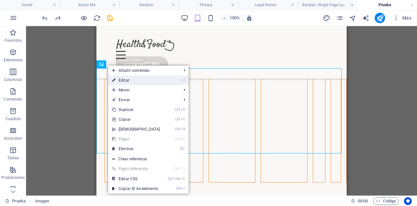
click at [118, 79] on link "⏎ Editar" at bounding box center [136, 80] width 56 height 10
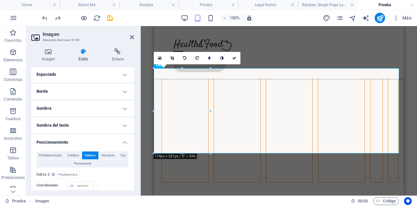
scroll to position [55, 0]
click at [271, 62] on div "Headline Hola Headline Soy Headline Lorem ipsum dolor sit amet, consectetur adi…" at bounding box center [279, 37] width 250 height 324
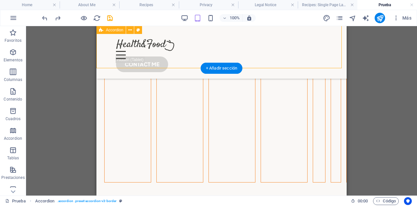
click at [151, 61] on div "Headline Hola Headline Soy Headline Lorem ipsum dolor sit amet, consectetur adi…" at bounding box center [222, 37] width 250 height 324
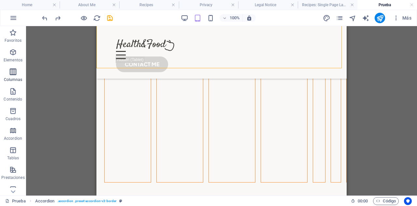
click at [8, 73] on span "Columnas" at bounding box center [13, 76] width 26 height 16
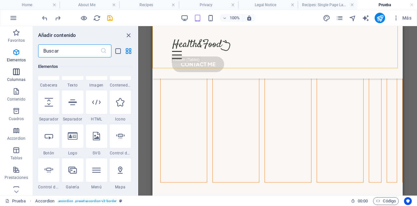
scroll to position [376, 0]
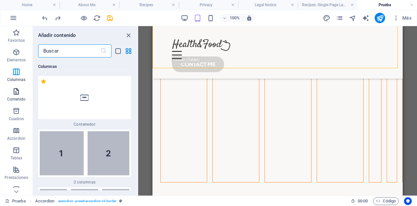
click at [15, 88] on icon "button" at bounding box center [16, 91] width 8 height 8
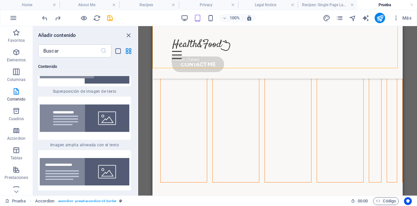
scroll to position [2538, 0]
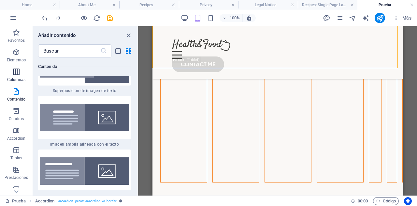
click at [16, 74] on icon "button" at bounding box center [16, 72] width 8 height 8
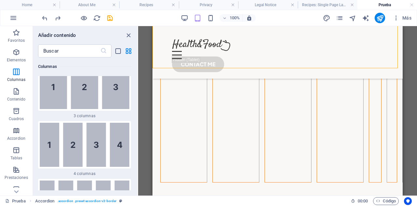
scroll to position [472, 0]
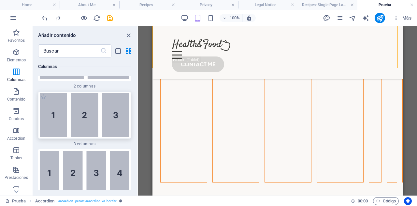
click at [87, 124] on img at bounding box center [85, 115] width 90 height 44
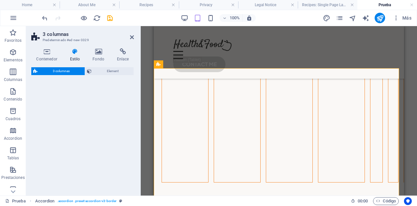
select select "rem"
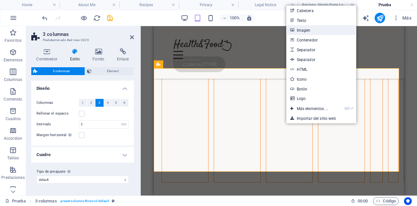
click at [312, 30] on link "Imagen" at bounding box center [322, 30] width 70 height 10
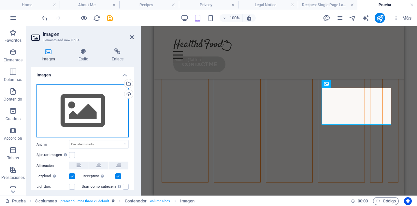
click at [81, 109] on div "Arrastra archivos aquí, haz clic para escoger archivos o selecciona archivos de…" at bounding box center [83, 110] width 92 height 53
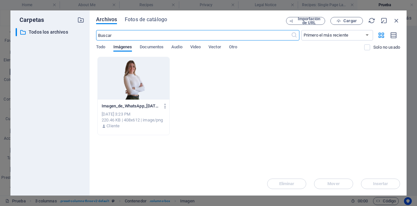
scroll to position [588, 0]
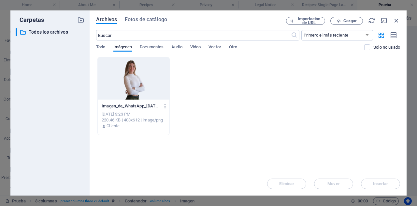
click at [137, 85] on div at bounding box center [134, 78] width 72 height 42
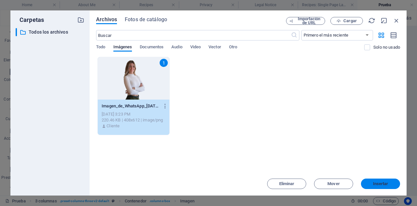
click at [384, 186] on span "Insertar" at bounding box center [380, 184] width 15 height 4
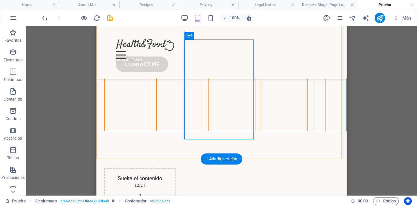
scroll to position [321, 0]
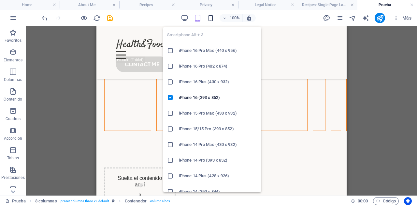
click at [211, 18] on icon "button" at bounding box center [210, 17] width 7 height 7
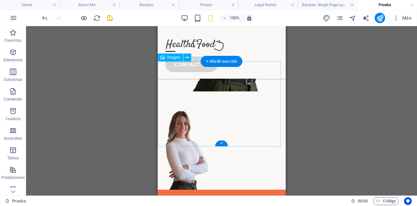
scroll to position [688, 0]
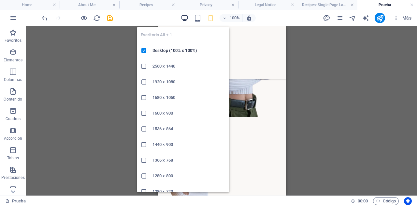
click at [183, 17] on icon "button" at bounding box center [184, 17] width 7 height 7
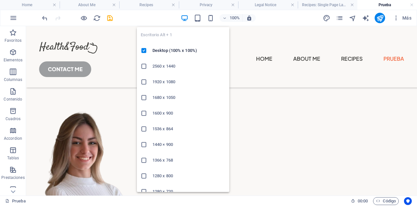
scroll to position [563, 0]
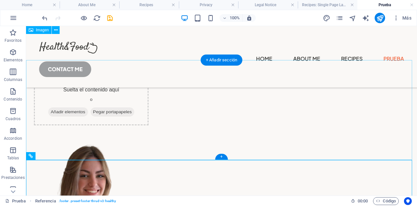
scroll to position [397, 0]
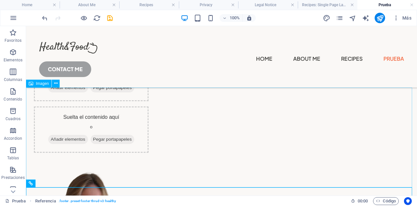
click at [42, 85] on span "Imagen" at bounding box center [42, 84] width 13 height 4
click at [39, 84] on span "Imagen" at bounding box center [42, 84] width 13 height 4
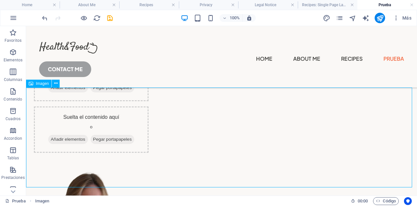
click at [39, 84] on span "Imagen" at bounding box center [42, 84] width 13 height 4
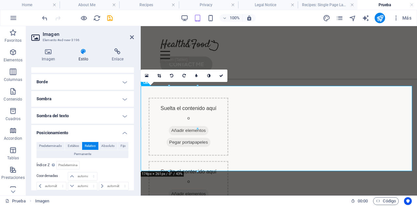
scroll to position [75, 0]
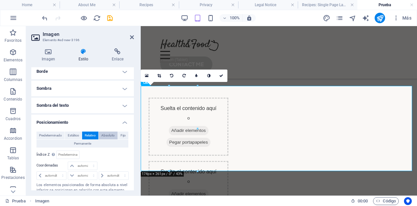
click at [107, 137] on span "Absoluto" at bounding box center [107, 135] width 13 height 8
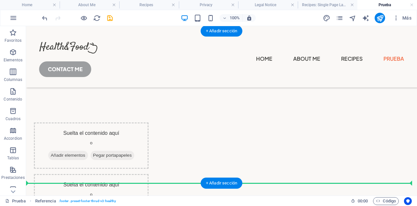
scroll to position [330, 0]
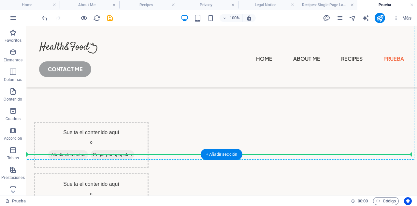
drag, startPoint x: 55, startPoint y: 152, endPoint x: 171, endPoint y: 125, distance: 118.9
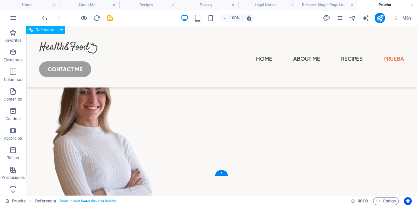
scroll to position [563, 0]
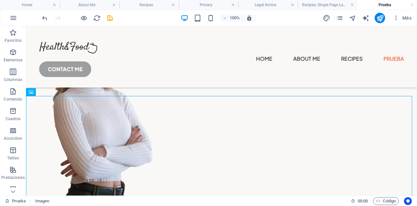
drag, startPoint x: 57, startPoint y: 137, endPoint x: 110, endPoint y: 46, distance: 104.9
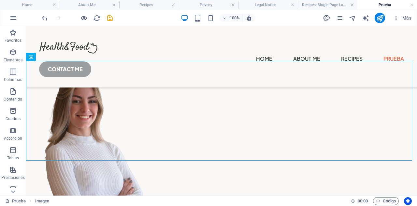
scroll to position [67, 0]
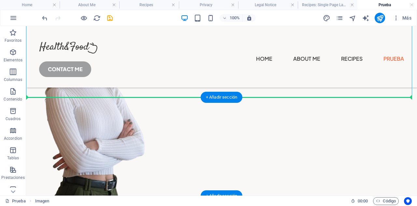
drag, startPoint x: 57, startPoint y: 101, endPoint x: 70, endPoint y: 112, distance: 17.1
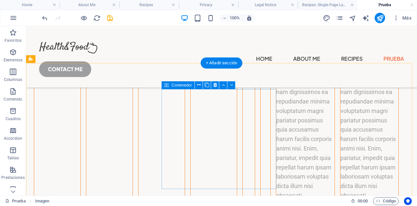
scroll to position [369, 0]
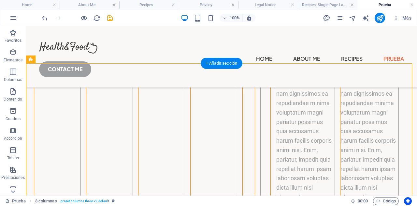
drag, startPoint x: 318, startPoint y: 152, endPoint x: 280, endPoint y: 135, distance: 41.6
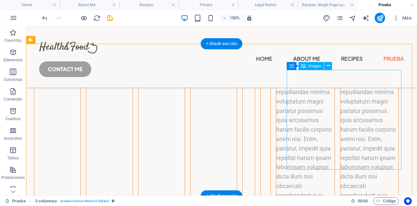
scroll to position [381, 0]
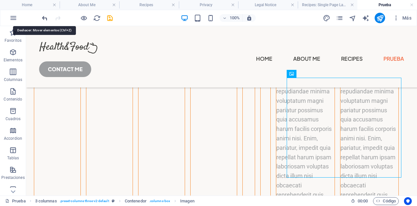
click at [44, 17] on icon "undo" at bounding box center [44, 17] width 7 height 7
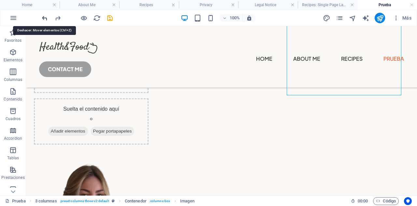
click at [44, 17] on icon "undo" at bounding box center [44, 17] width 7 height 7
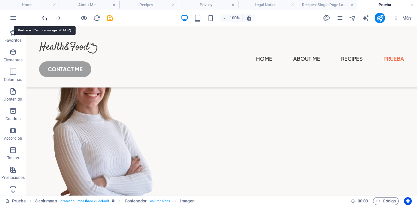
click at [44, 17] on icon "undo" at bounding box center [44, 17] width 7 height 7
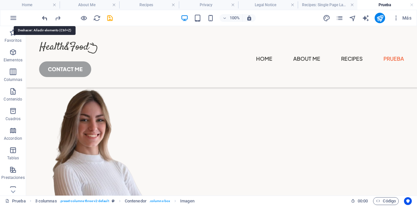
click at [44, 17] on icon "undo" at bounding box center [44, 17] width 7 height 7
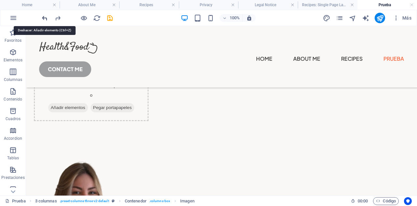
click at [44, 17] on icon "undo" at bounding box center [44, 17] width 7 height 7
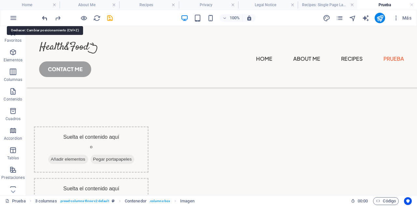
click at [44, 17] on icon "undo" at bounding box center [44, 17] width 7 height 7
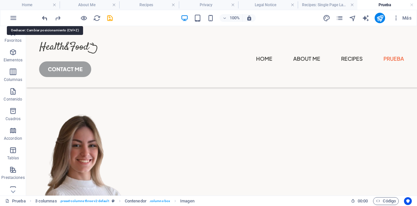
scroll to position [297, 0]
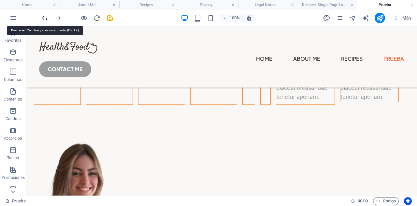
click at [44, 17] on icon "undo" at bounding box center [44, 17] width 7 height 7
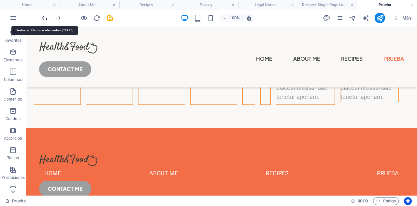
click at [44, 17] on icon "undo" at bounding box center [44, 17] width 7 height 7
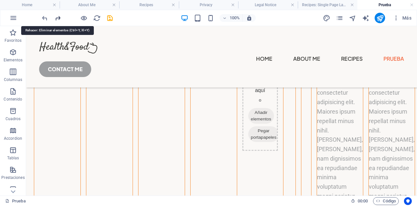
click at [58, 15] on icon "redo" at bounding box center [57, 17] width 7 height 7
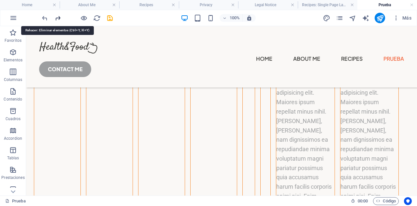
click at [58, 15] on icon "redo" at bounding box center [57, 17] width 7 height 7
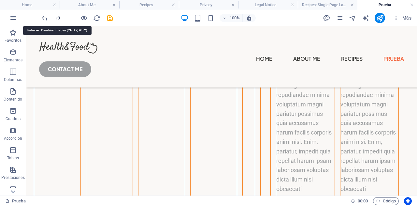
scroll to position [271, 0]
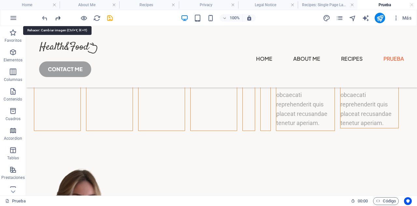
click at [58, 15] on icon "redo" at bounding box center [57, 17] width 7 height 7
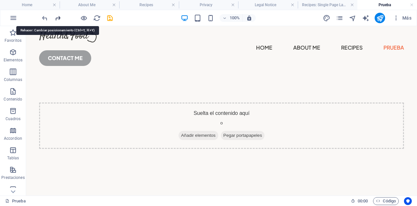
click at [57, 17] on icon "redo" at bounding box center [57, 17] width 7 height 7
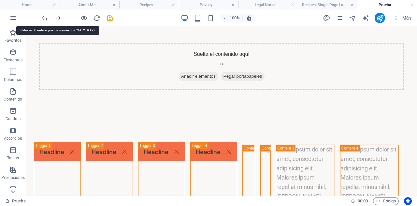
click at [57, 17] on icon "redo" at bounding box center [57, 17] width 7 height 7
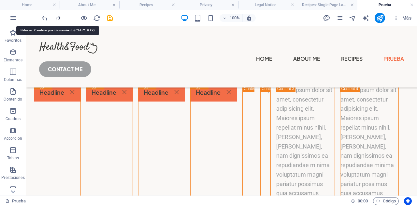
click at [57, 17] on icon "redo" at bounding box center [57, 17] width 7 height 7
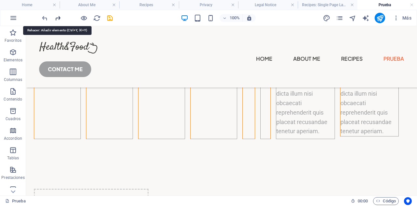
scroll to position [374, 0]
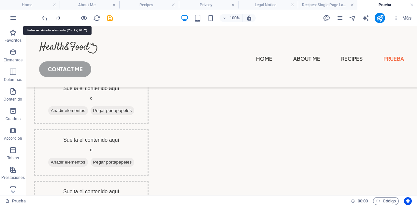
click at [58, 17] on icon "redo" at bounding box center [57, 17] width 7 height 7
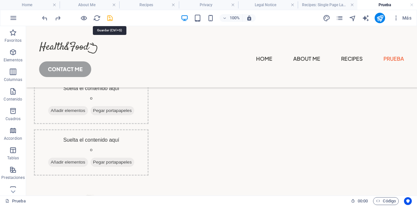
click at [109, 17] on icon "save" at bounding box center [109, 17] width 7 height 7
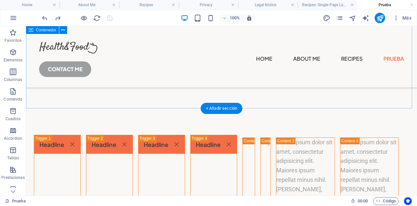
scroll to position [0, 0]
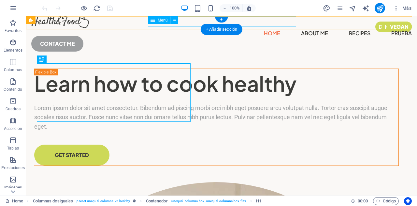
click at [282, 28] on nav "Home About Me Recipes Prueba" at bounding box center [221, 33] width 381 height 10
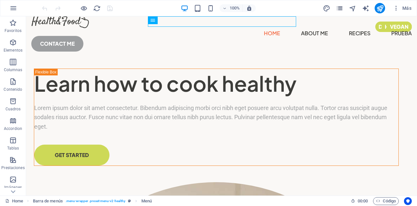
click at [338, 10] on icon "pages" at bounding box center [339, 8] width 7 height 7
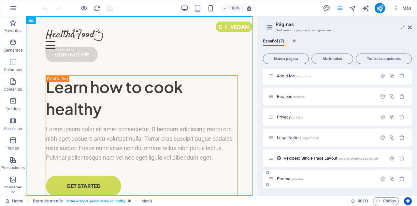
click at [301, 180] on span "/prueba" at bounding box center [297, 179] width 12 height 4
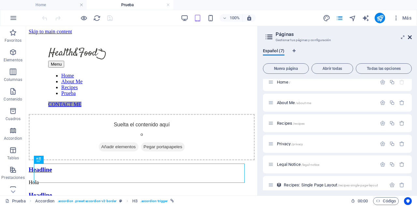
click at [408, 36] on icon at bounding box center [410, 37] width 4 height 5
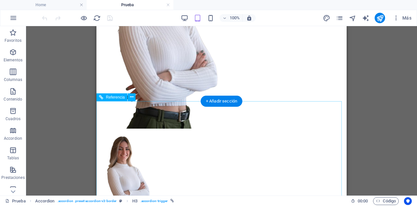
scroll to position [509, 0]
